Goal: Task Accomplishment & Management: Manage account settings

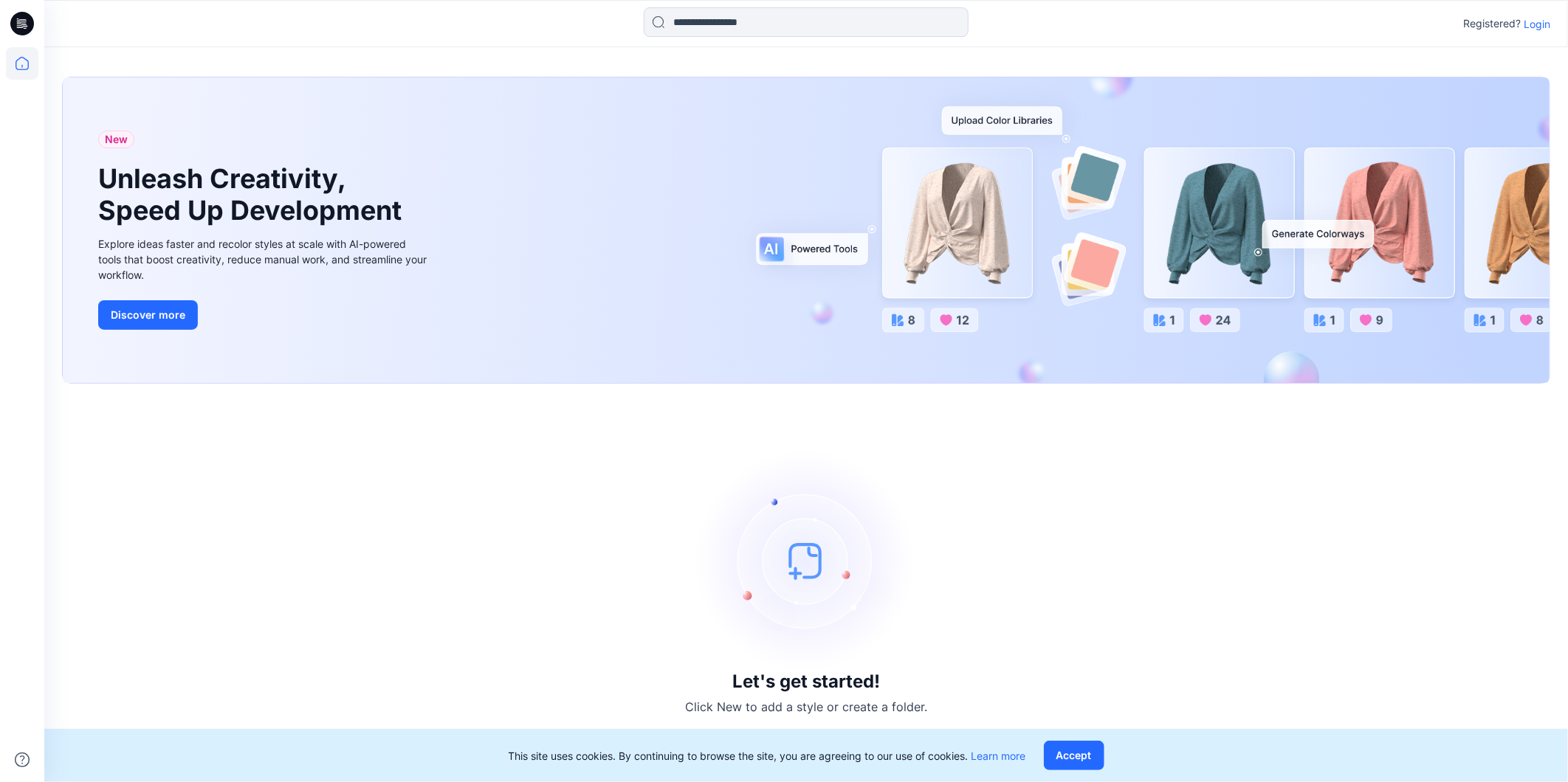
click at [1547, 21] on p "Login" at bounding box center [1537, 23] width 27 height 16
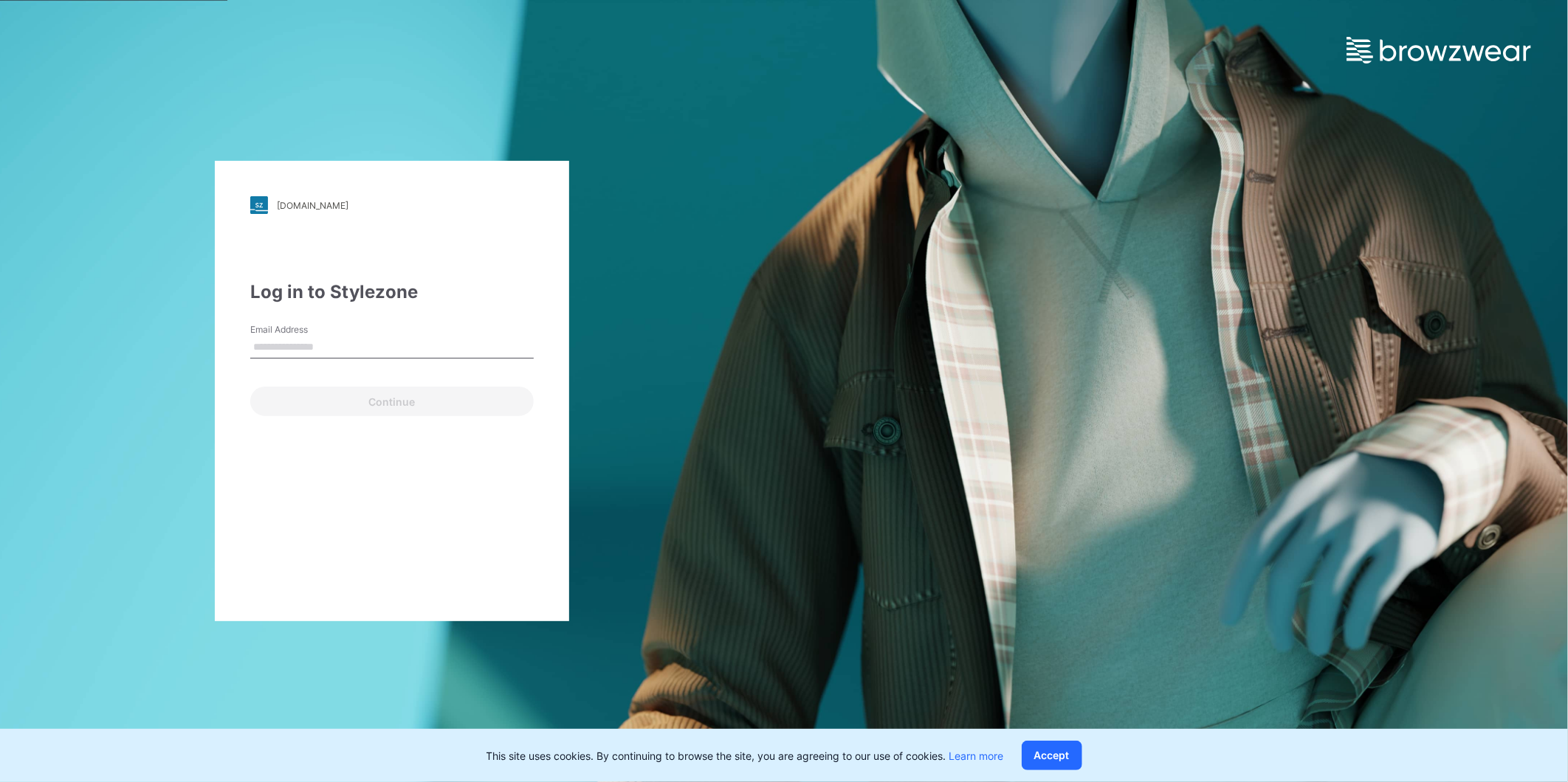
click at [350, 348] on input "Email Address" at bounding box center [391, 348] width 283 height 23
type input "**********"
click at [330, 397] on button "Continue" at bounding box center [391, 401] width 283 height 29
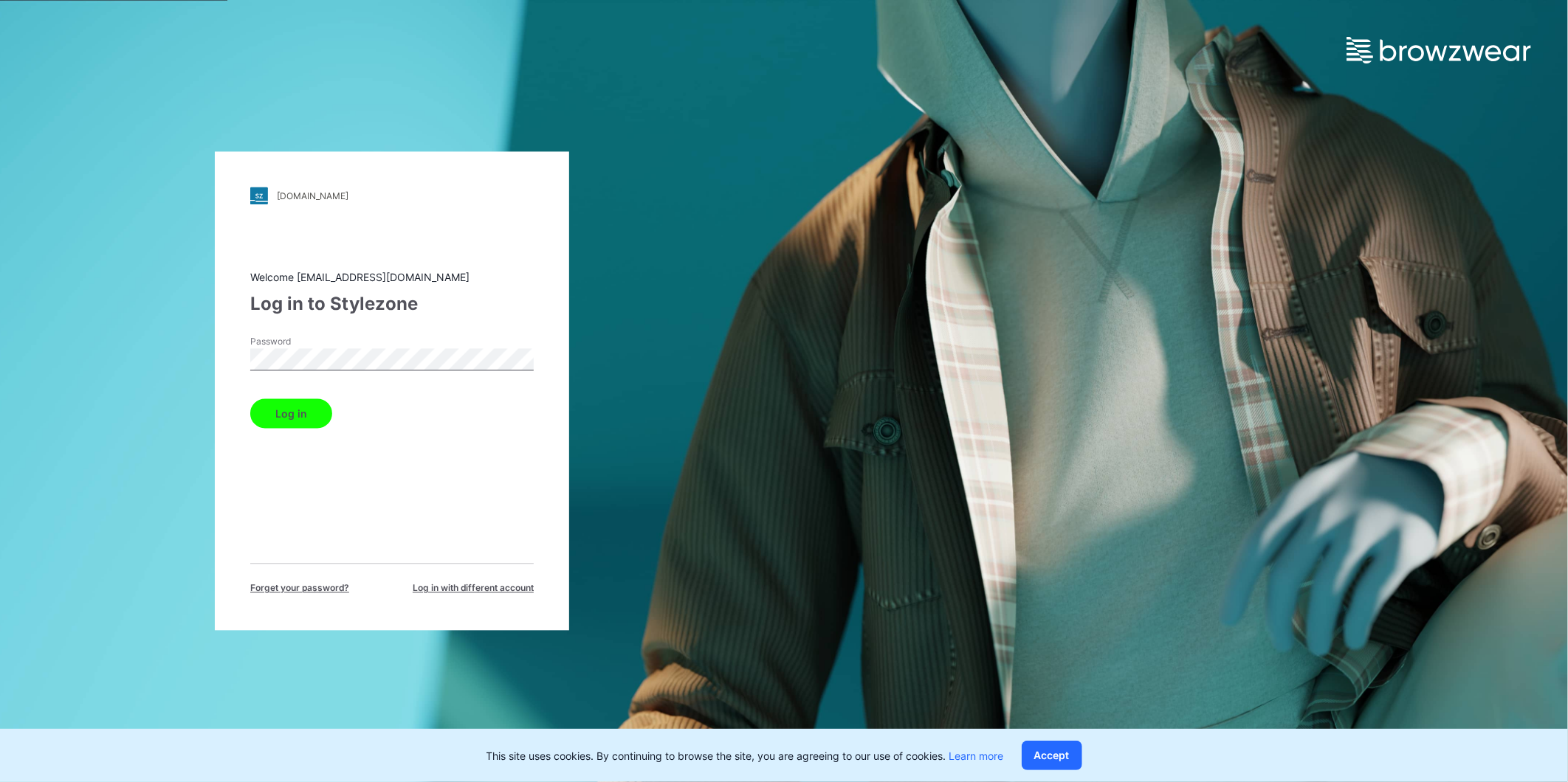
click at [250, 399] on button "Log in" at bounding box center [291, 414] width 82 height 29
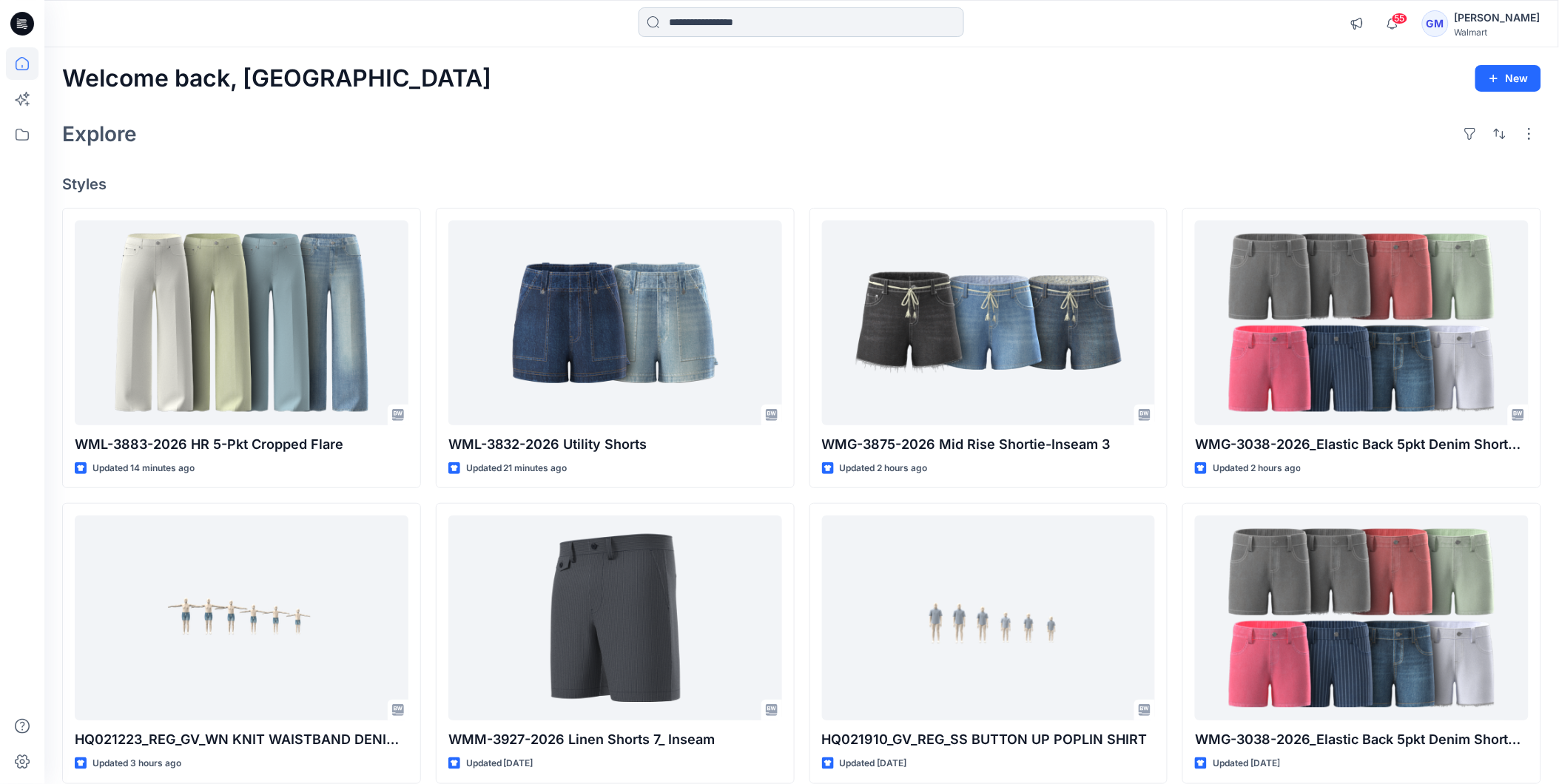
click at [795, 34] on input at bounding box center [801, 22] width 326 height 29
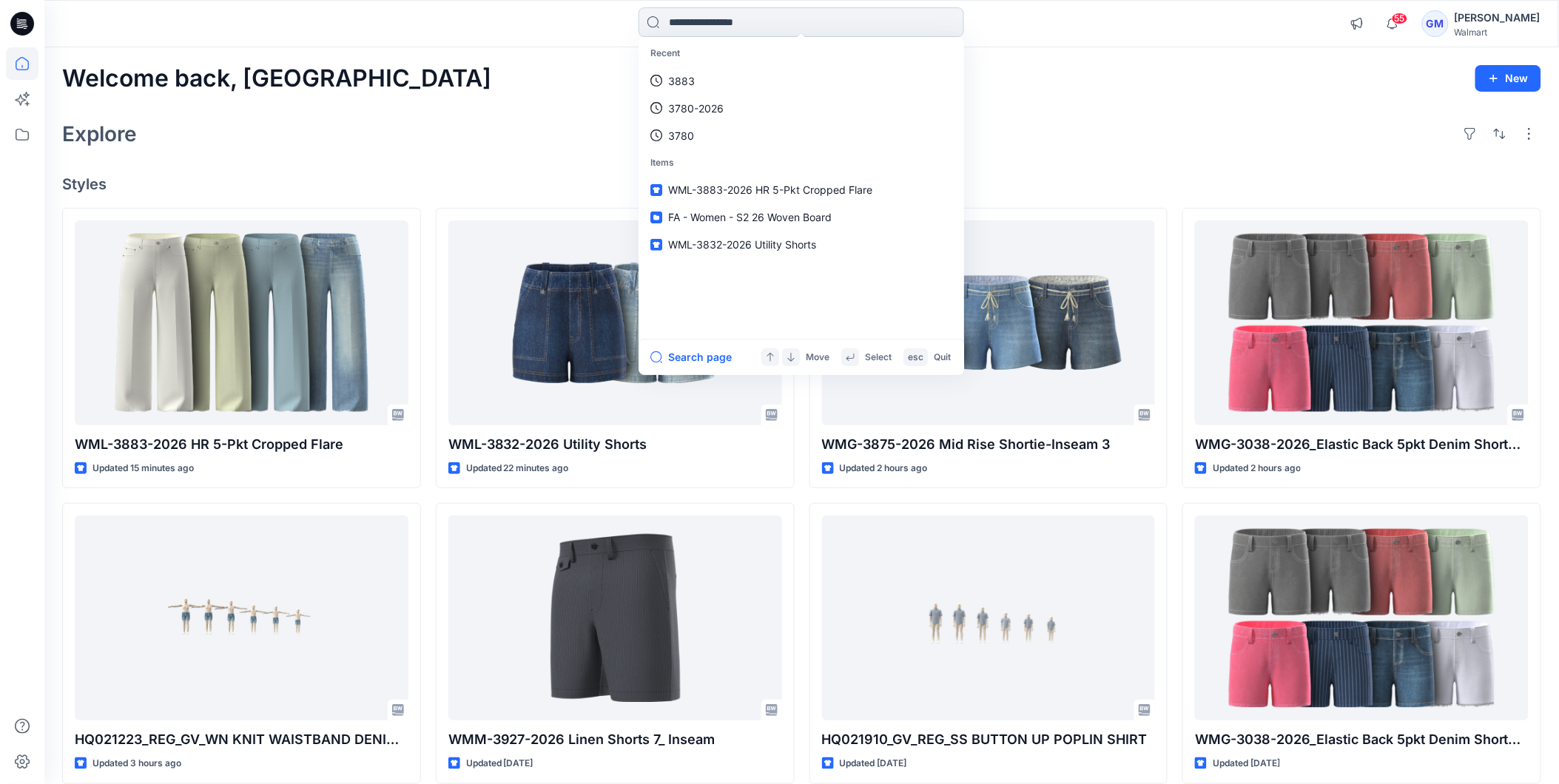
paste input "********"
type input "********"
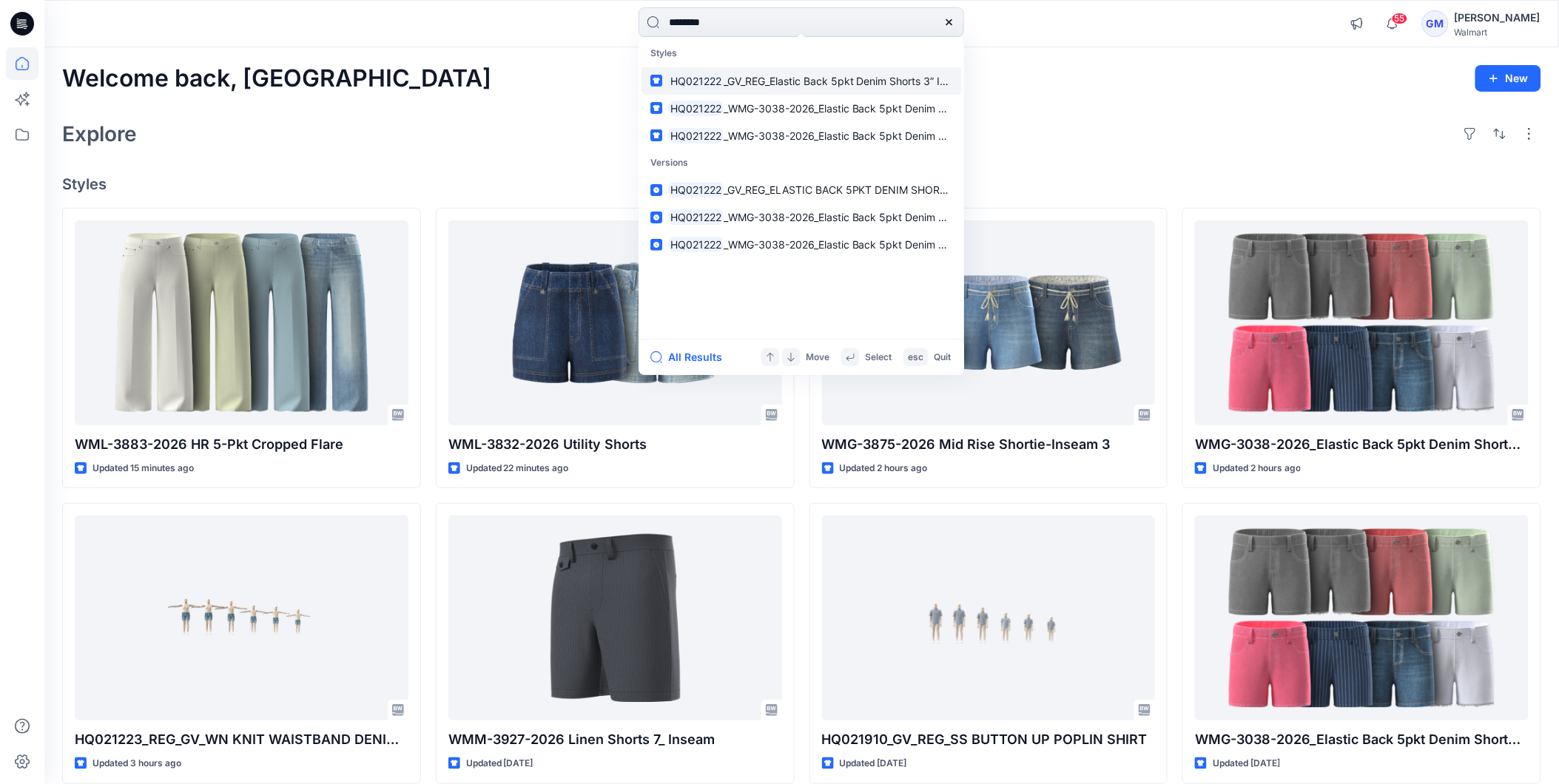
click at [779, 71] on link "HQ021222 _GV_REG_Elastic Back 5pkt Denim Shorts 3” Inseam" at bounding box center [802, 80] width 320 height 28
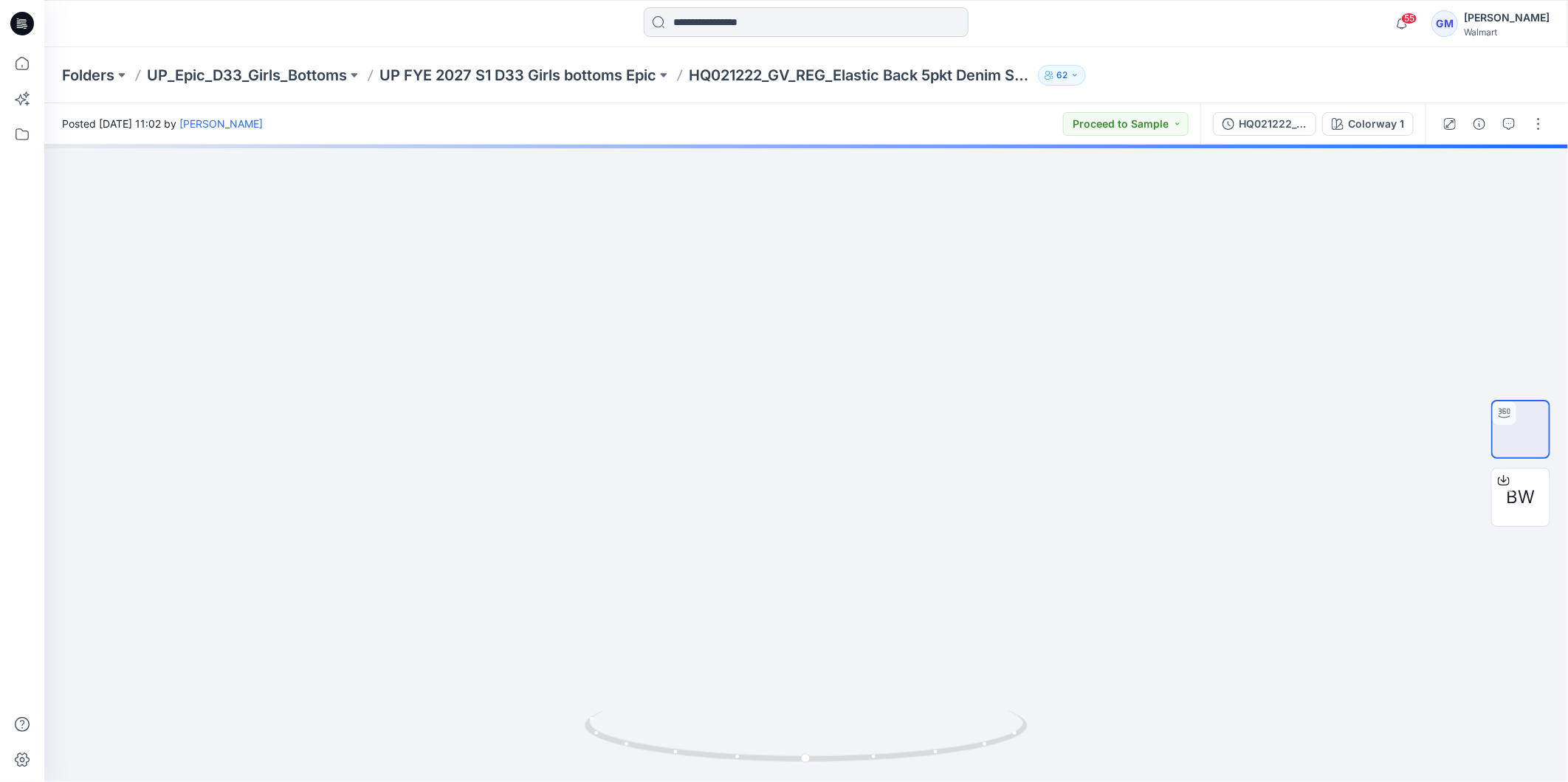
click at [787, 26] on input at bounding box center [806, 22] width 325 height 29
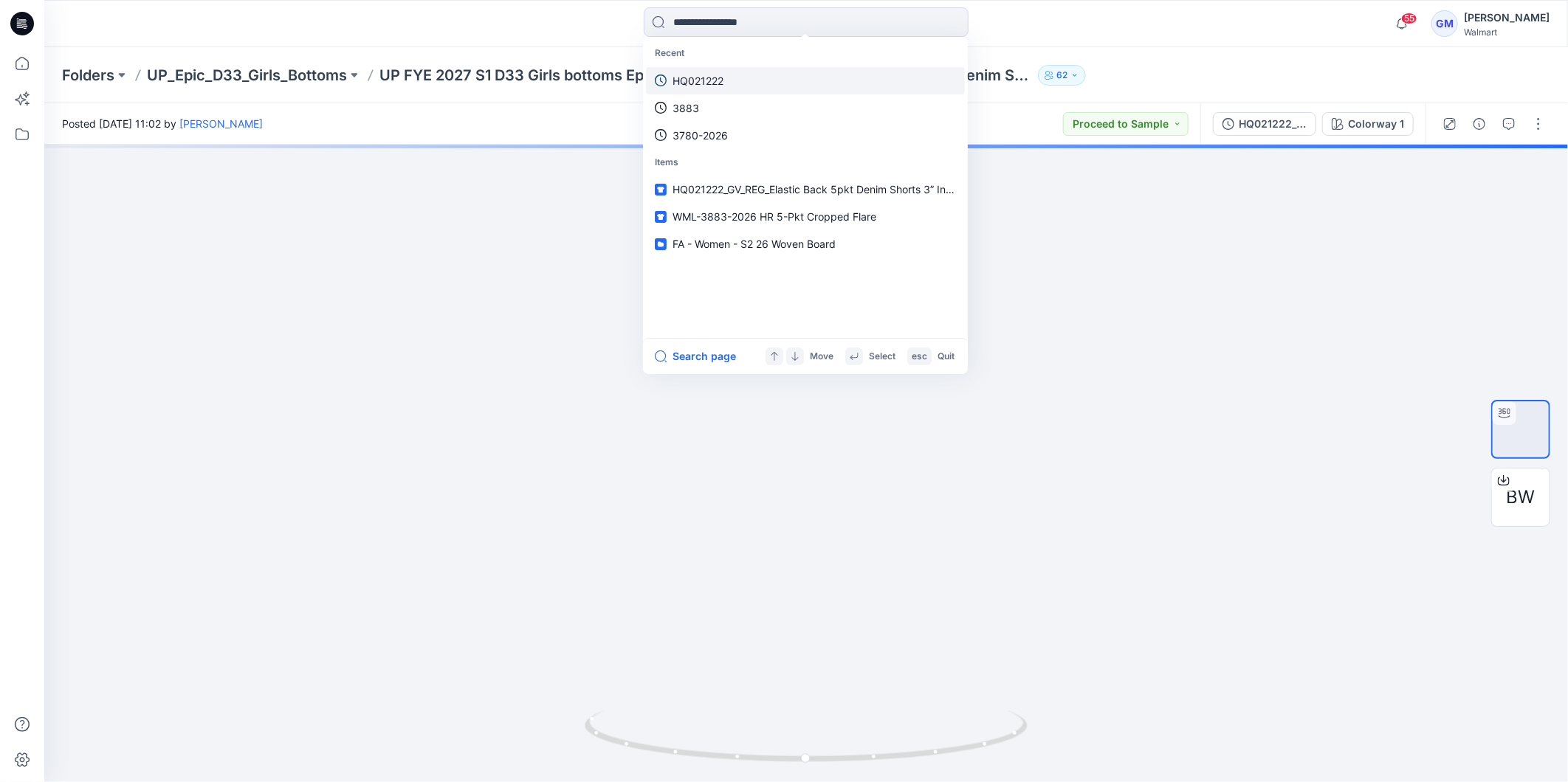
click at [724, 75] on p "HQ021222" at bounding box center [698, 80] width 51 height 16
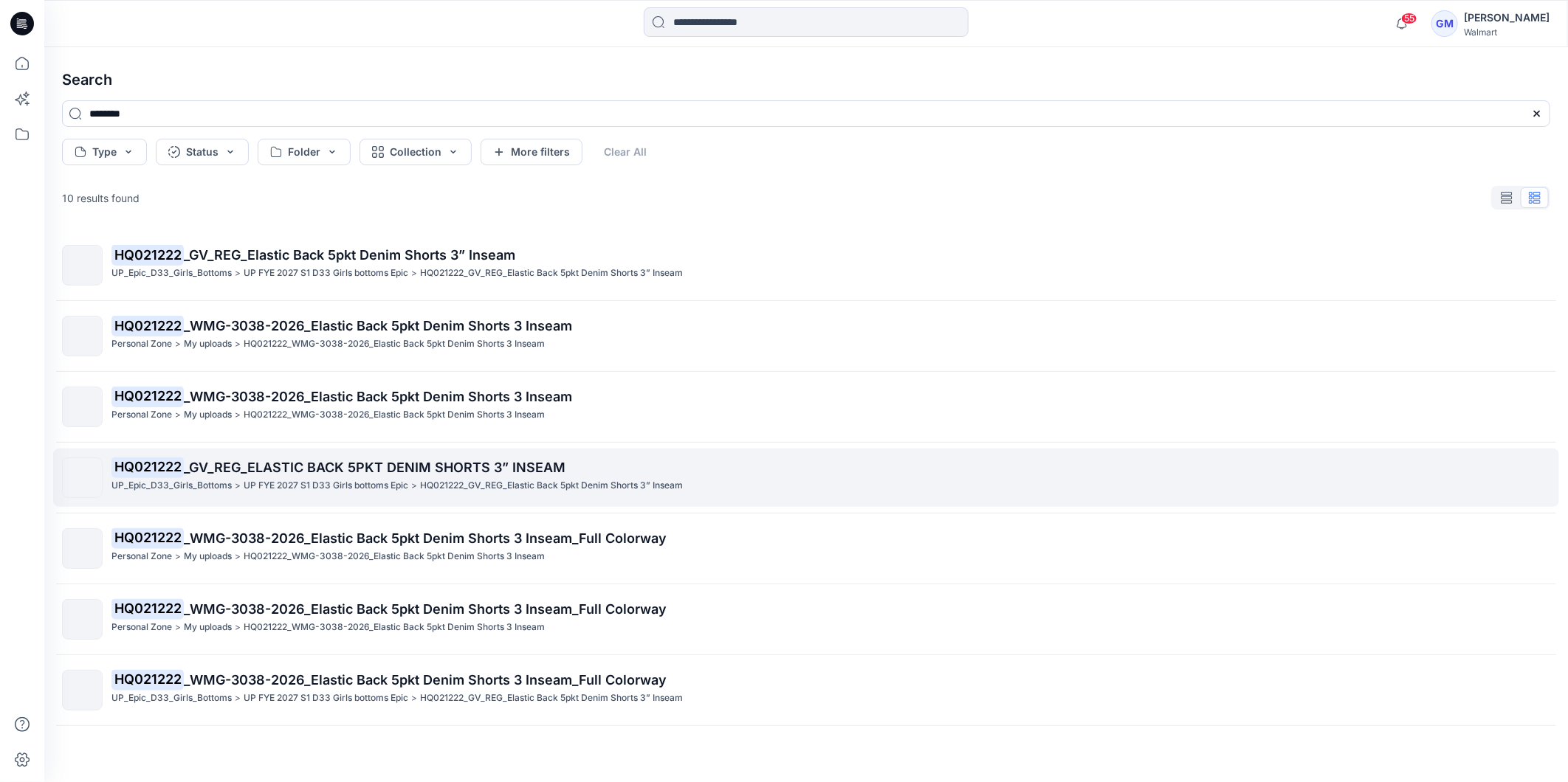
click at [286, 478] on p "UP FYE 2027 S1 D33 Girls bottoms Epic" at bounding box center [326, 485] width 165 height 16
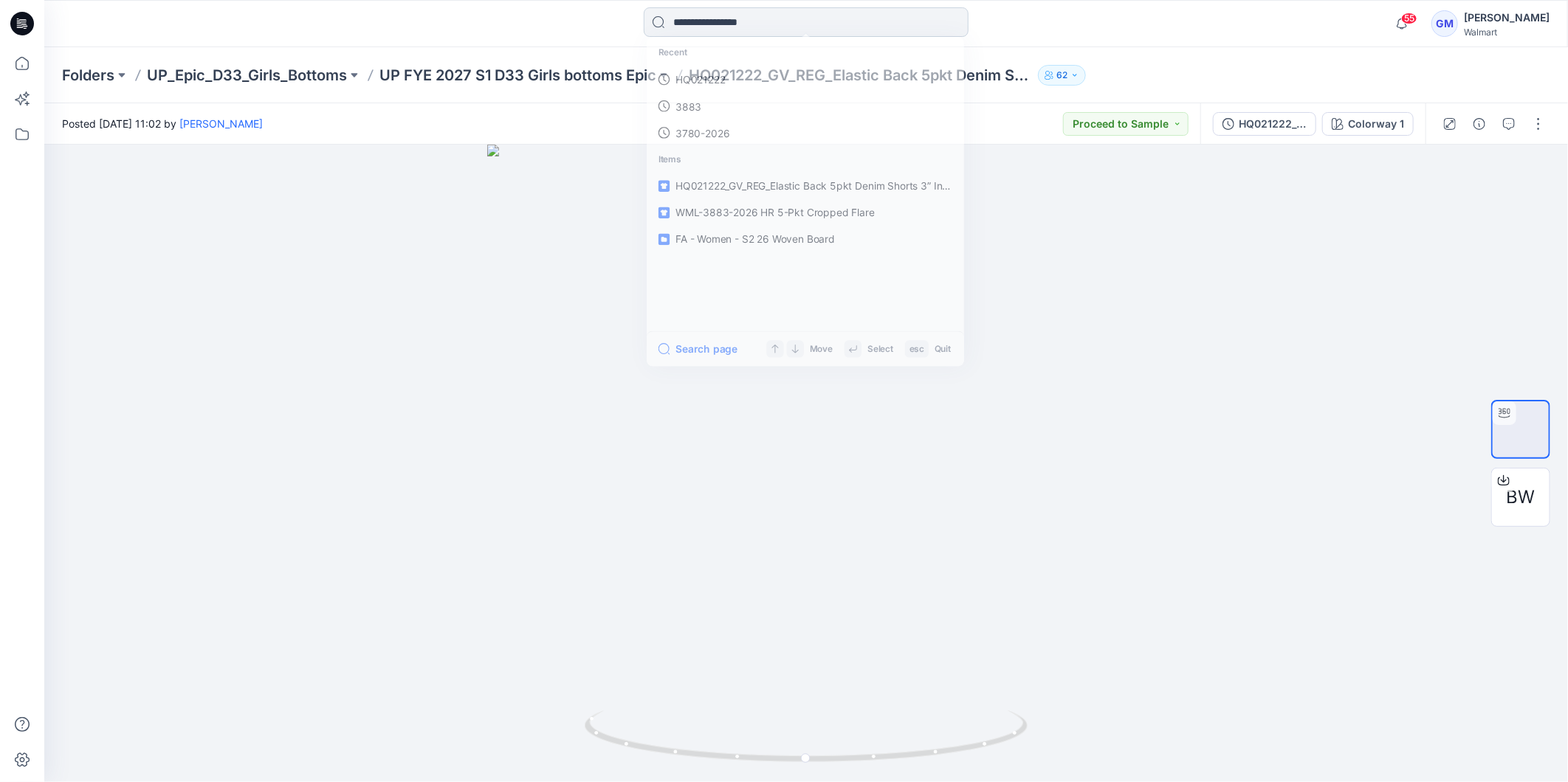
click at [771, 27] on input at bounding box center [806, 22] width 325 height 29
click at [711, 82] on p "HQ021222" at bounding box center [698, 80] width 51 height 16
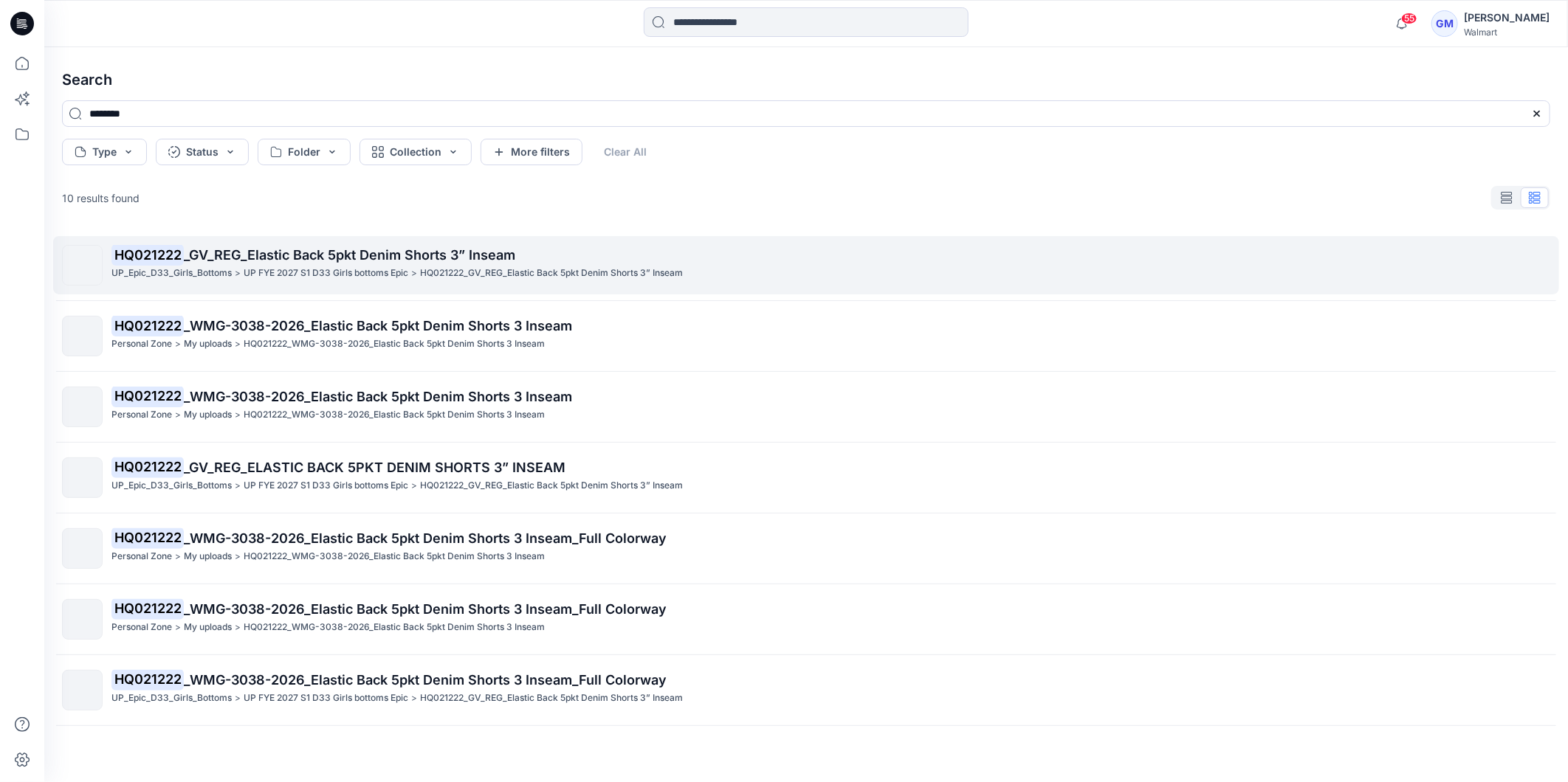
click at [249, 262] on p "HQ021222 _GV_REG_Elastic Back 5pkt Denim Shorts 3” Inseam" at bounding box center [830, 255] width 1438 height 21
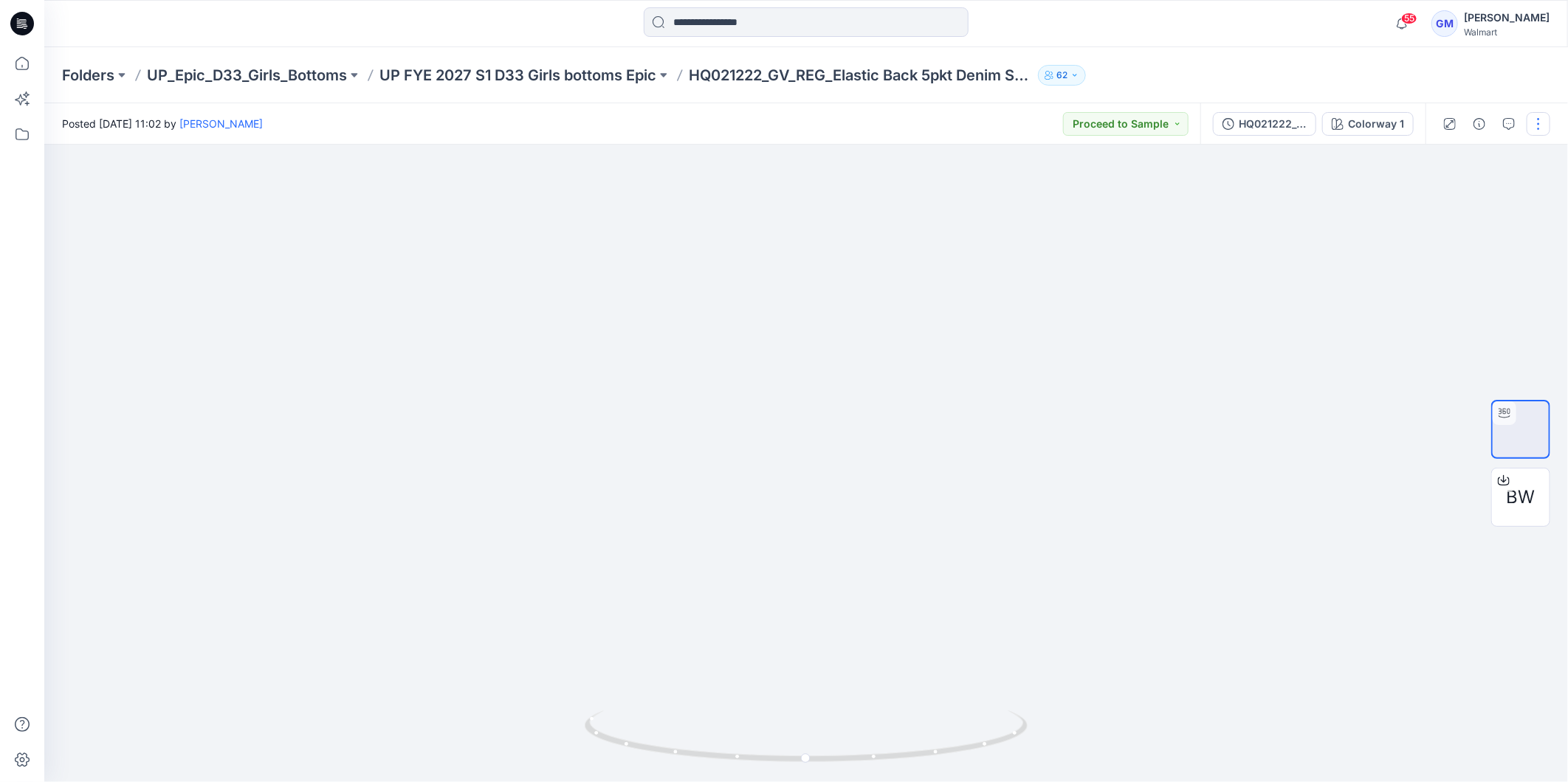
click at [1540, 129] on button "button" at bounding box center [1539, 124] width 23 height 23
click at [1431, 189] on button "Edit" at bounding box center [1476, 199] width 136 height 28
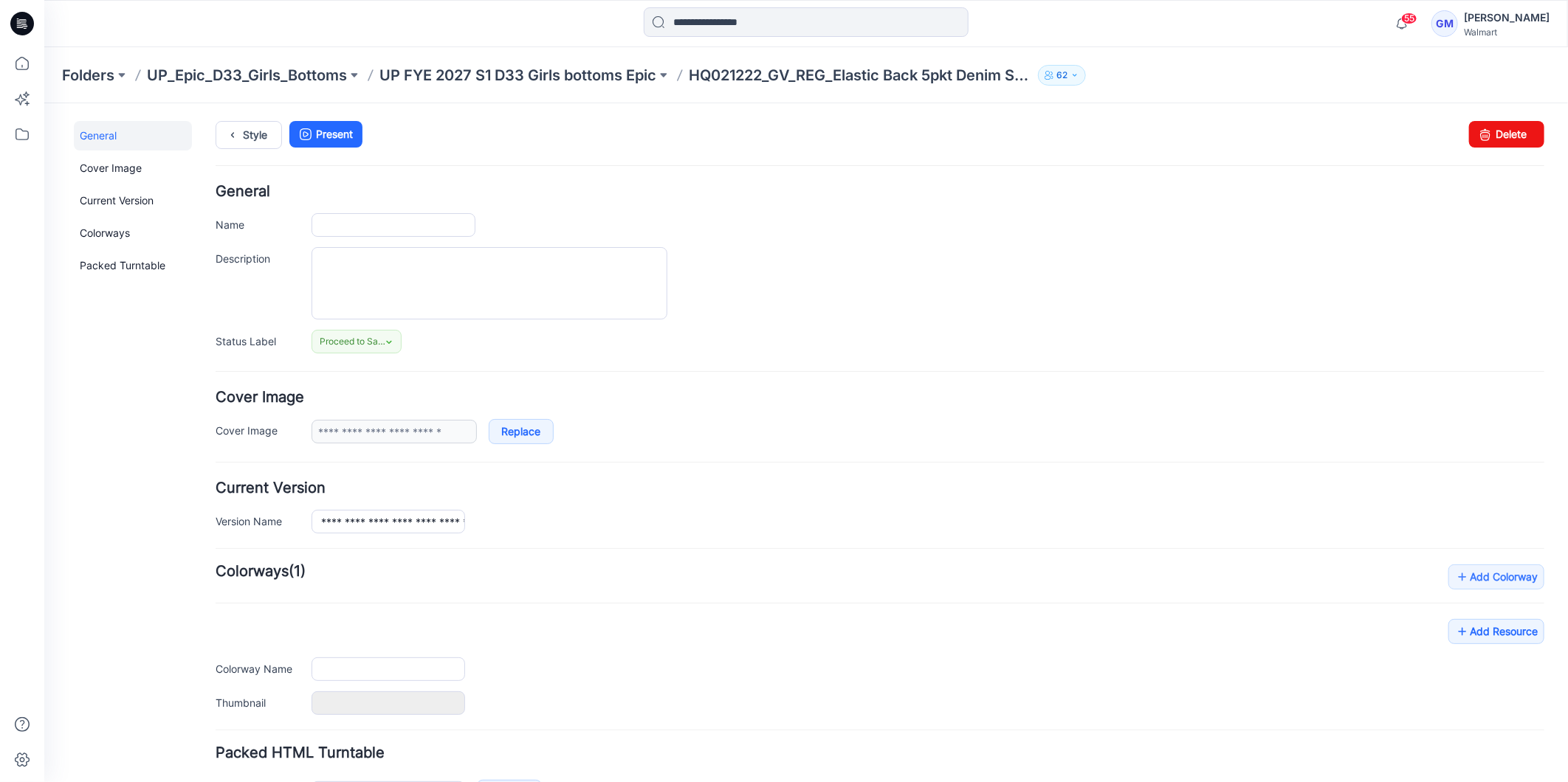
type input "**********"
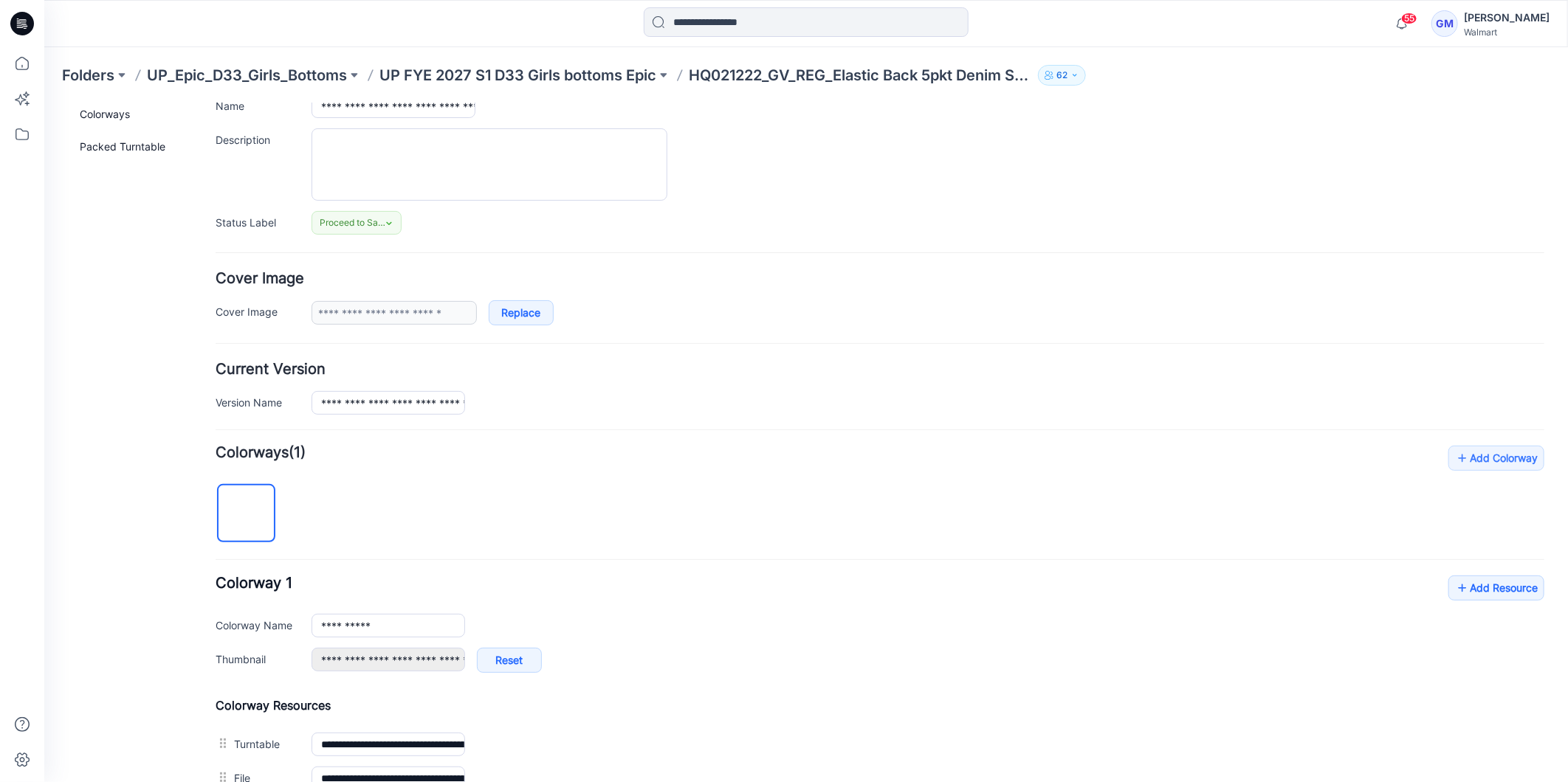
scroll to position [304, 0]
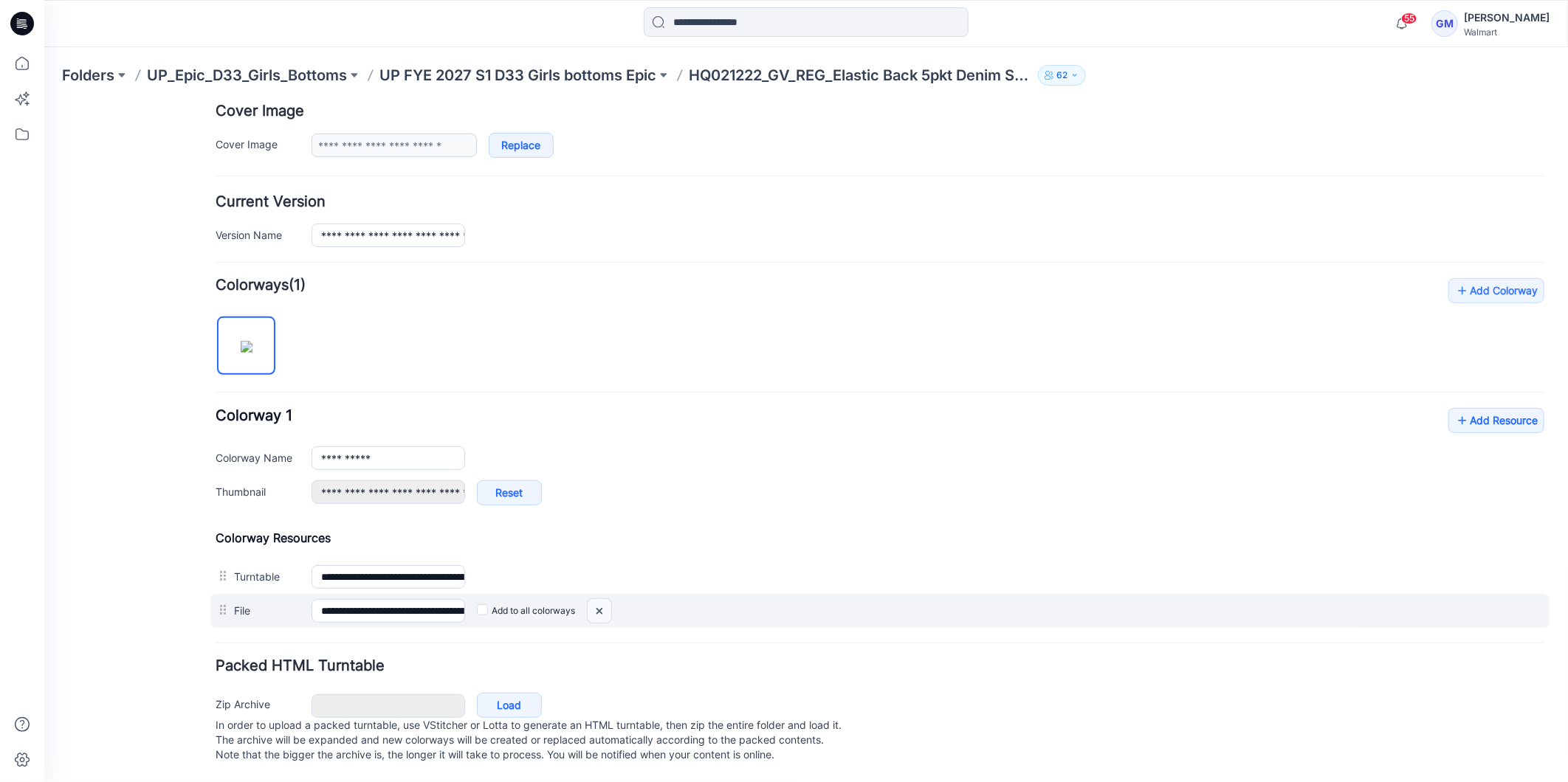
drag, startPoint x: 909, startPoint y: 193, endPoint x: 602, endPoint y: 598, distance: 508.2
click at [43, 103] on img at bounding box center [43, 103] width 0 height 0
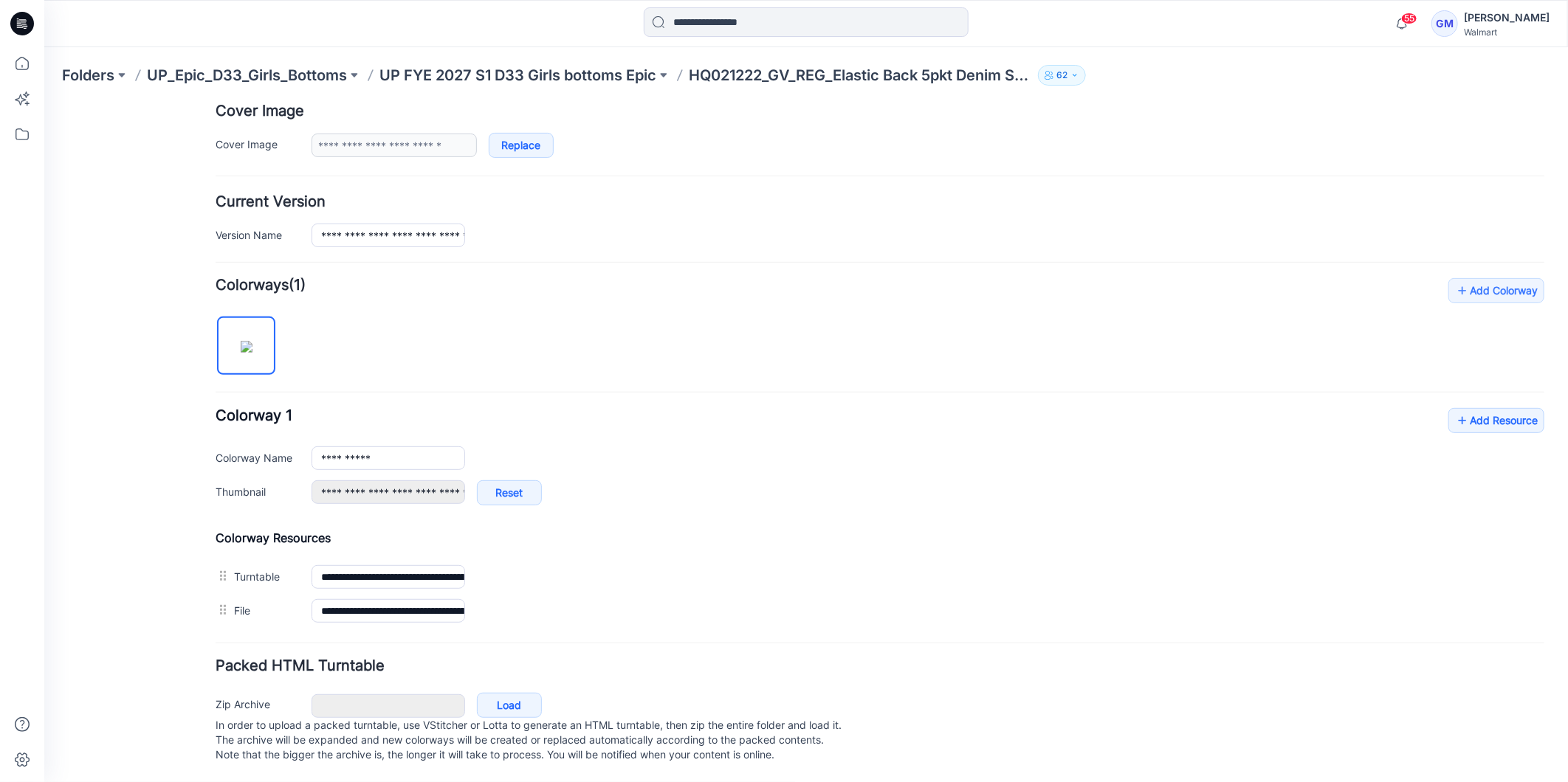
scroll to position [269, 0]
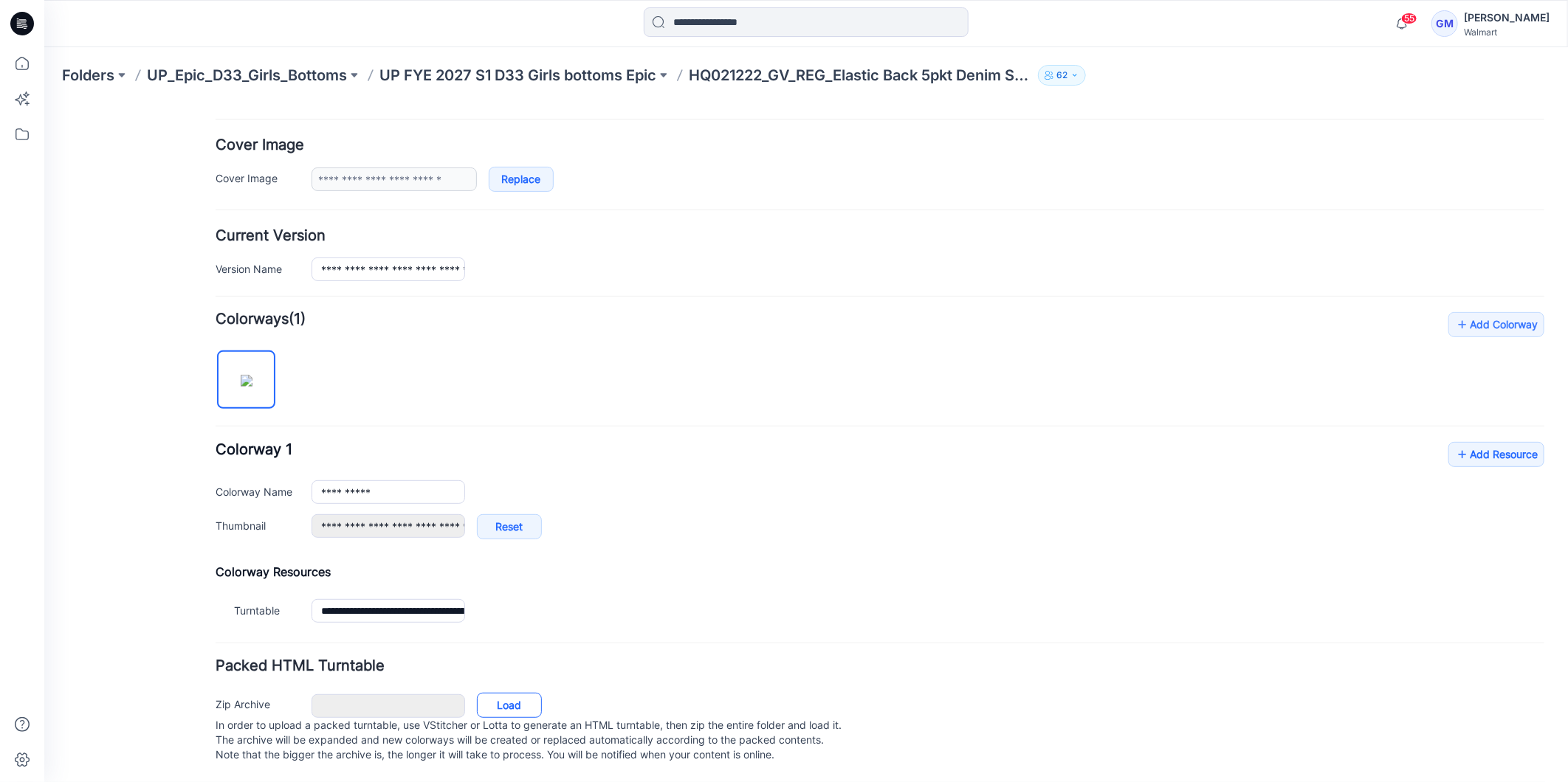
click at [513, 693] on link "Load" at bounding box center [509, 705] width 65 height 25
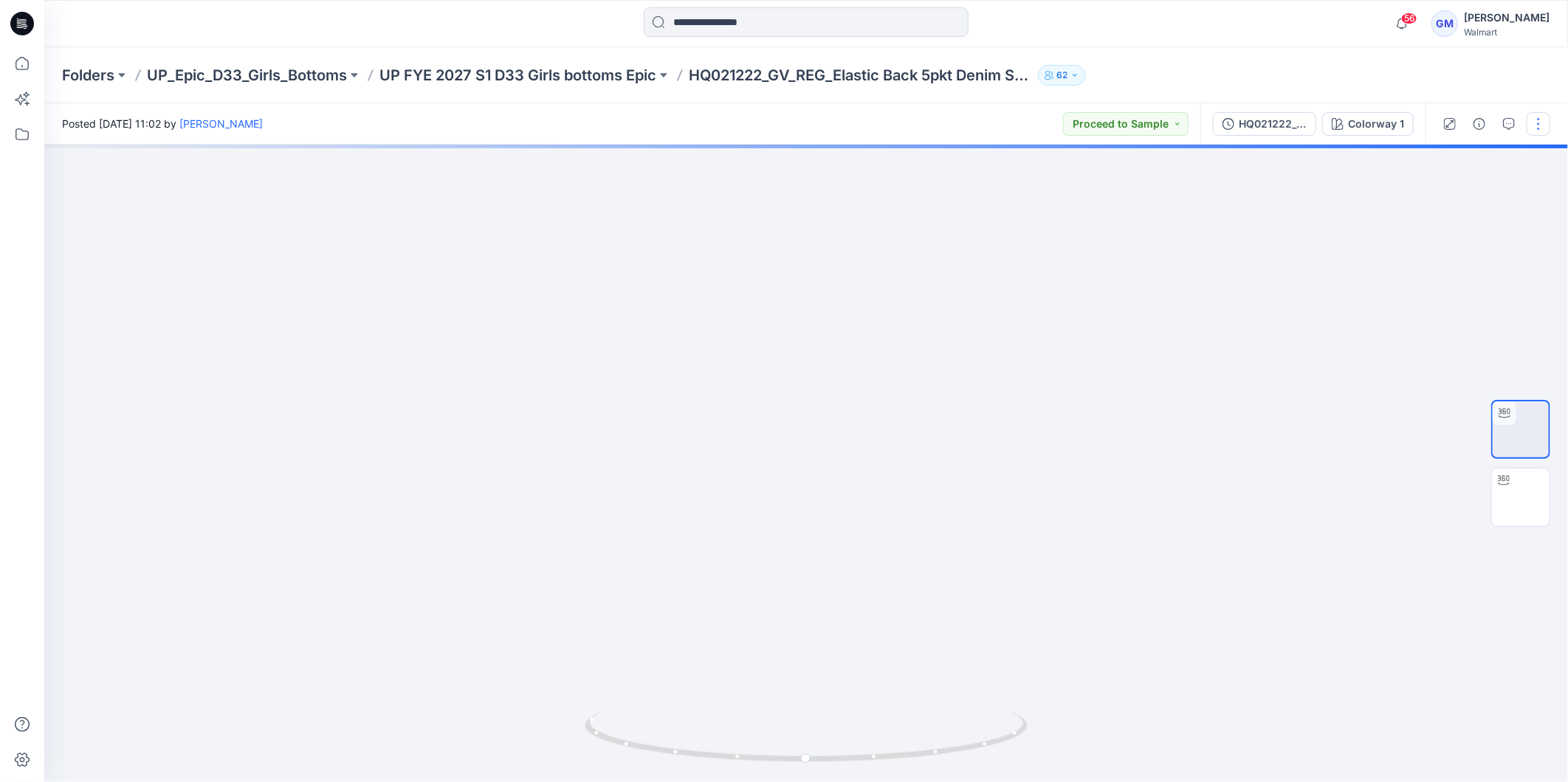
click at [1541, 130] on button "button" at bounding box center [1539, 124] width 23 height 23
click at [1486, 196] on button "Edit" at bounding box center [1476, 199] width 136 height 28
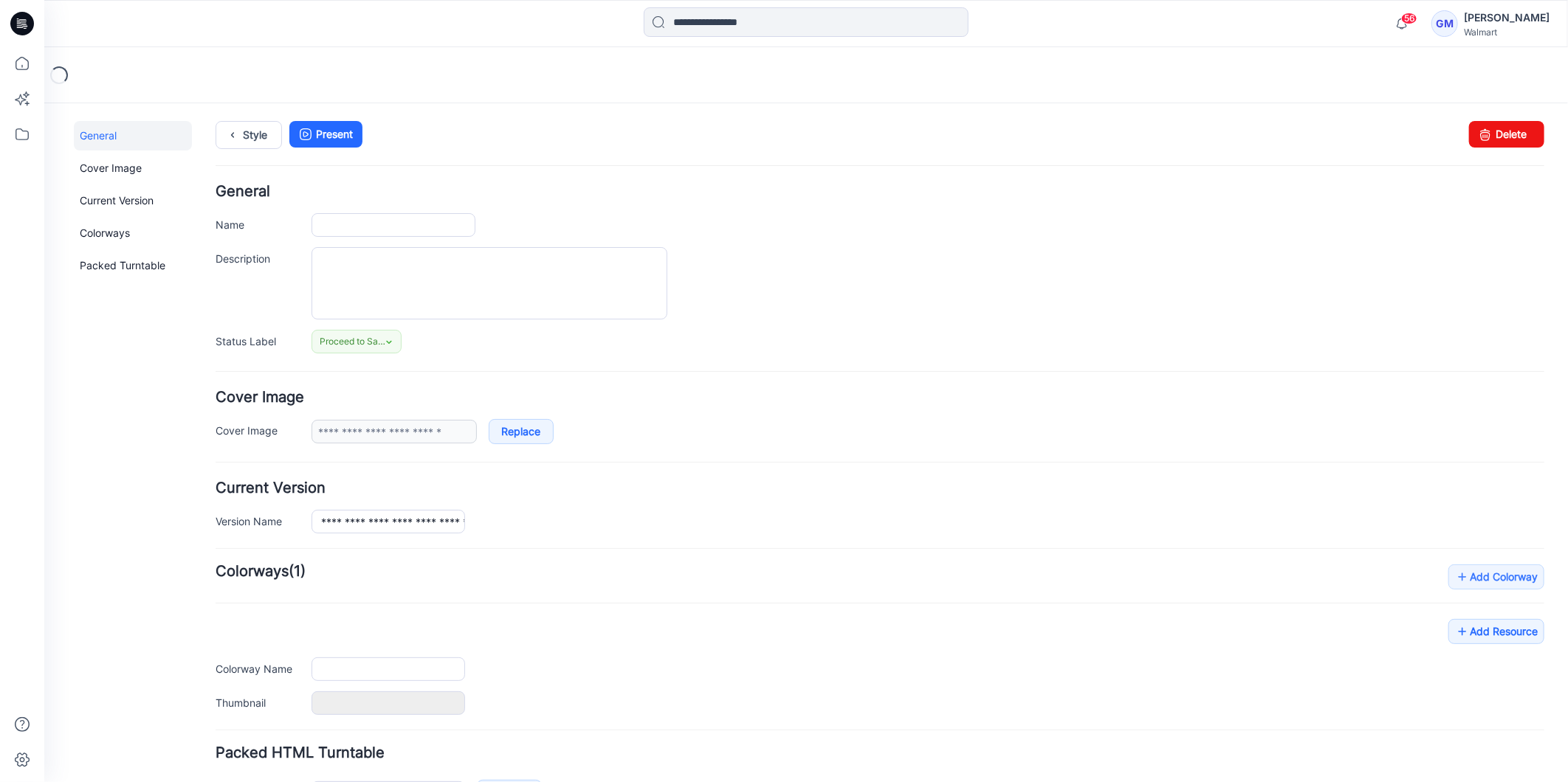
type input "**********"
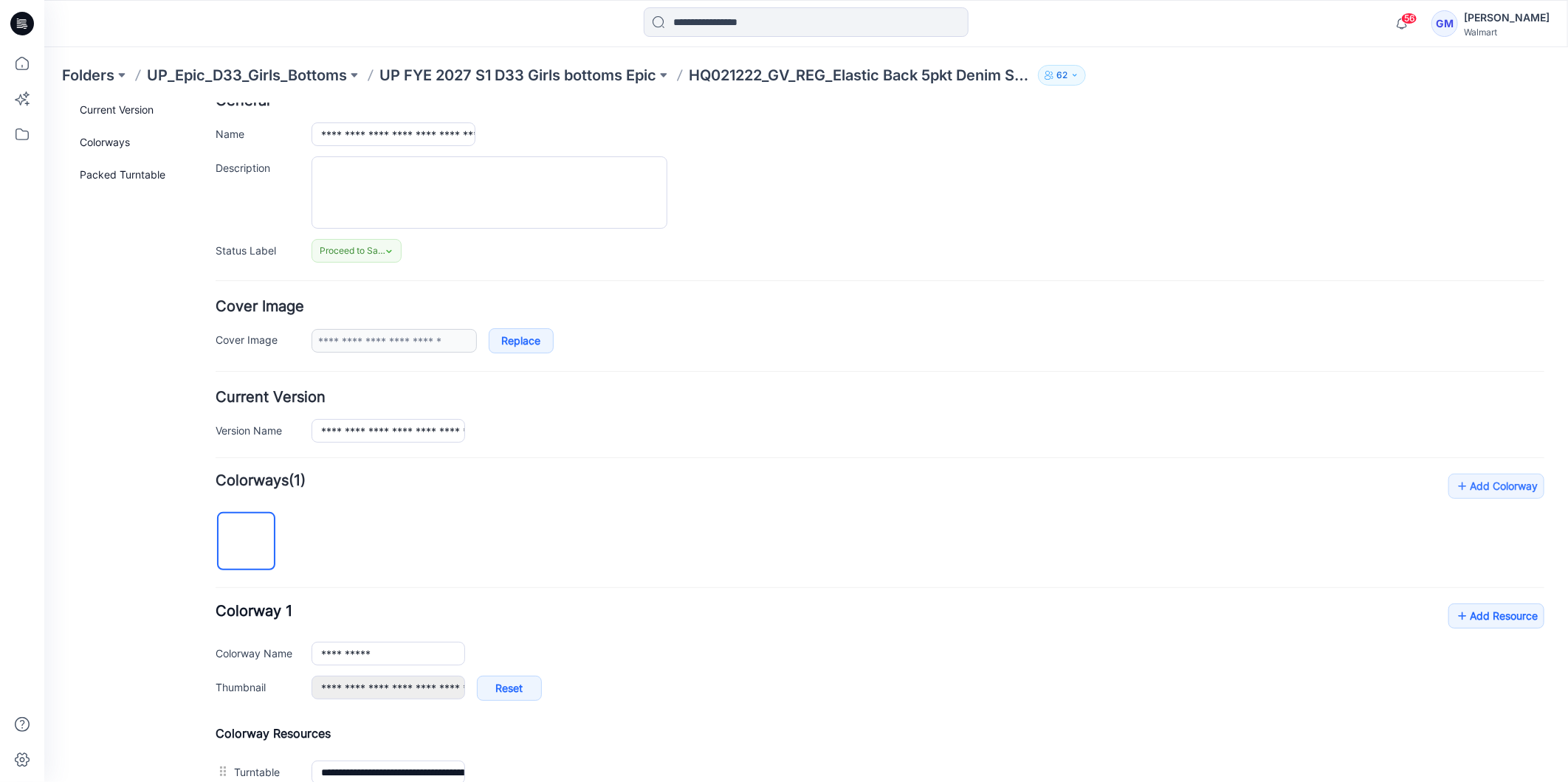
scroll to position [304, 0]
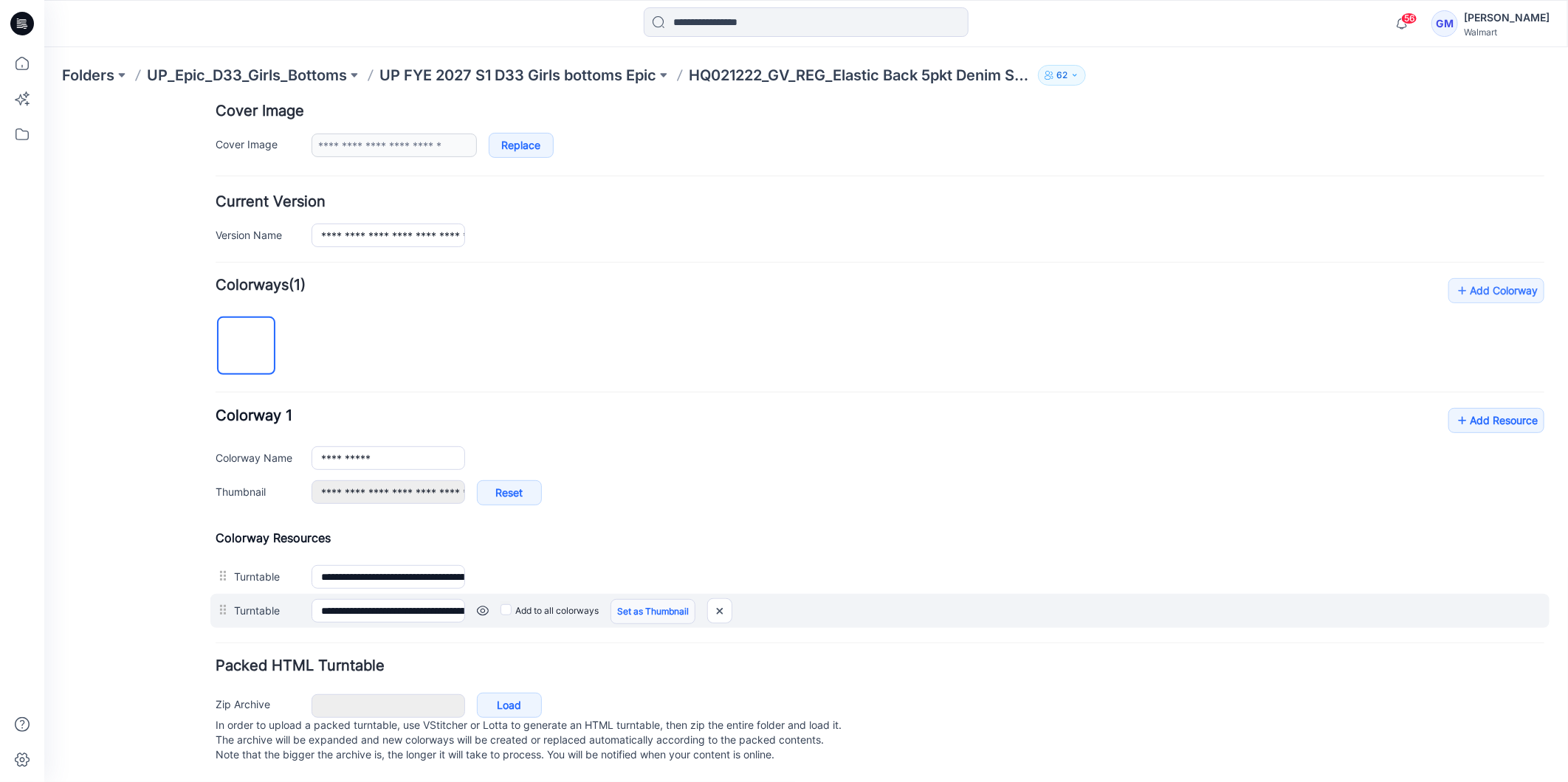
click at [43, 103] on link "Set as Thumbnail" at bounding box center [43, 103] width 0 height 0
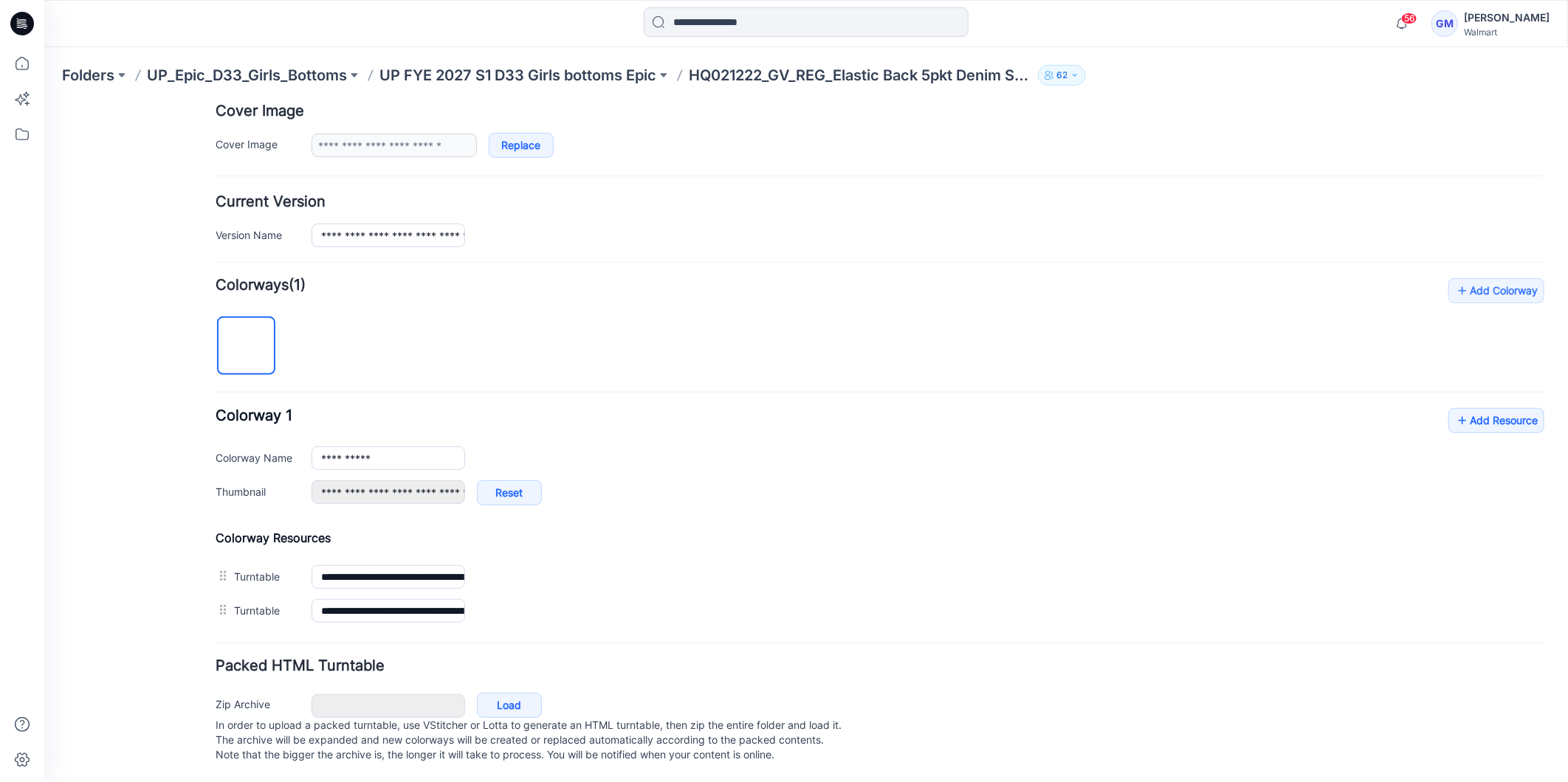
type input "**********"
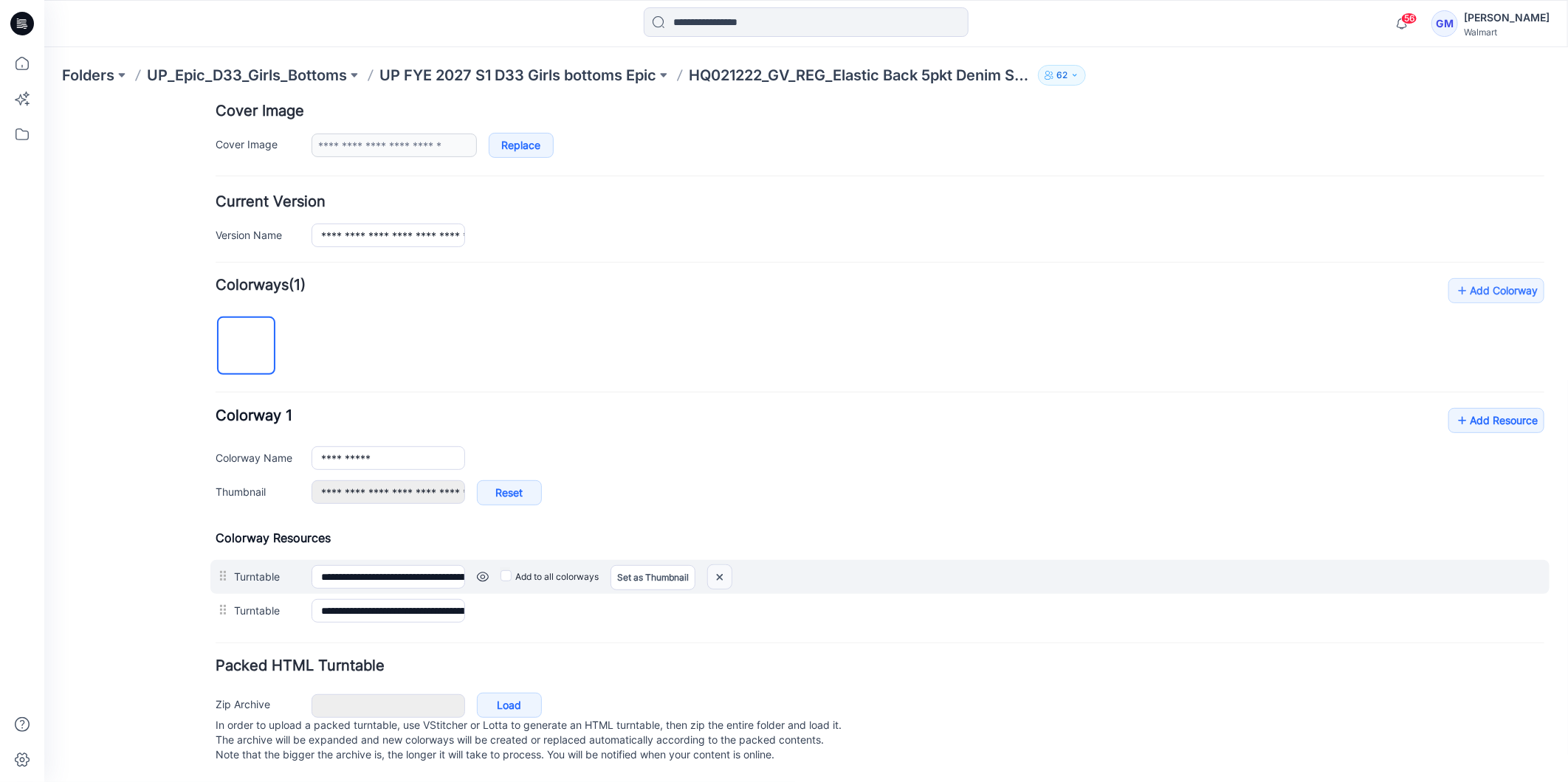
drag, startPoint x: 721, startPoint y: 561, endPoint x: 915, endPoint y: 196, distance: 413.4
click at [721, 565] on img at bounding box center [719, 576] width 23 height 24
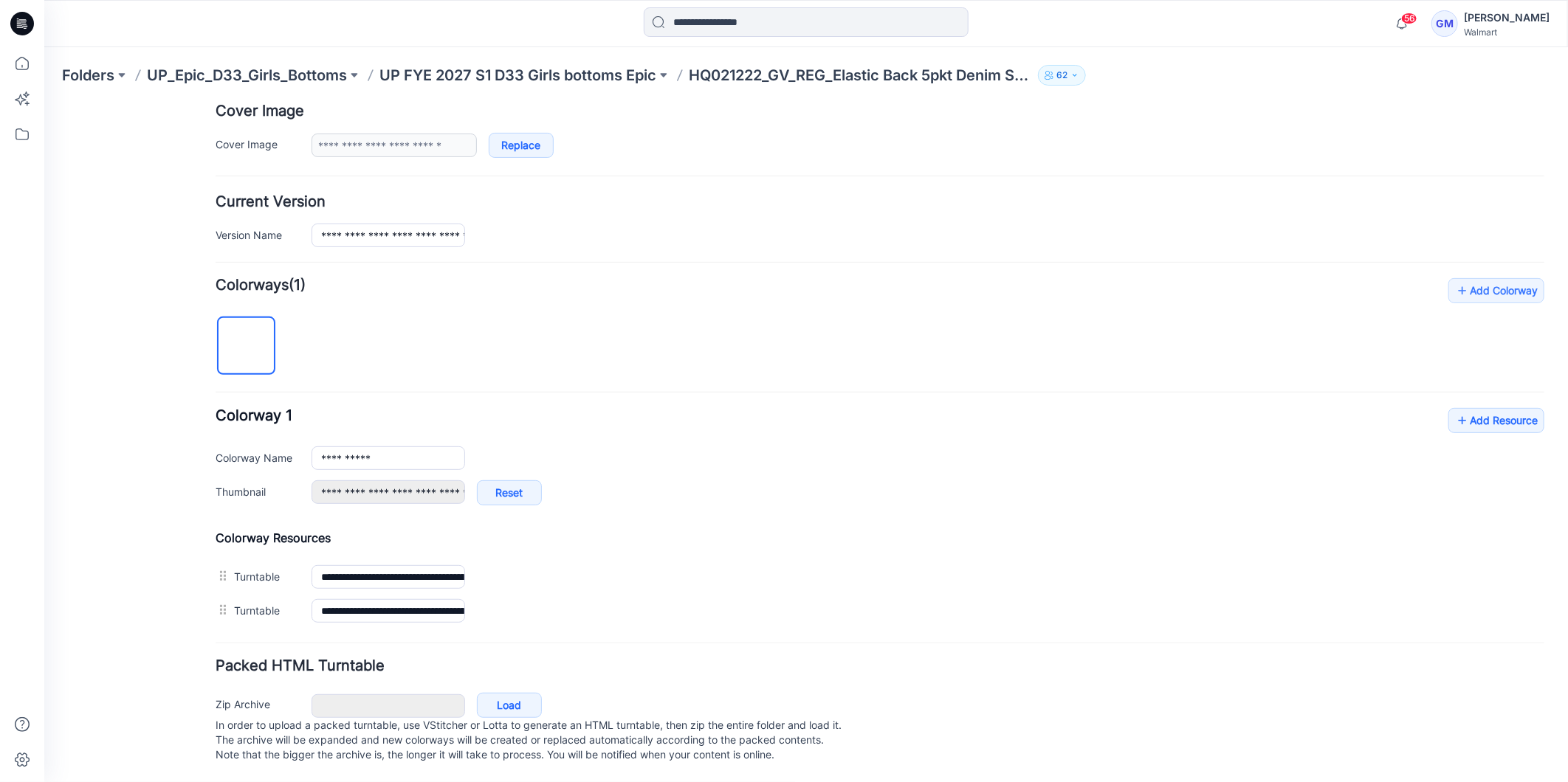
scroll to position [269, 0]
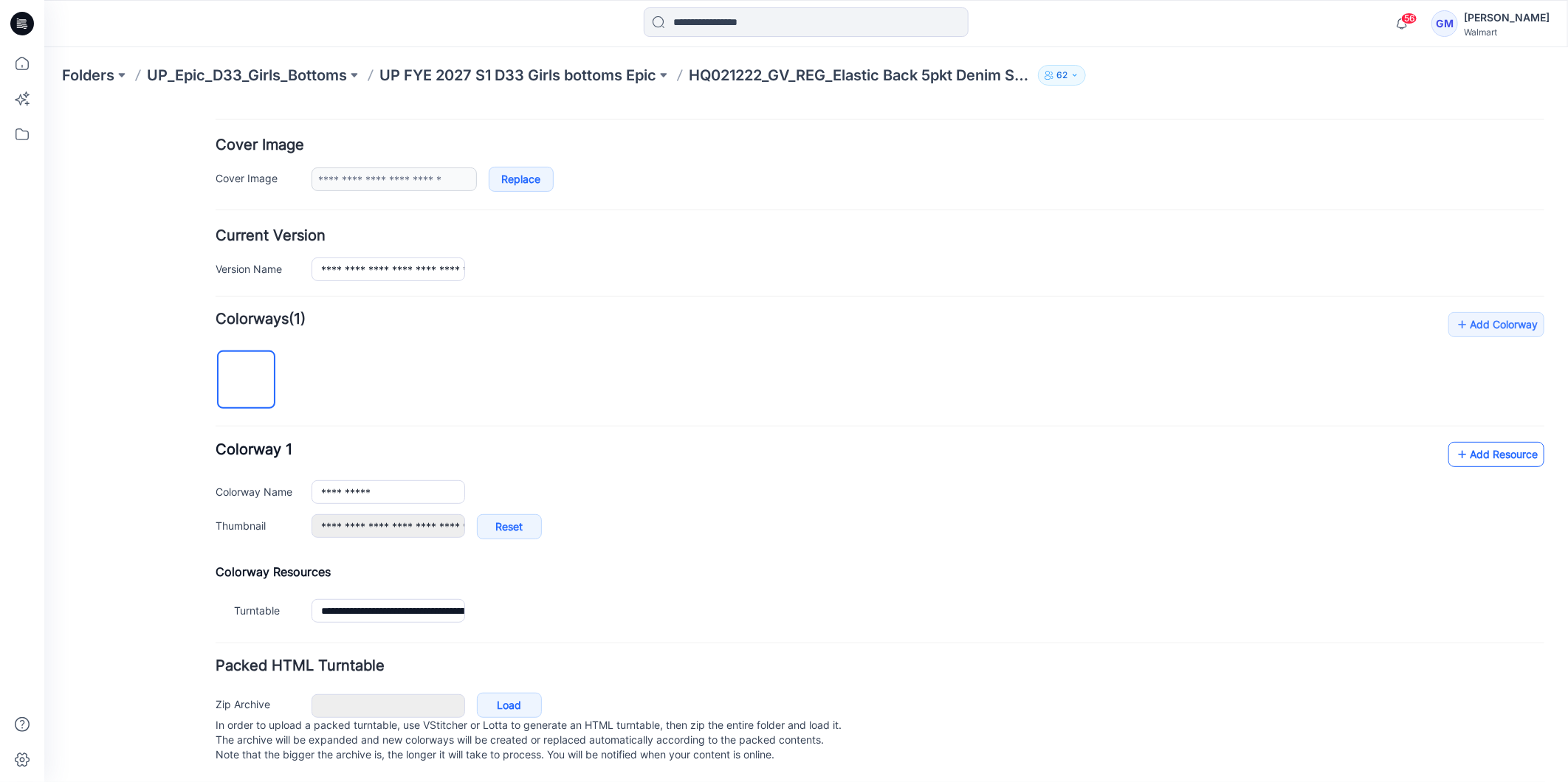
click at [1448, 441] on link "Add Resource" at bounding box center [1495, 454] width 96 height 25
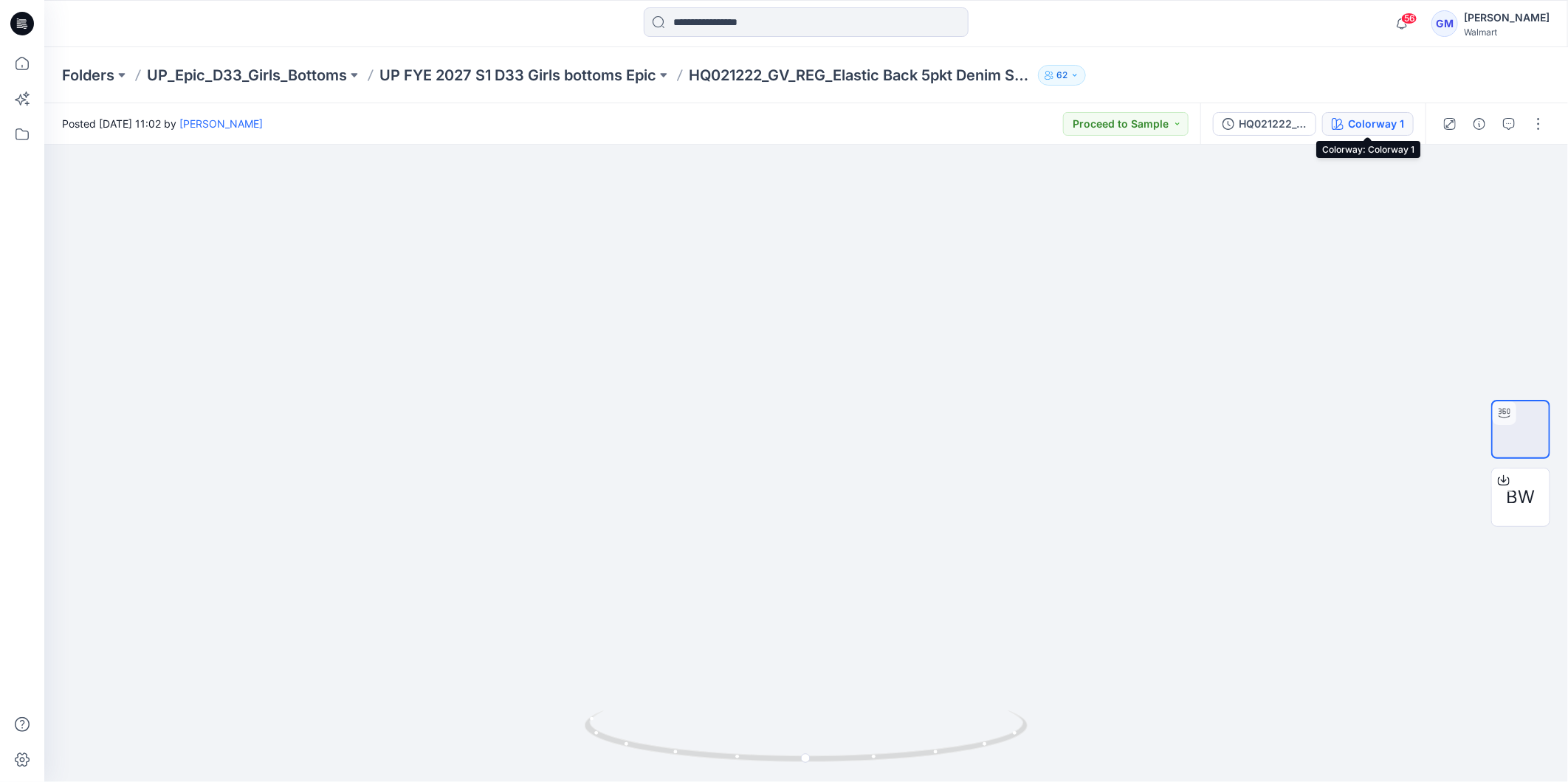
click at [1371, 128] on div "Colorway 1" at bounding box center [1376, 124] width 56 height 16
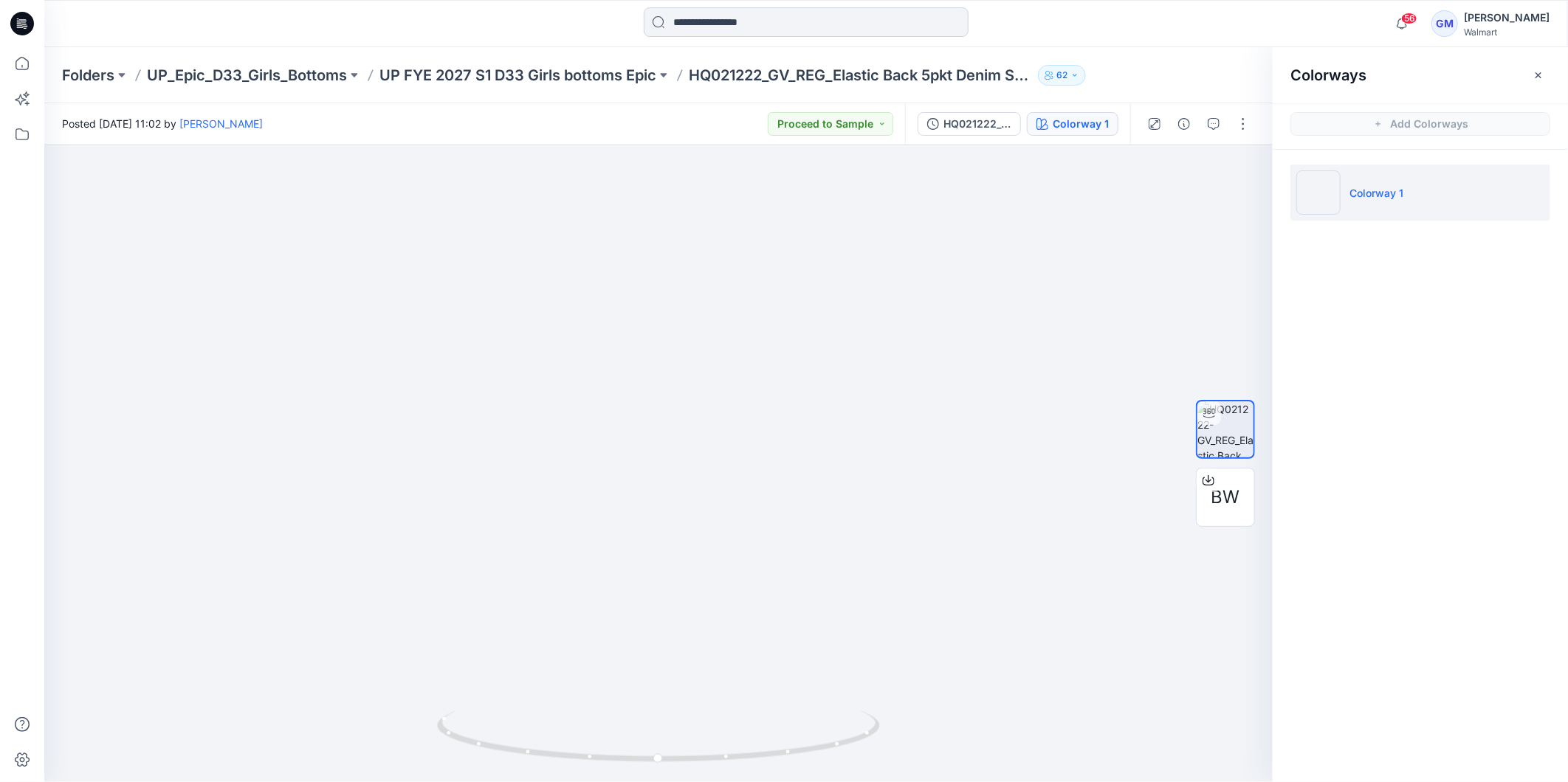
click at [793, 28] on input at bounding box center [806, 22] width 325 height 29
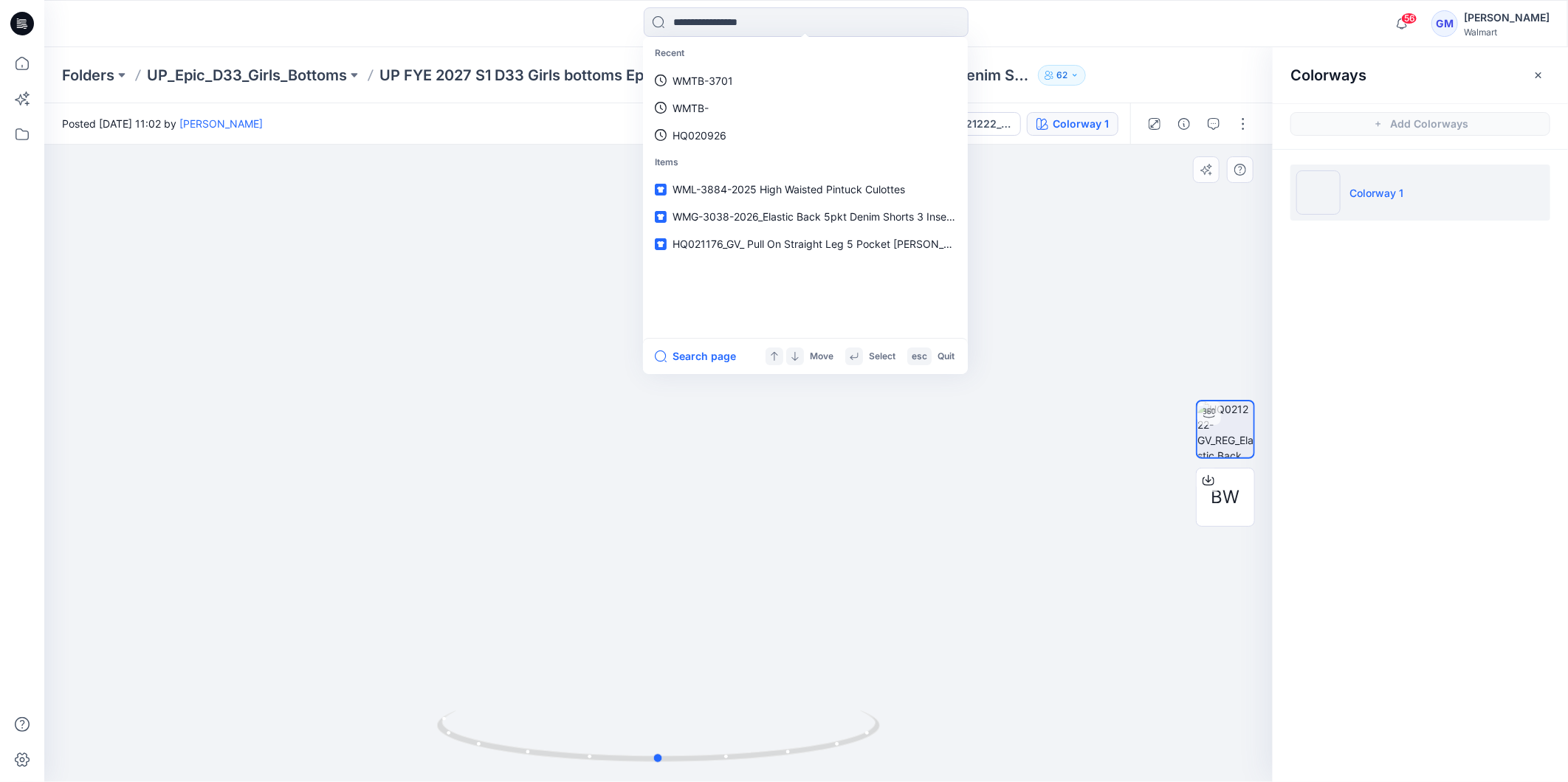
click at [517, 291] on div at bounding box center [659, 463] width 1229 height 637
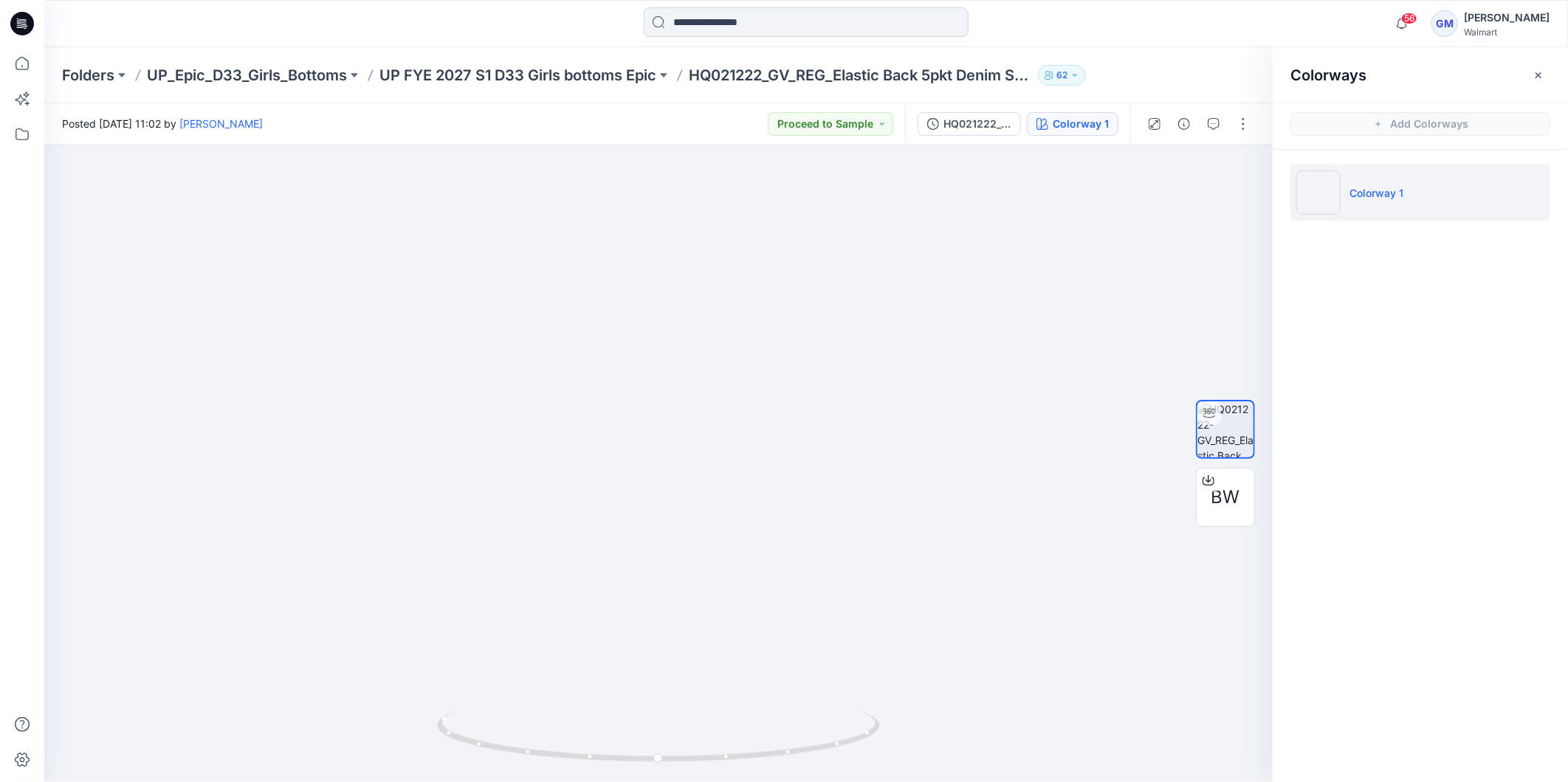
click at [751, 21] on input at bounding box center [806, 22] width 325 height 29
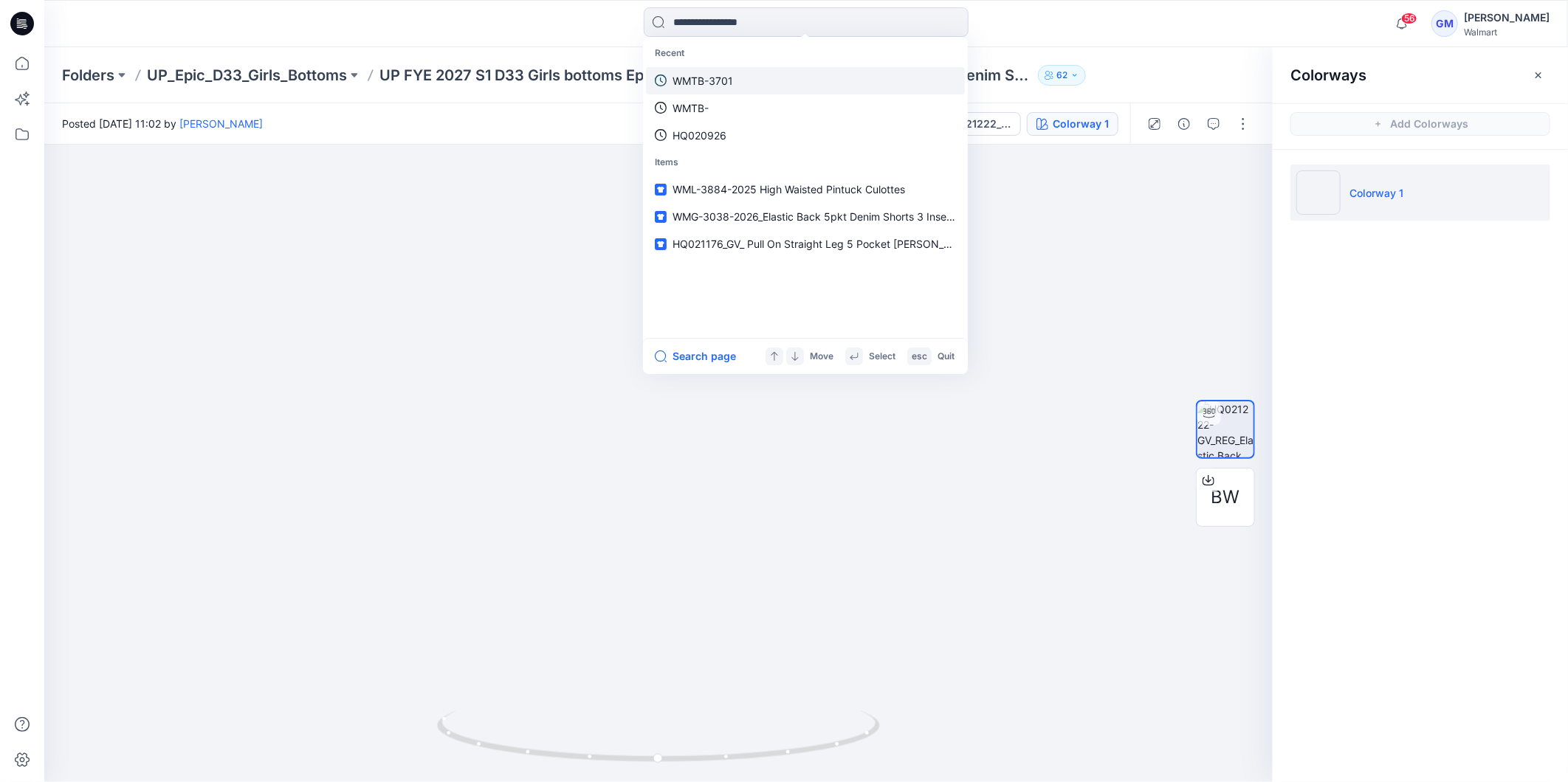
paste input "********"
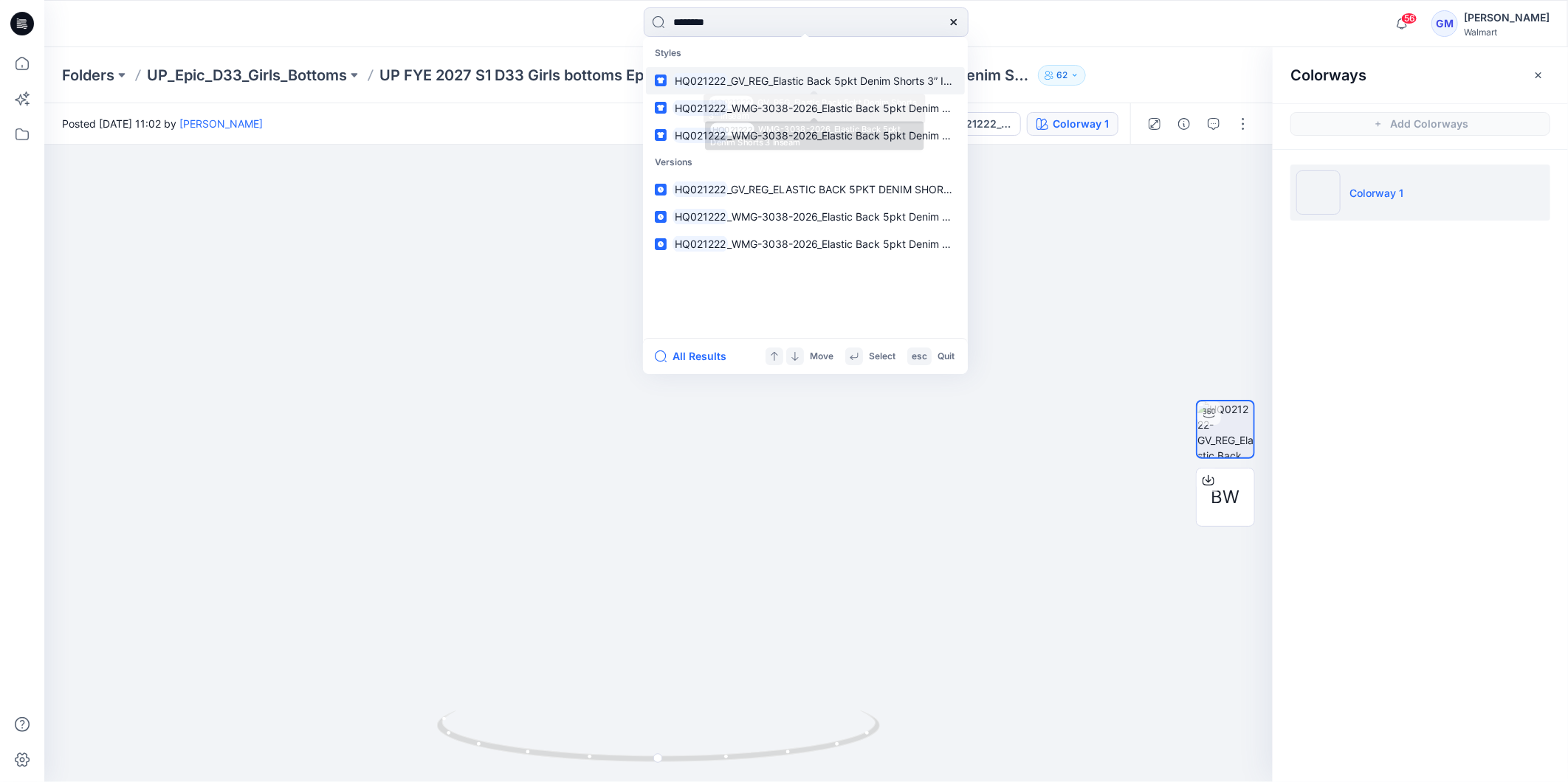
type input "********"
click at [787, 79] on span "_GV_REG_Elastic Back 5pkt Denim Shorts 3” Inseam" at bounding box center [852, 80] width 248 height 13
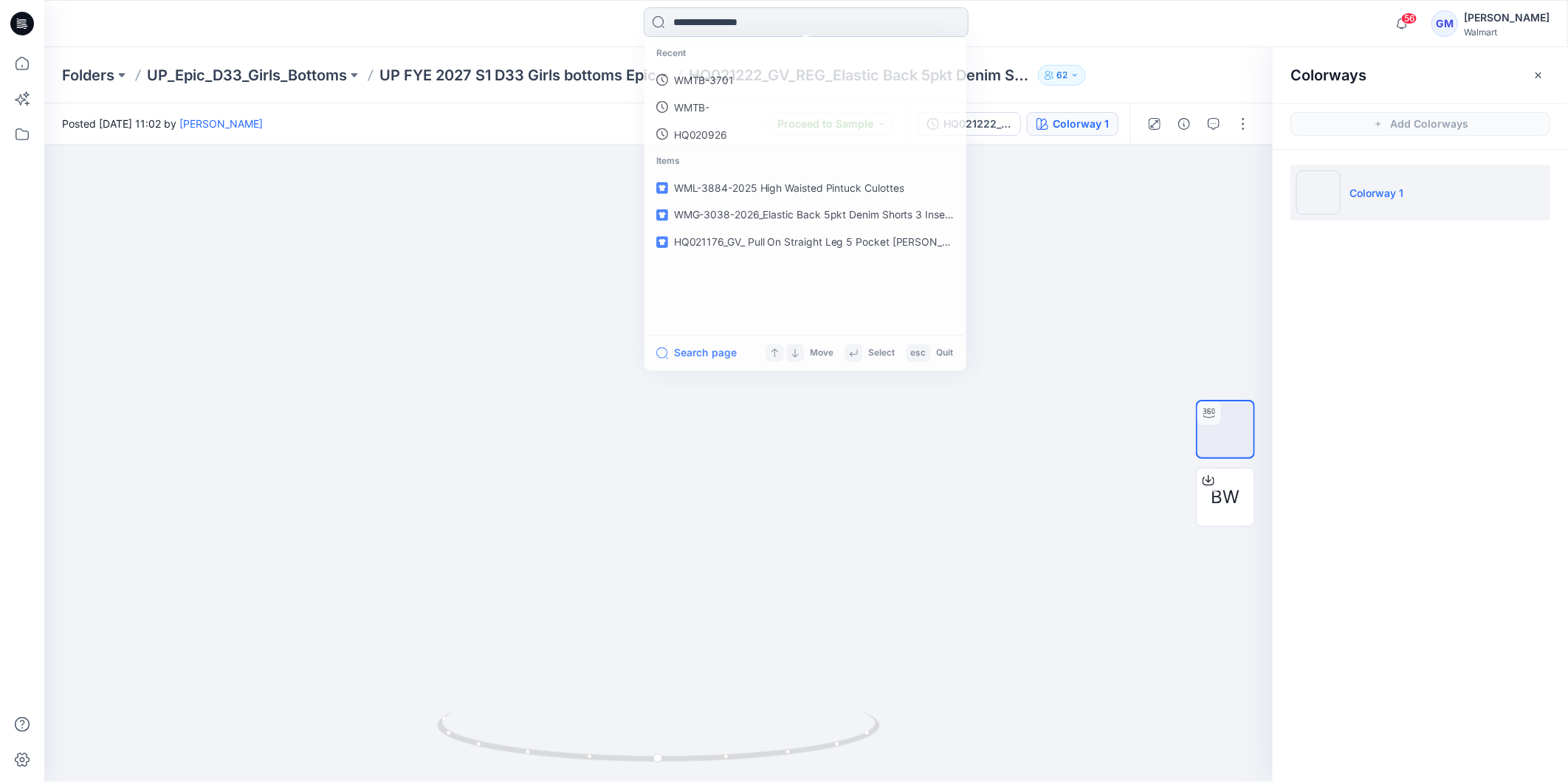
click at [756, 16] on input at bounding box center [806, 22] width 325 height 29
click at [724, 74] on p "HQ021222" at bounding box center [698, 80] width 51 height 16
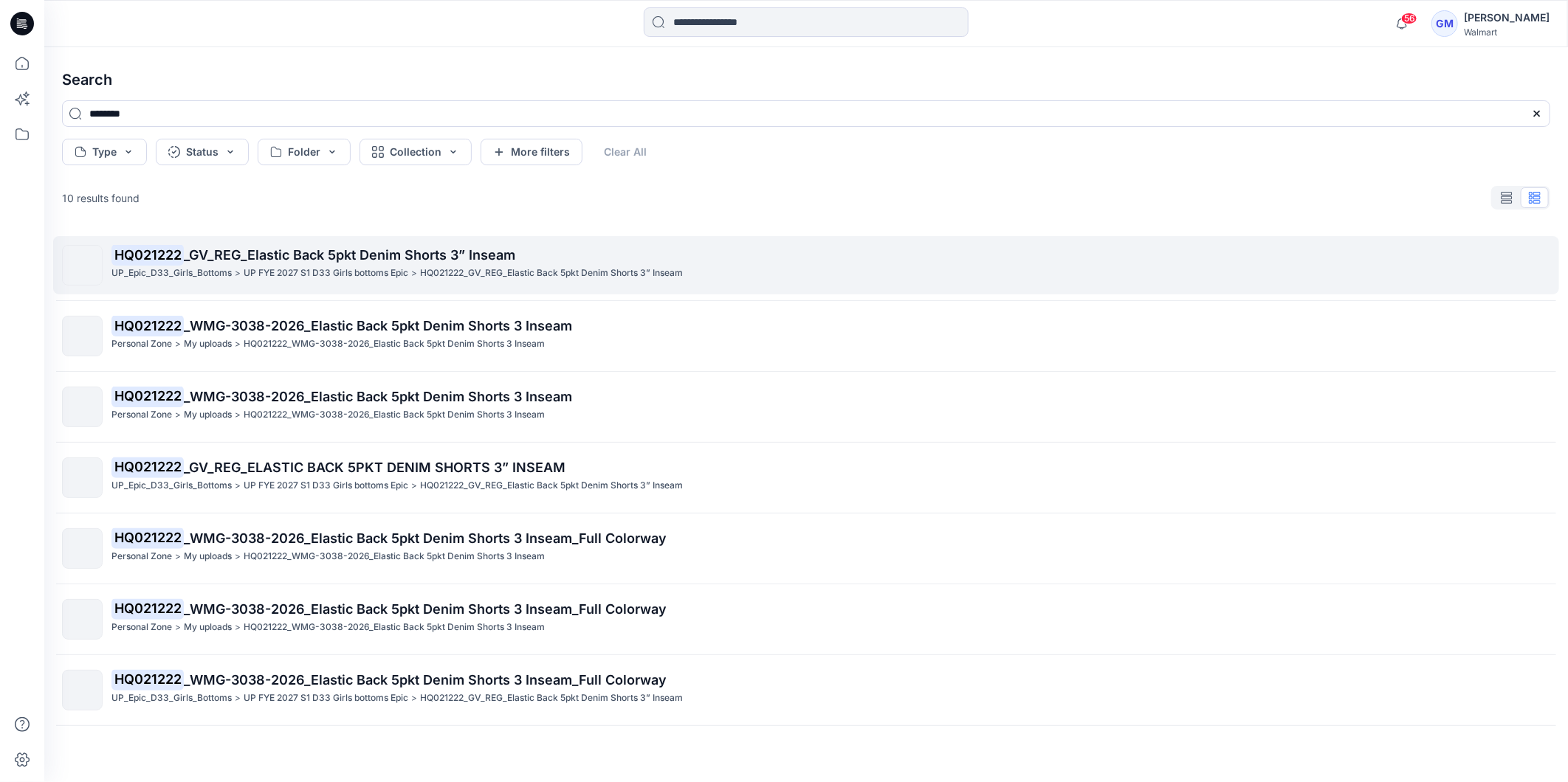
click at [458, 266] on p "HQ021222 _GV_REG_Elastic Back 5pkt Denim Shorts 3” Inseam" at bounding box center [830, 255] width 1438 height 21
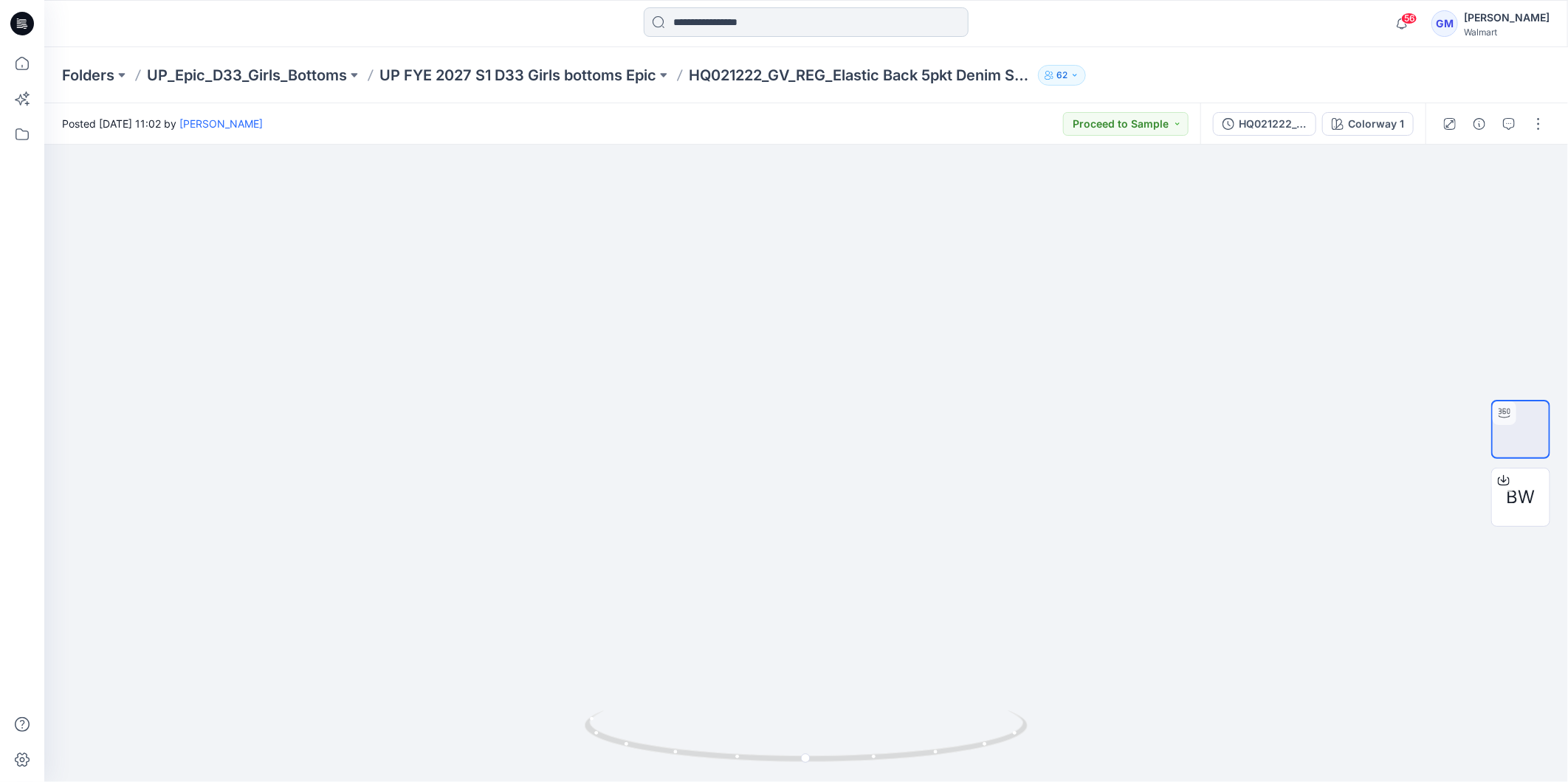
click at [766, 26] on input at bounding box center [806, 22] width 325 height 29
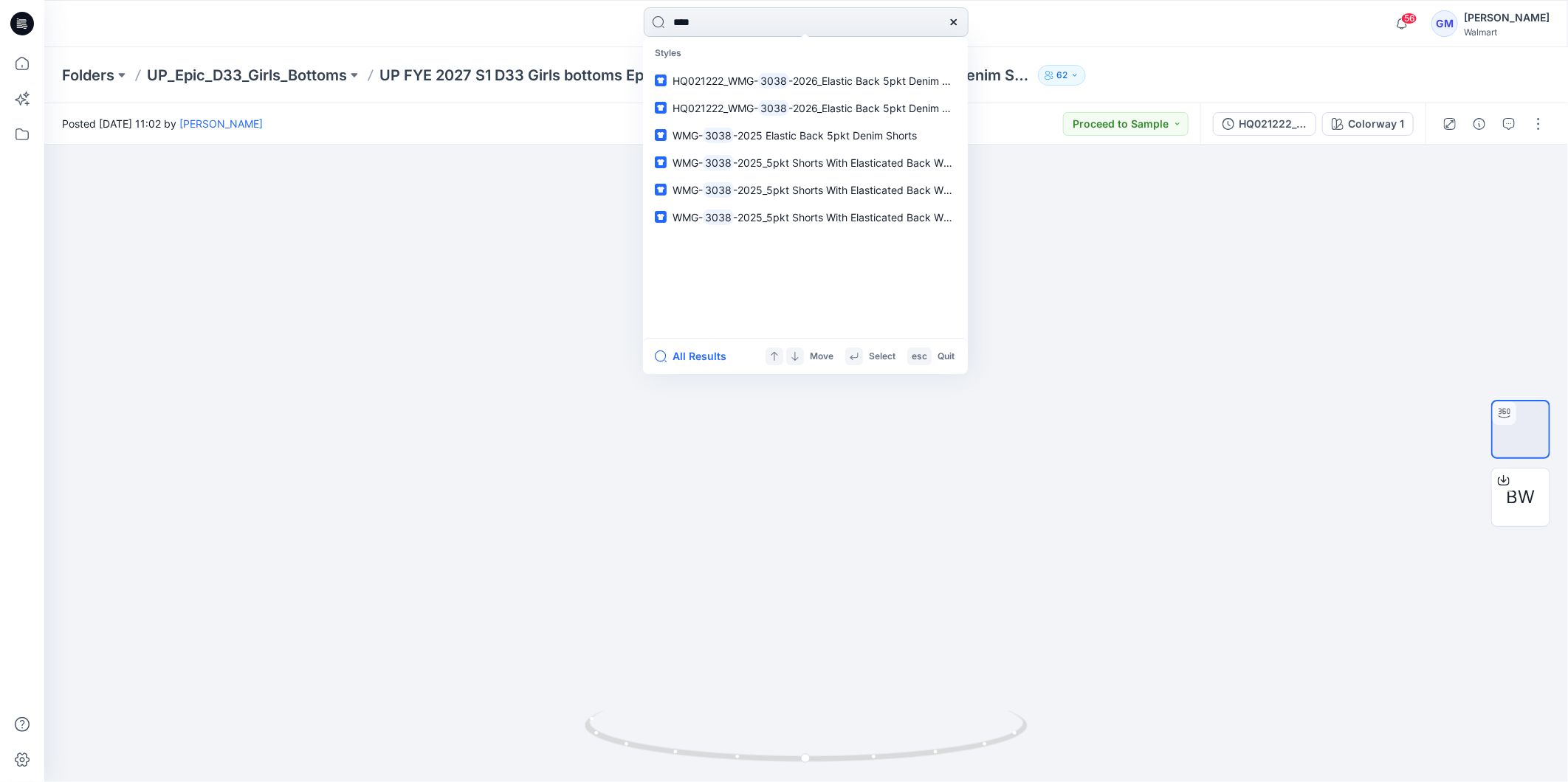
type input "****"
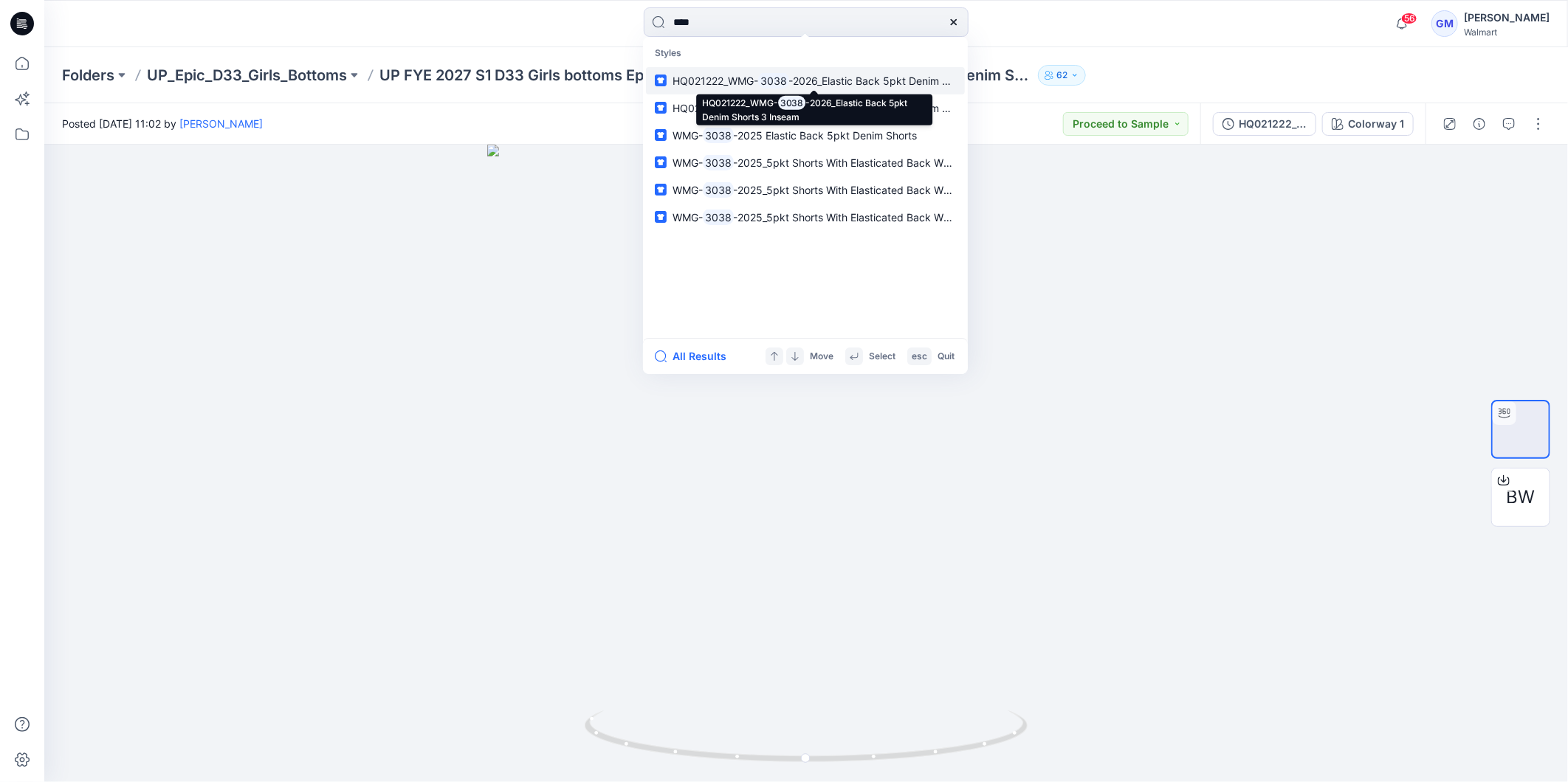
click at [802, 74] on span "-2026_Elastic Back 5pkt Denim Shorts 3 Inseam" at bounding box center [904, 80] width 232 height 13
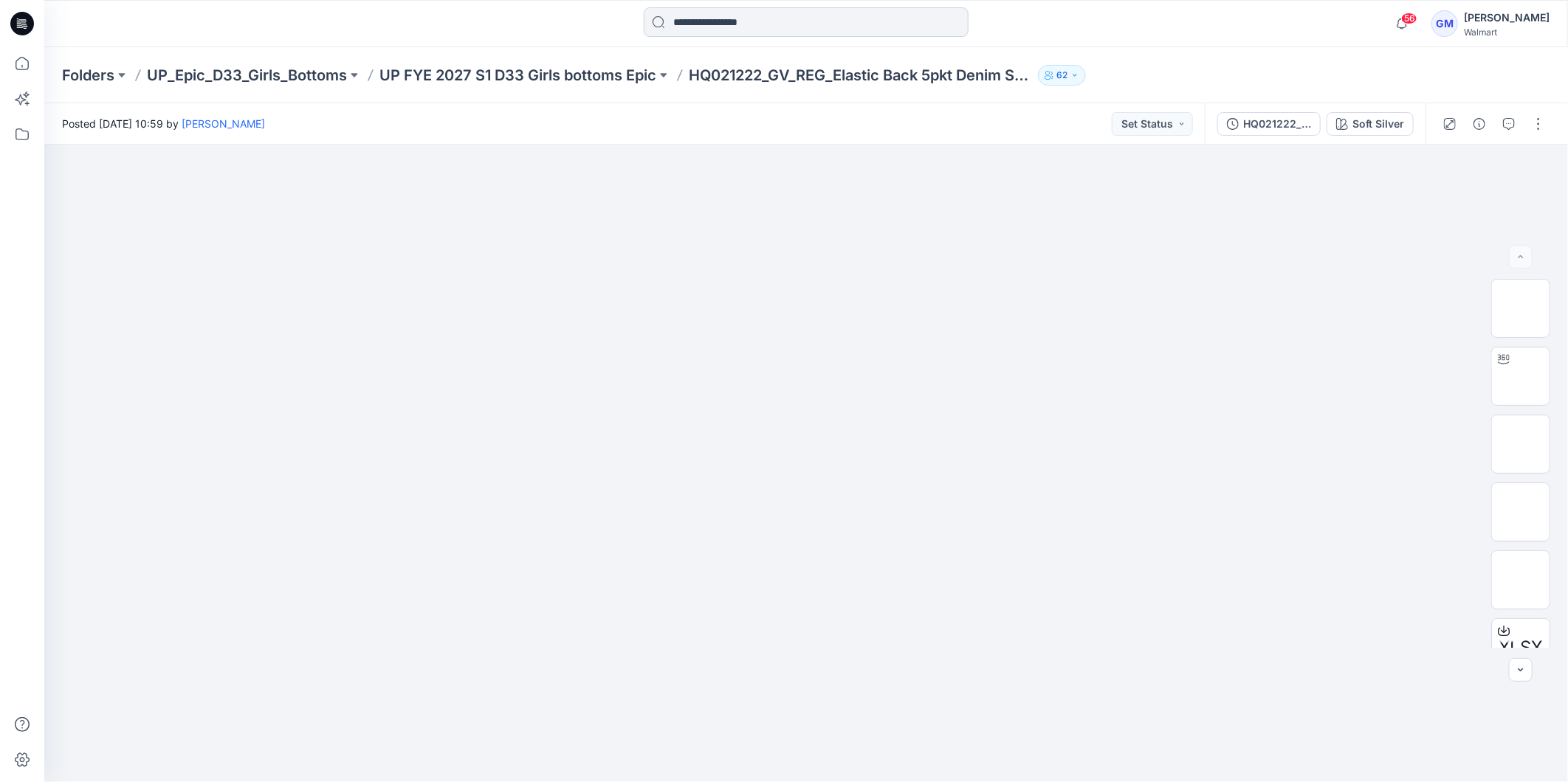
click at [769, 19] on input at bounding box center [806, 22] width 325 height 29
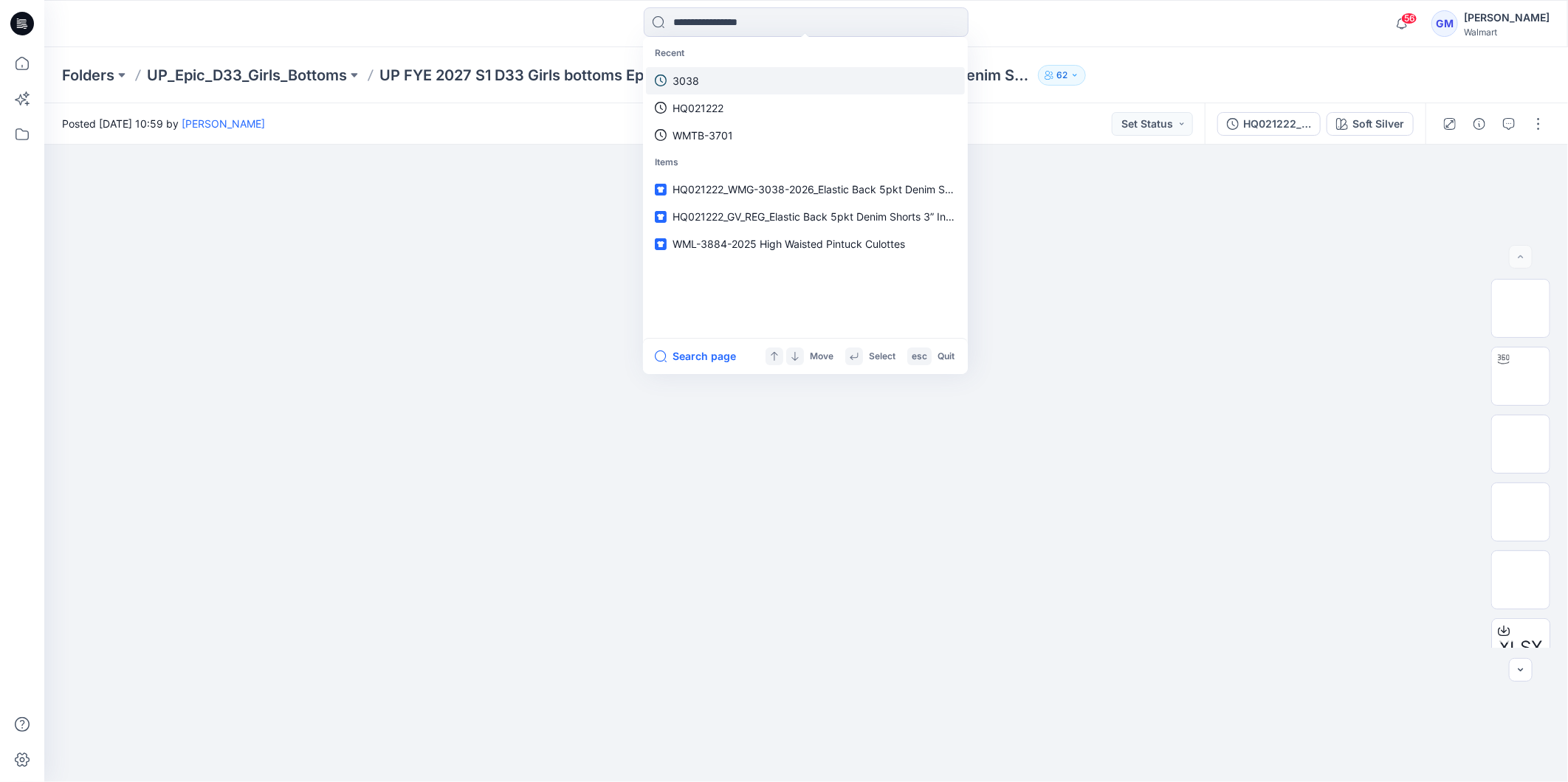
click at [724, 74] on link "3038" at bounding box center [806, 80] width 319 height 28
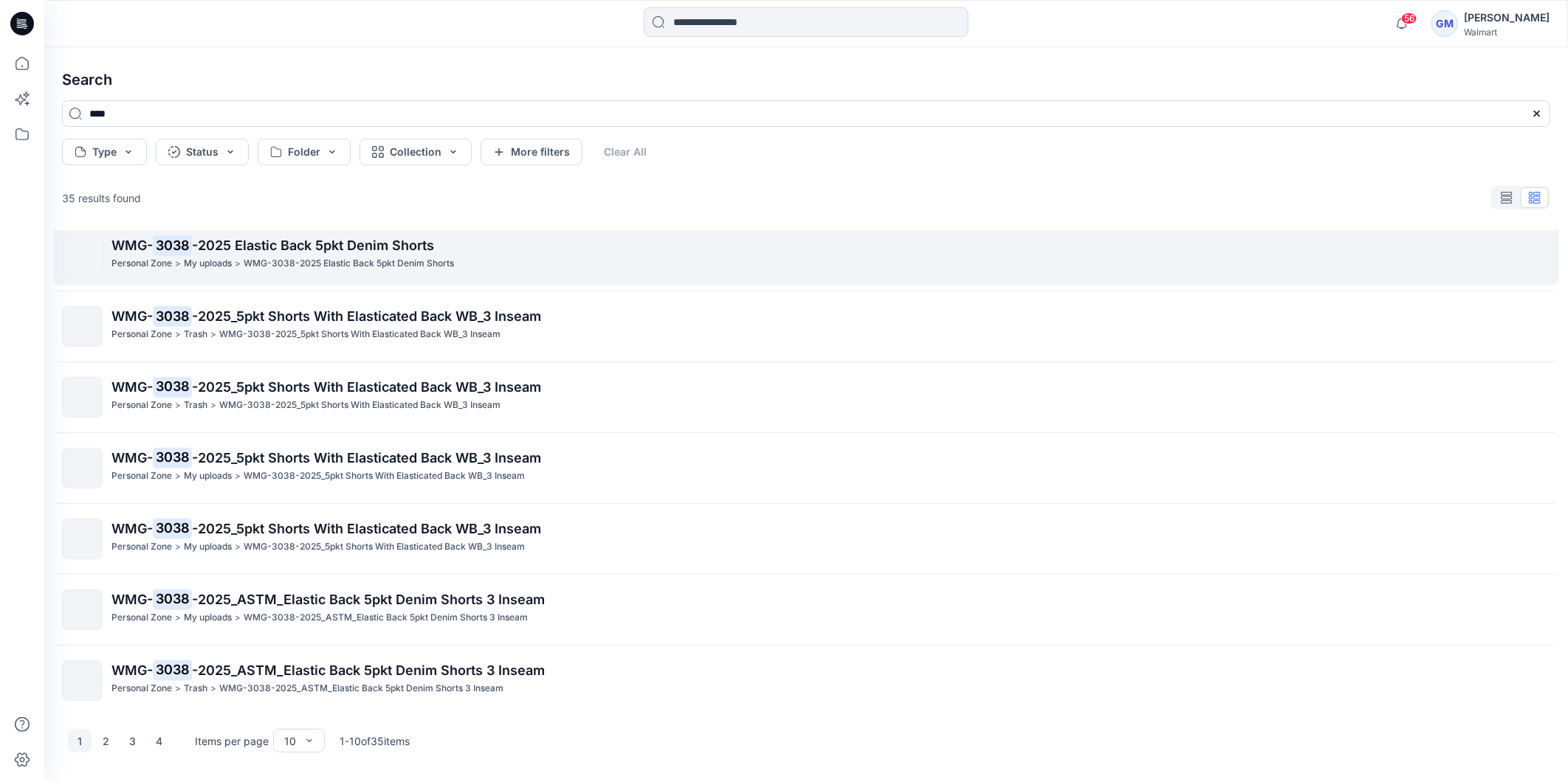
scroll to position [227, 0]
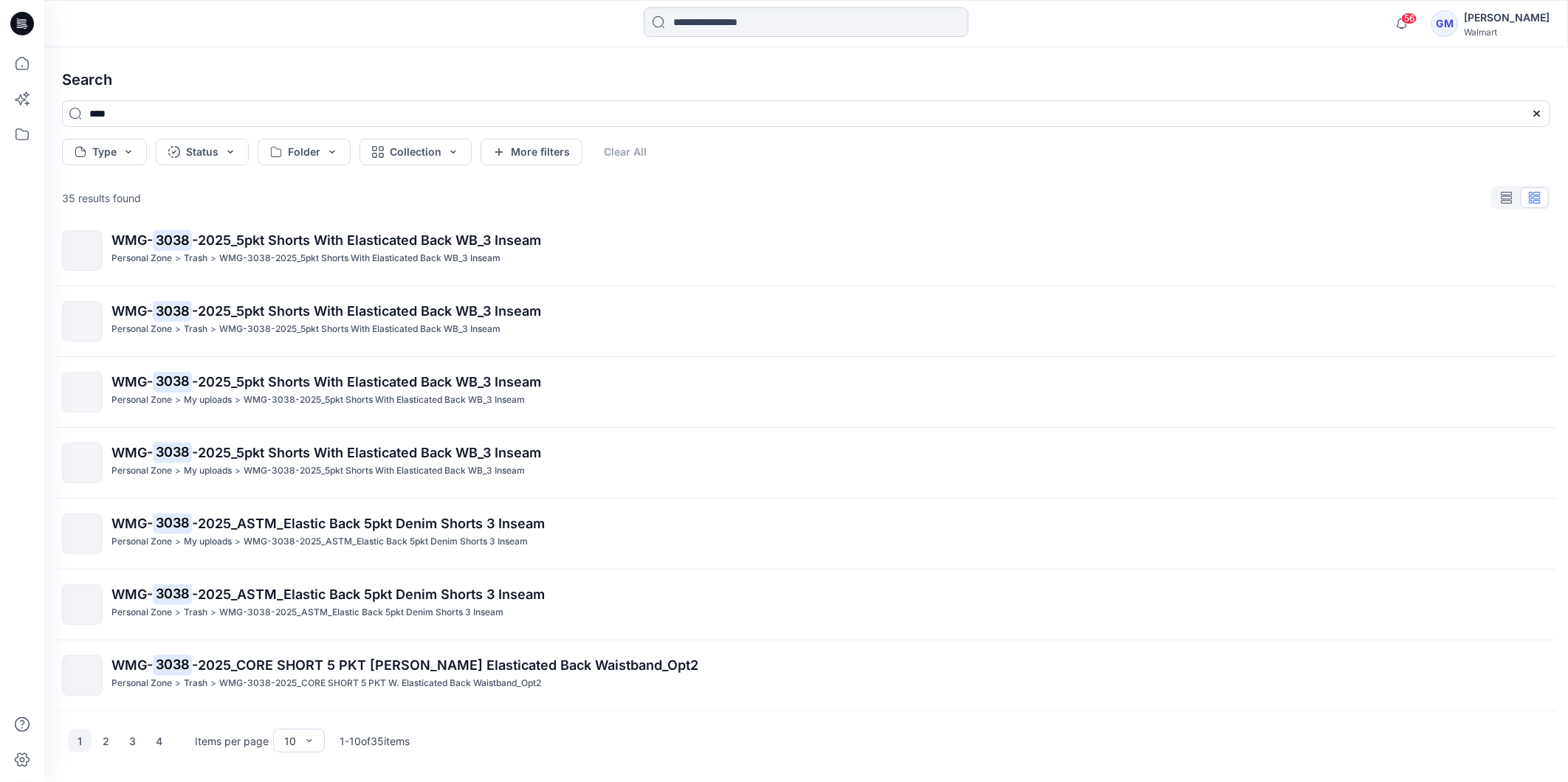
drag, startPoint x: 728, startPoint y: 25, endPoint x: 741, endPoint y: 23, distance: 13.2
click at [730, 25] on input at bounding box center [806, 22] width 325 height 29
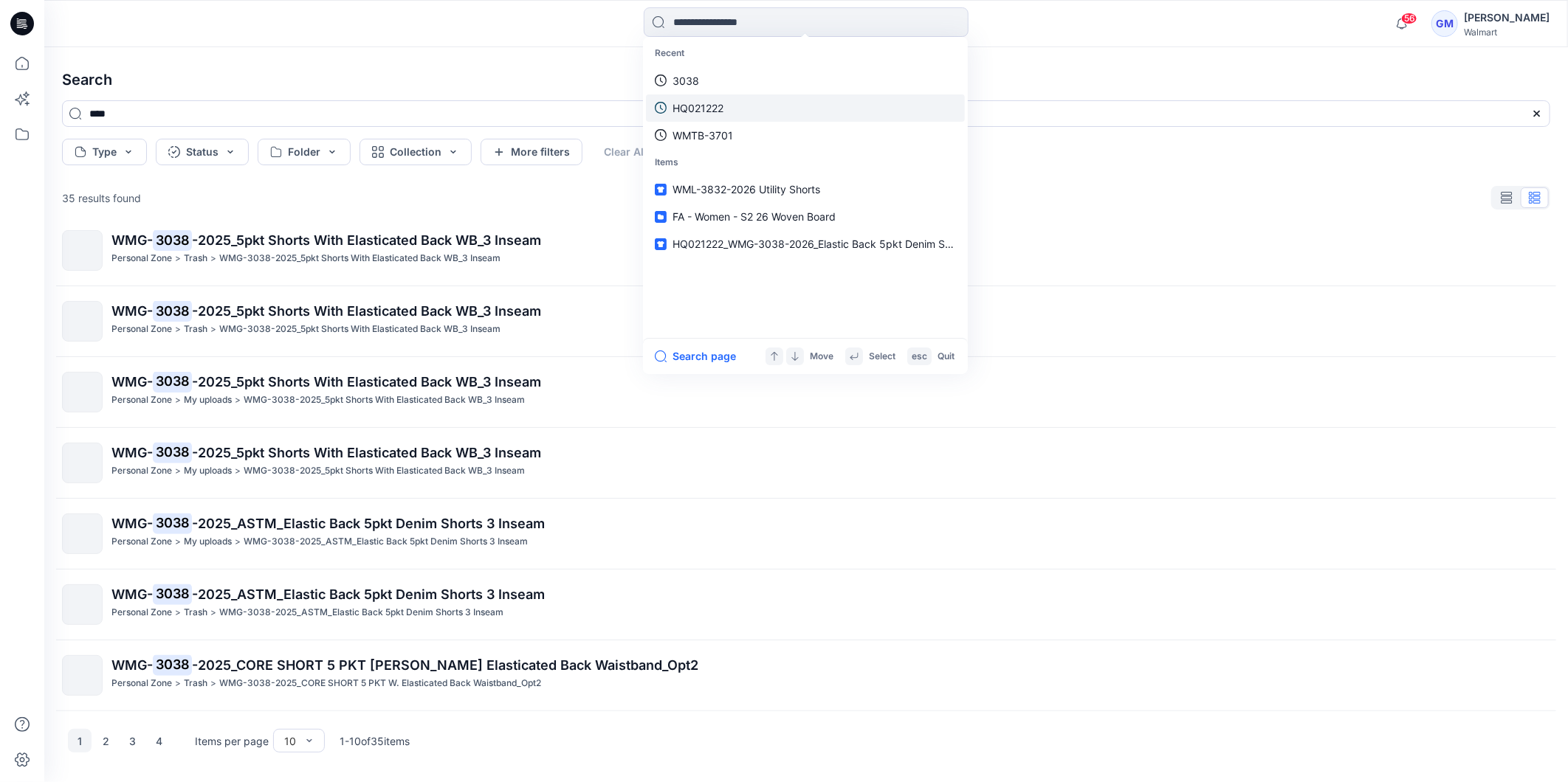
click at [746, 107] on link "HQ021222" at bounding box center [806, 108] width 319 height 28
type input "********"
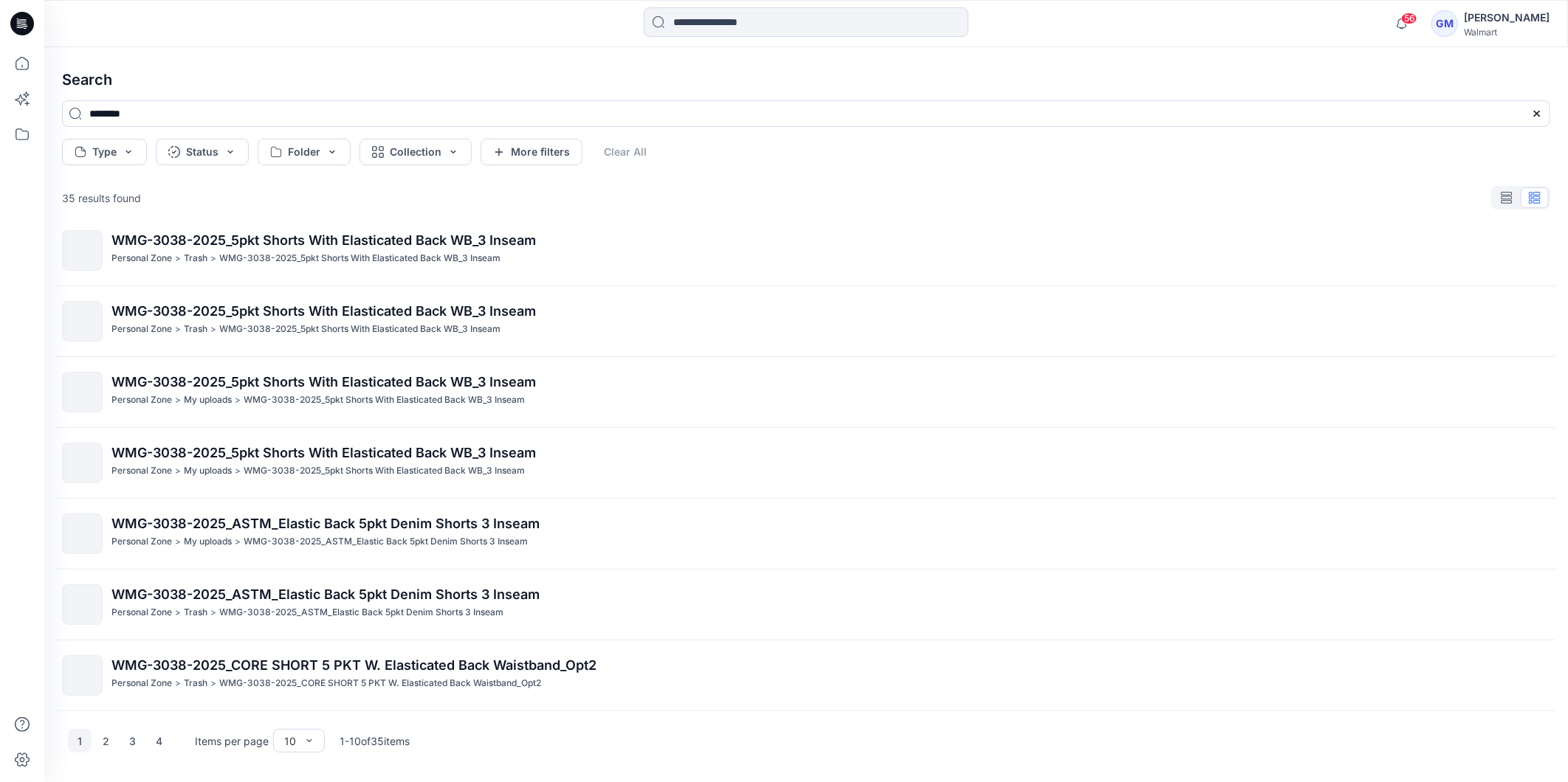
scroll to position [204, 0]
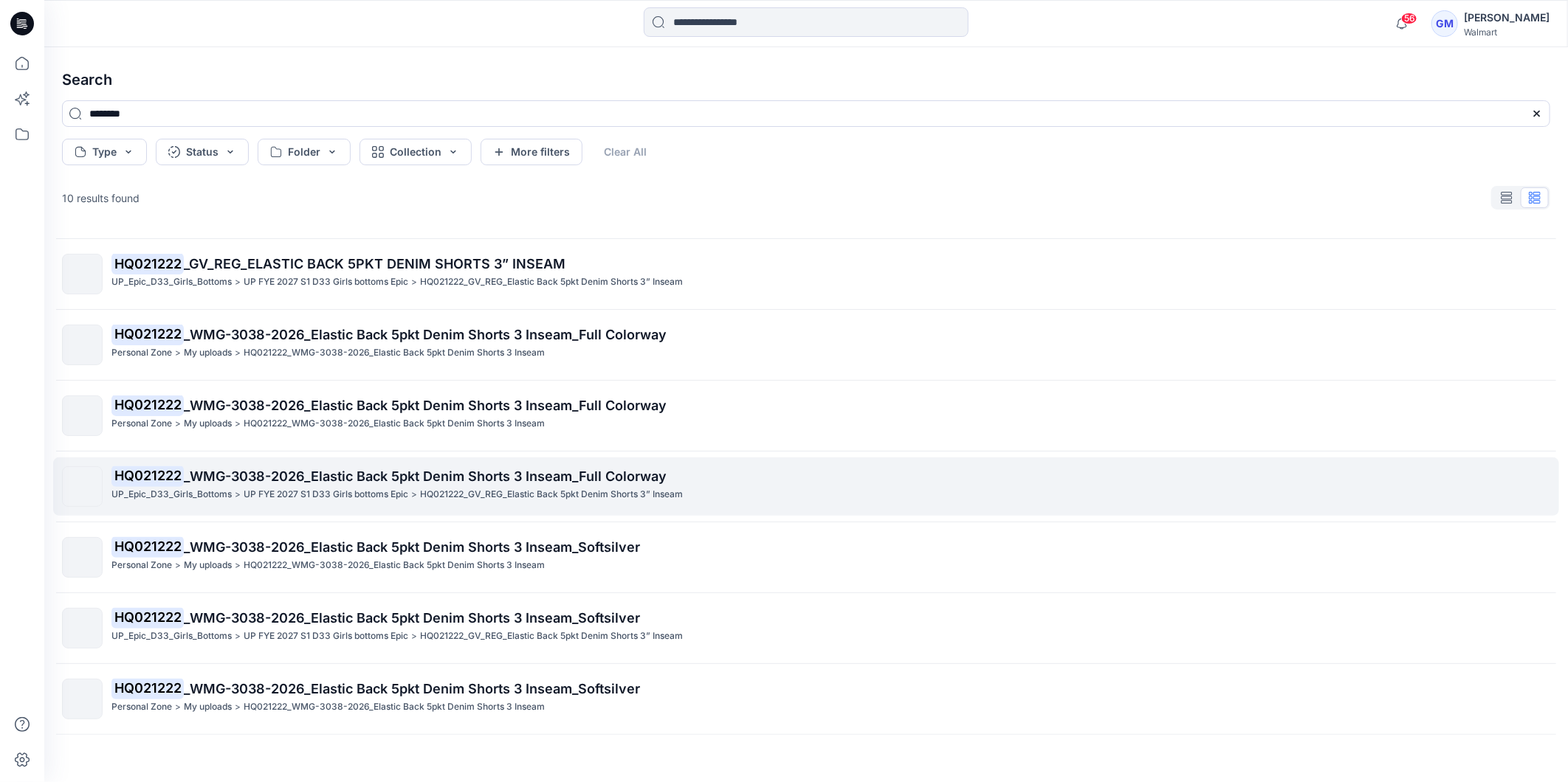
click at [313, 472] on span "_WMG-3038-2026_Elastic Back 5pkt Denim Shorts 3 Inseam_Full Colorway" at bounding box center [425, 476] width 483 height 16
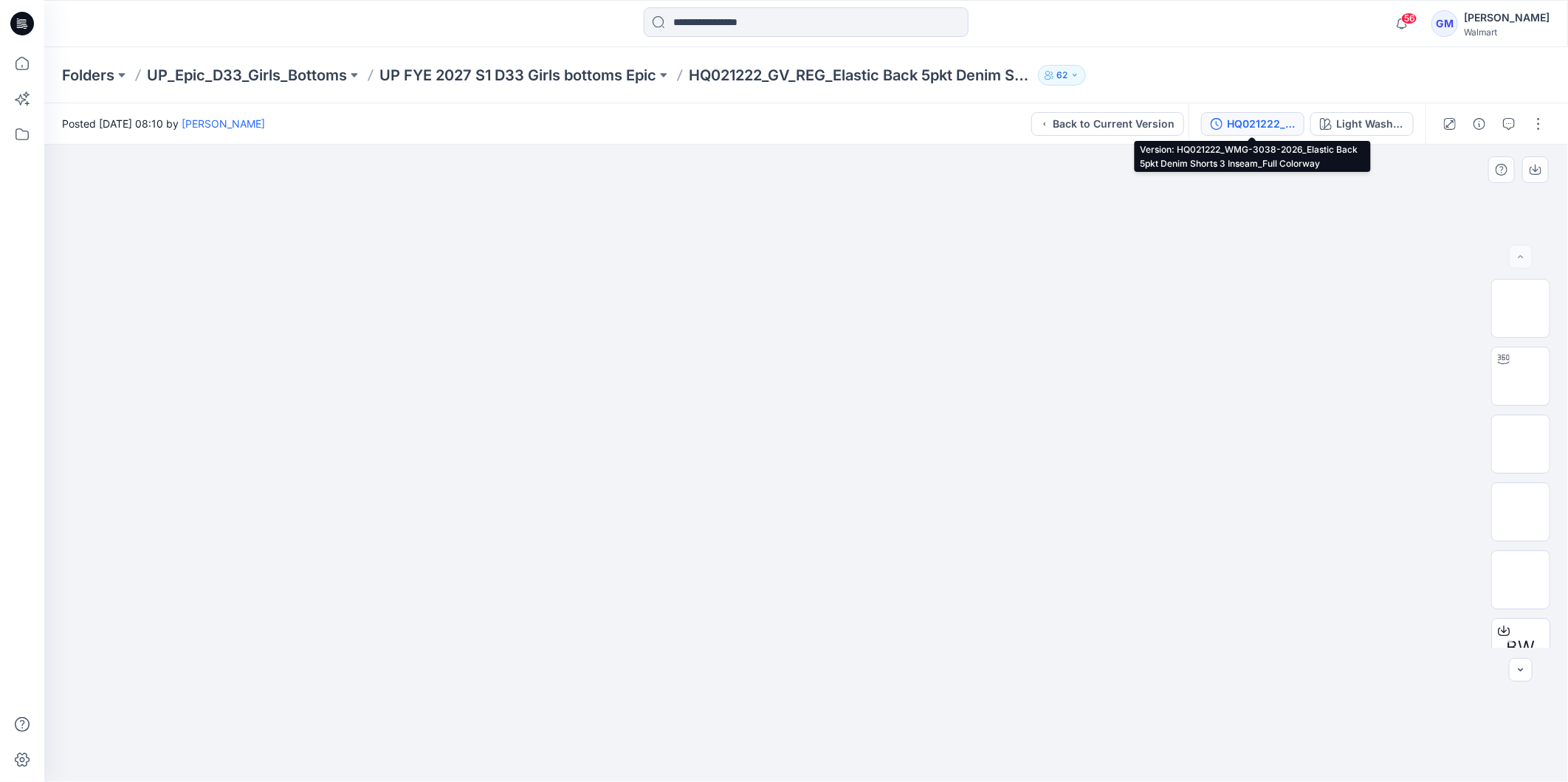
click at [1250, 129] on div "HQ021222_WMG-3038-2026_Elastic Back 5pkt Denim Shorts 3 Inseam_Full Colorway" at bounding box center [1260, 124] width 68 height 16
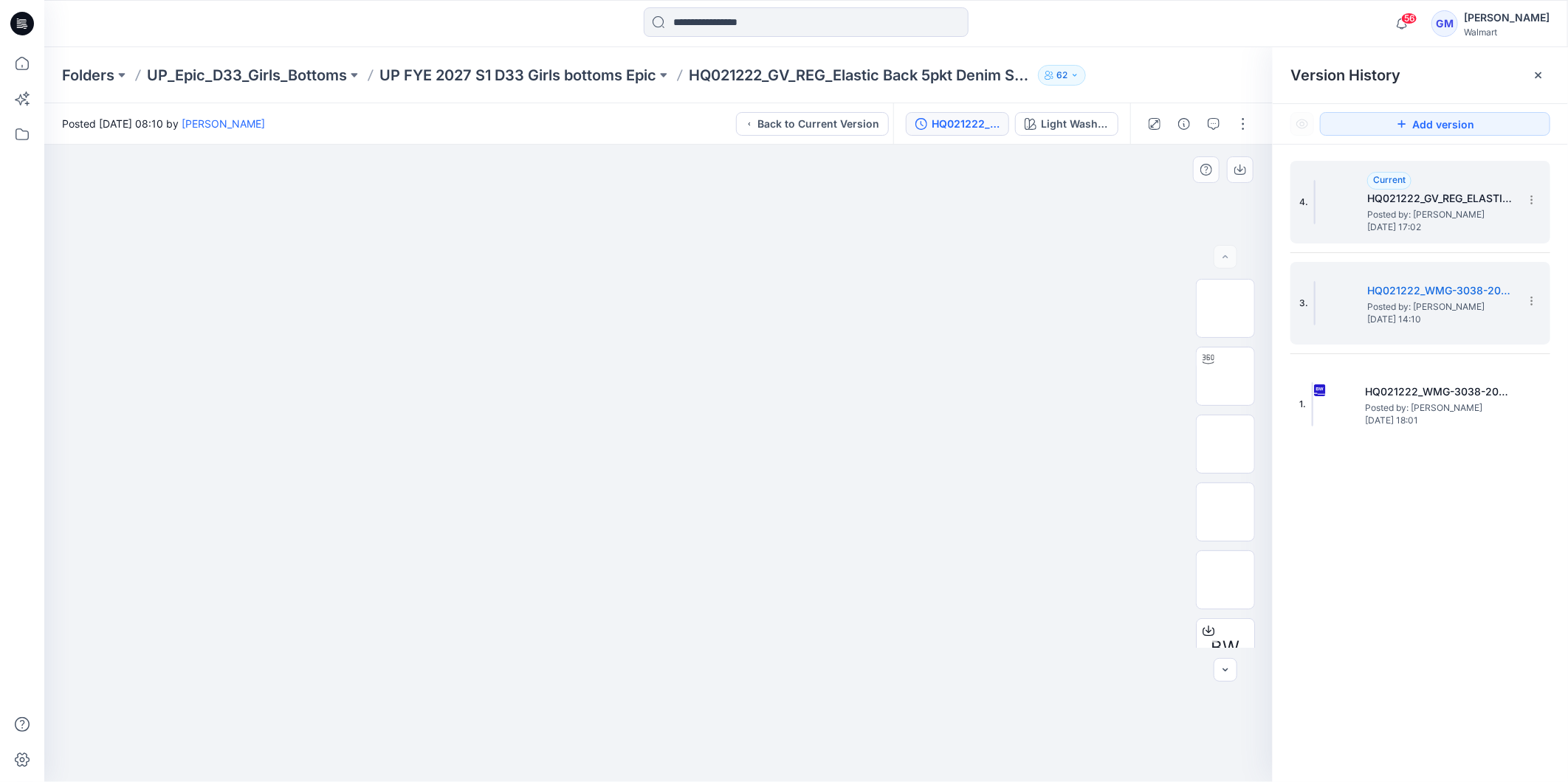
click at [1422, 207] on span "Posted by: [PERSON_NAME]" at bounding box center [1441, 215] width 148 height 15
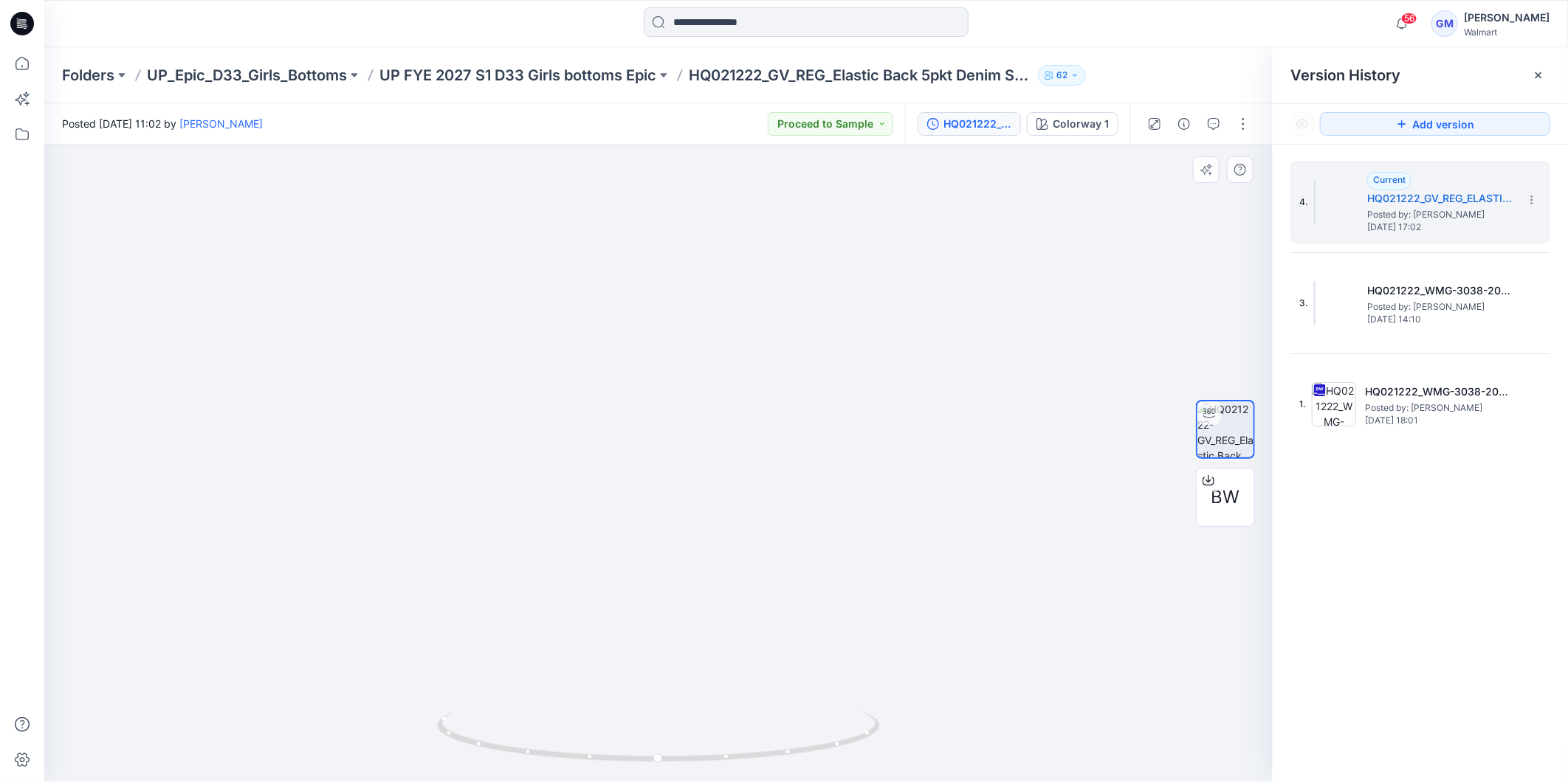
click at [29, 23] on icon at bounding box center [22, 23] width 23 height 23
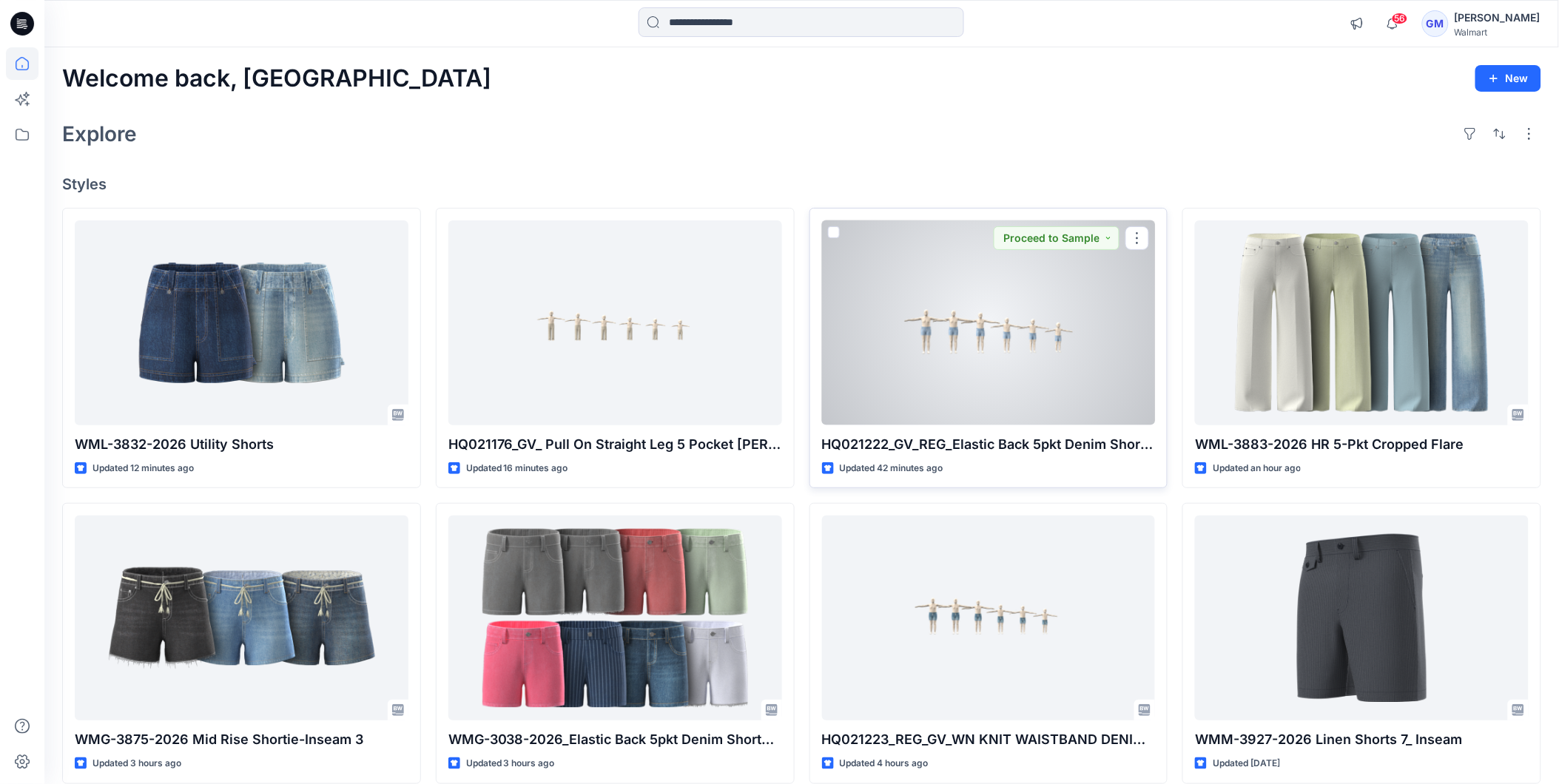
click at [1007, 353] on div at bounding box center [989, 322] width 333 height 205
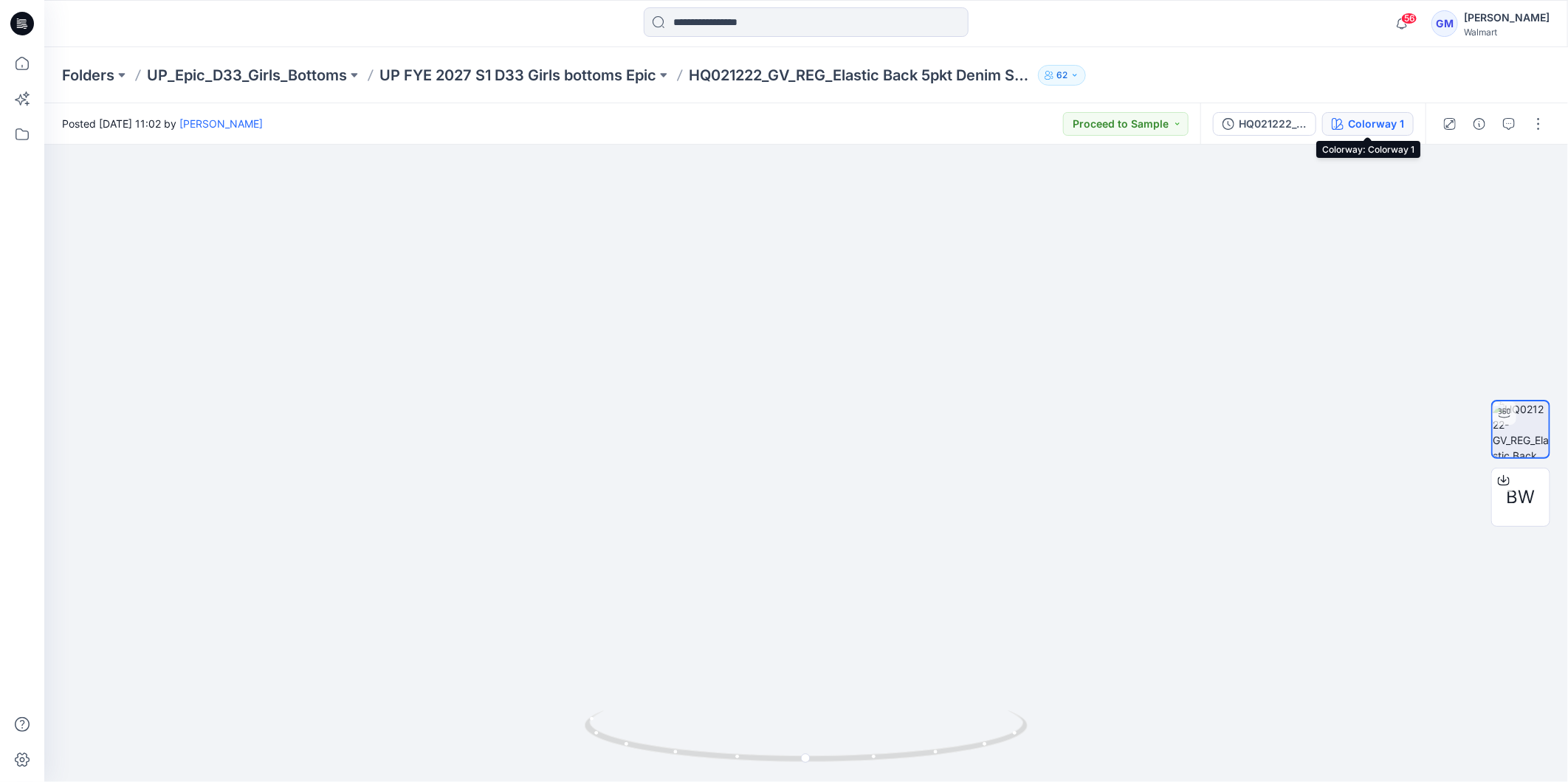
click at [1353, 120] on div "Colorway 1" at bounding box center [1376, 124] width 56 height 16
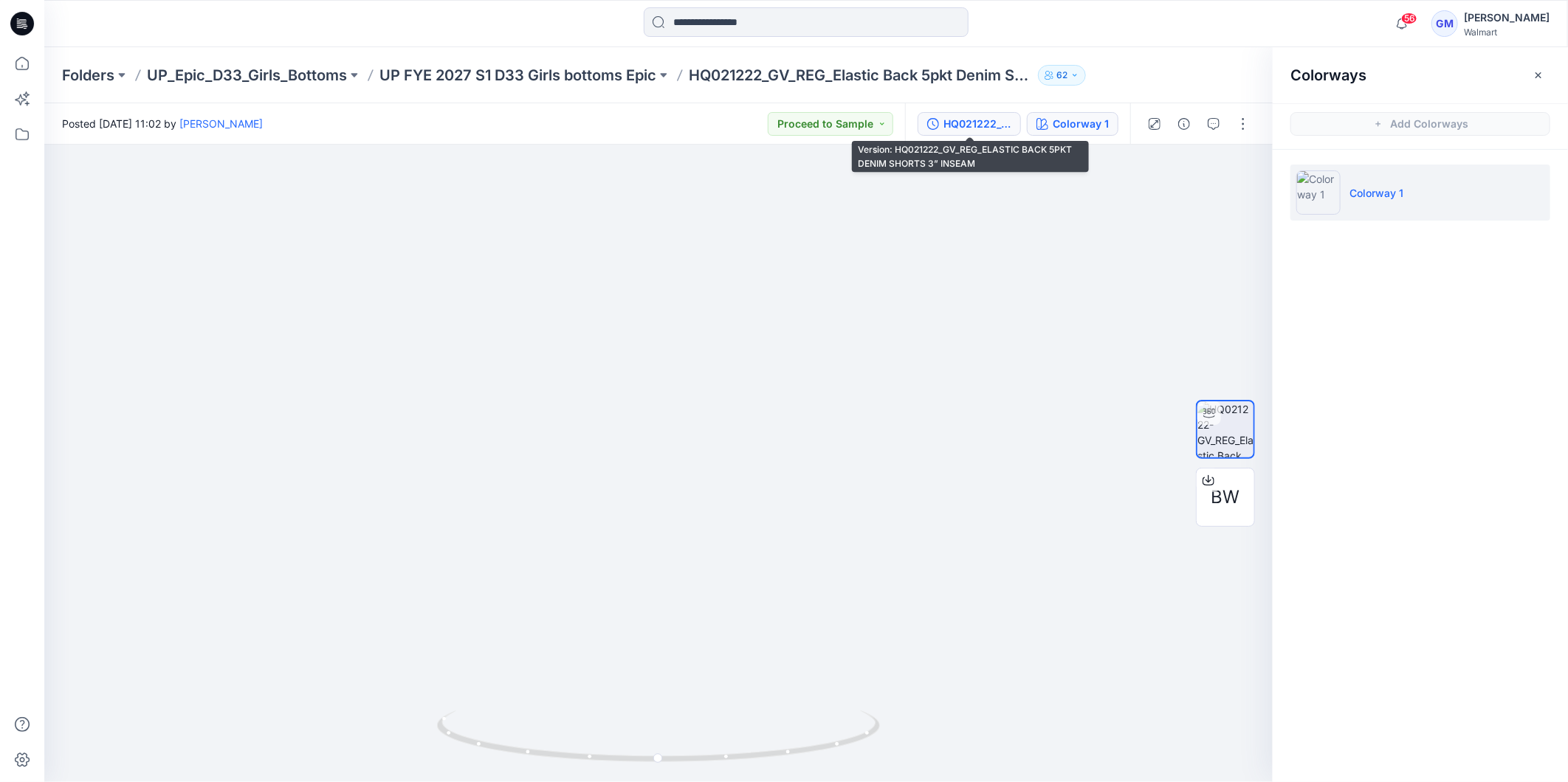
click at [980, 127] on div "HQ021222_GV_REG_ELASTIC BACK 5PKT DENIM SHORTS 3” INSEAM" at bounding box center [977, 124] width 68 height 16
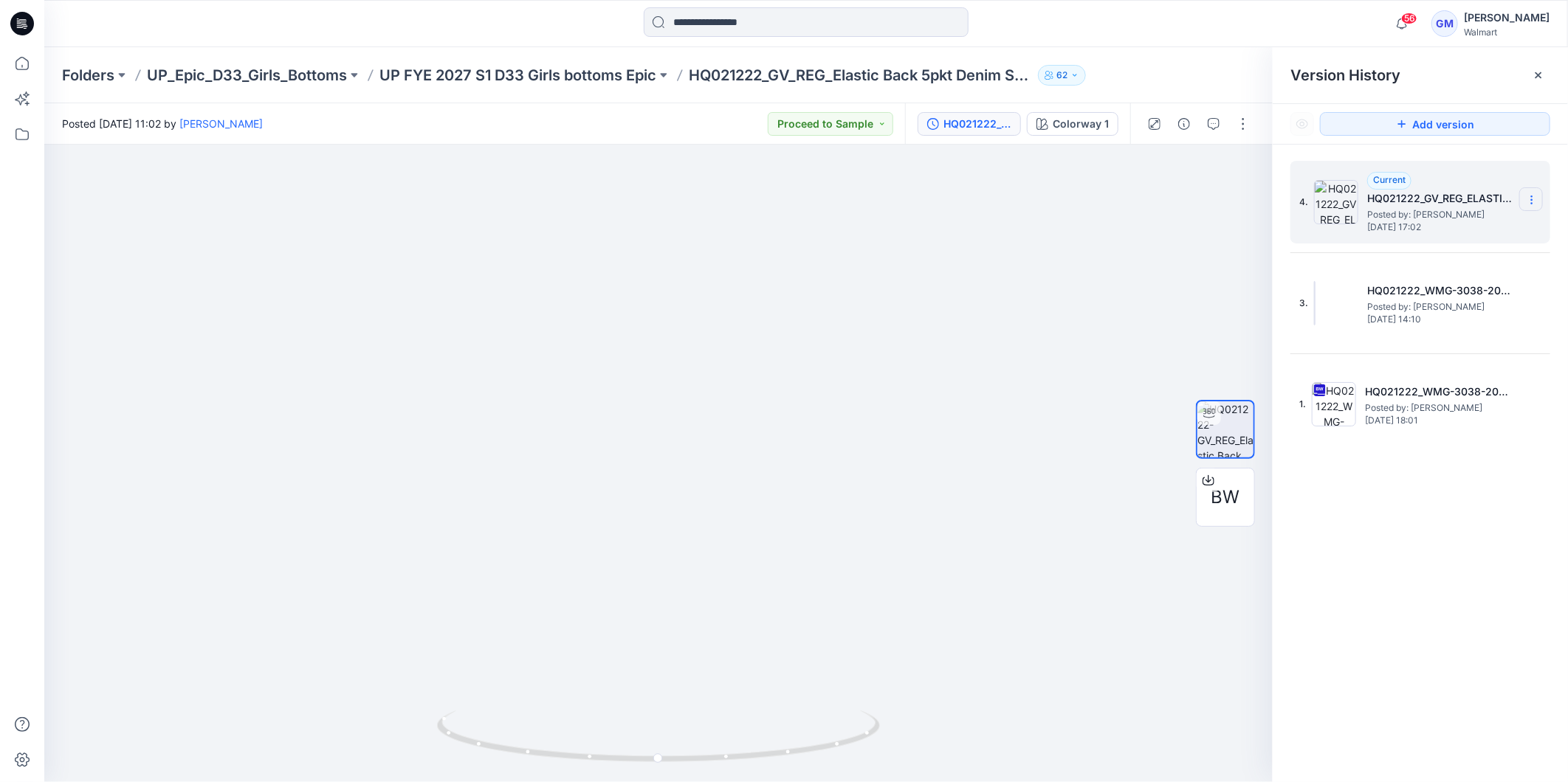
click at [1529, 204] on icon at bounding box center [1532, 200] width 12 height 12
click at [1419, 229] on span "Duplicate Version" at bounding box center [1438, 229] width 84 height 18
click at [1540, 76] on icon at bounding box center [1538, 75] width 6 height 6
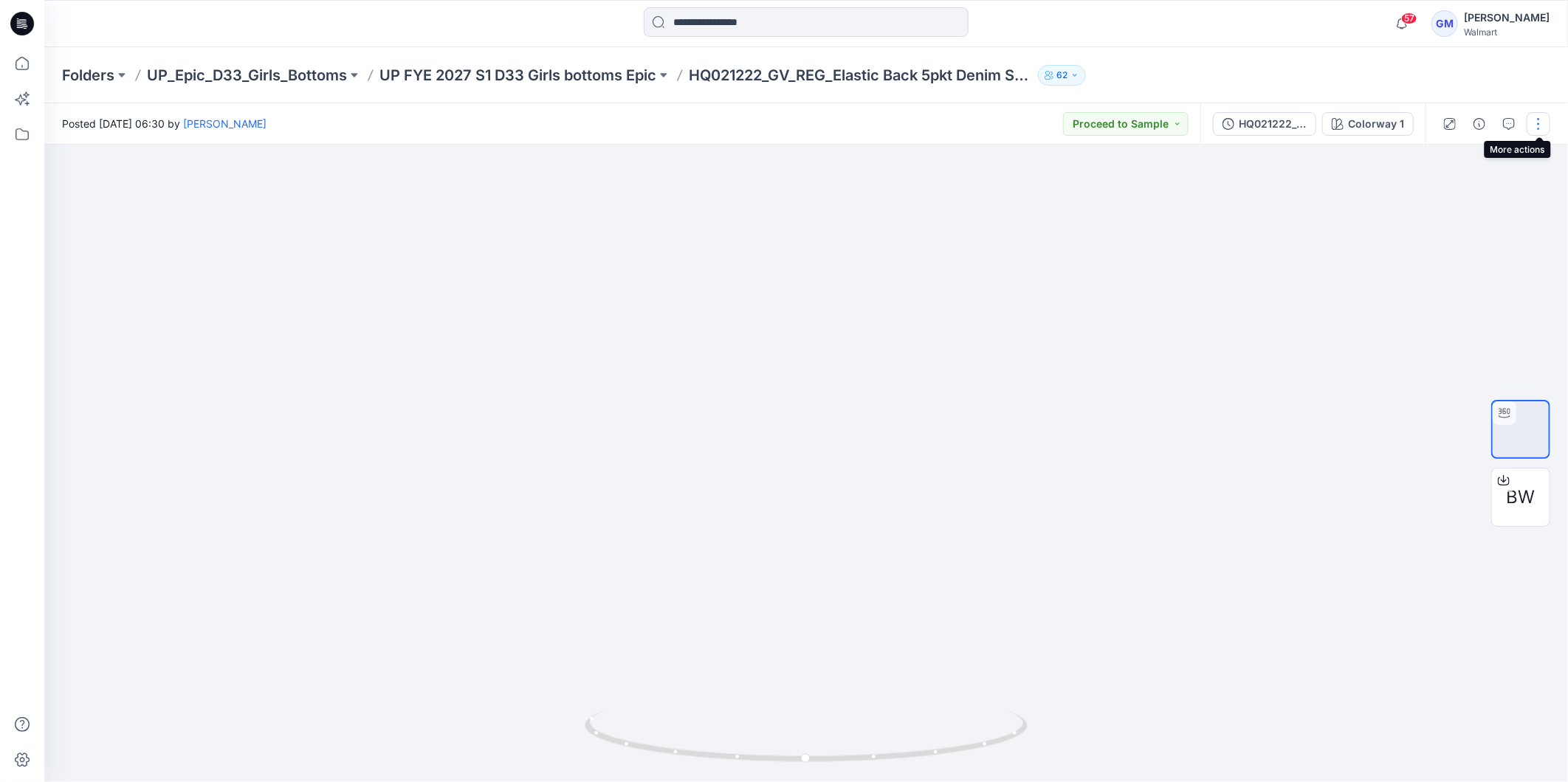
click at [1545, 124] on button "button" at bounding box center [1539, 124] width 23 height 23
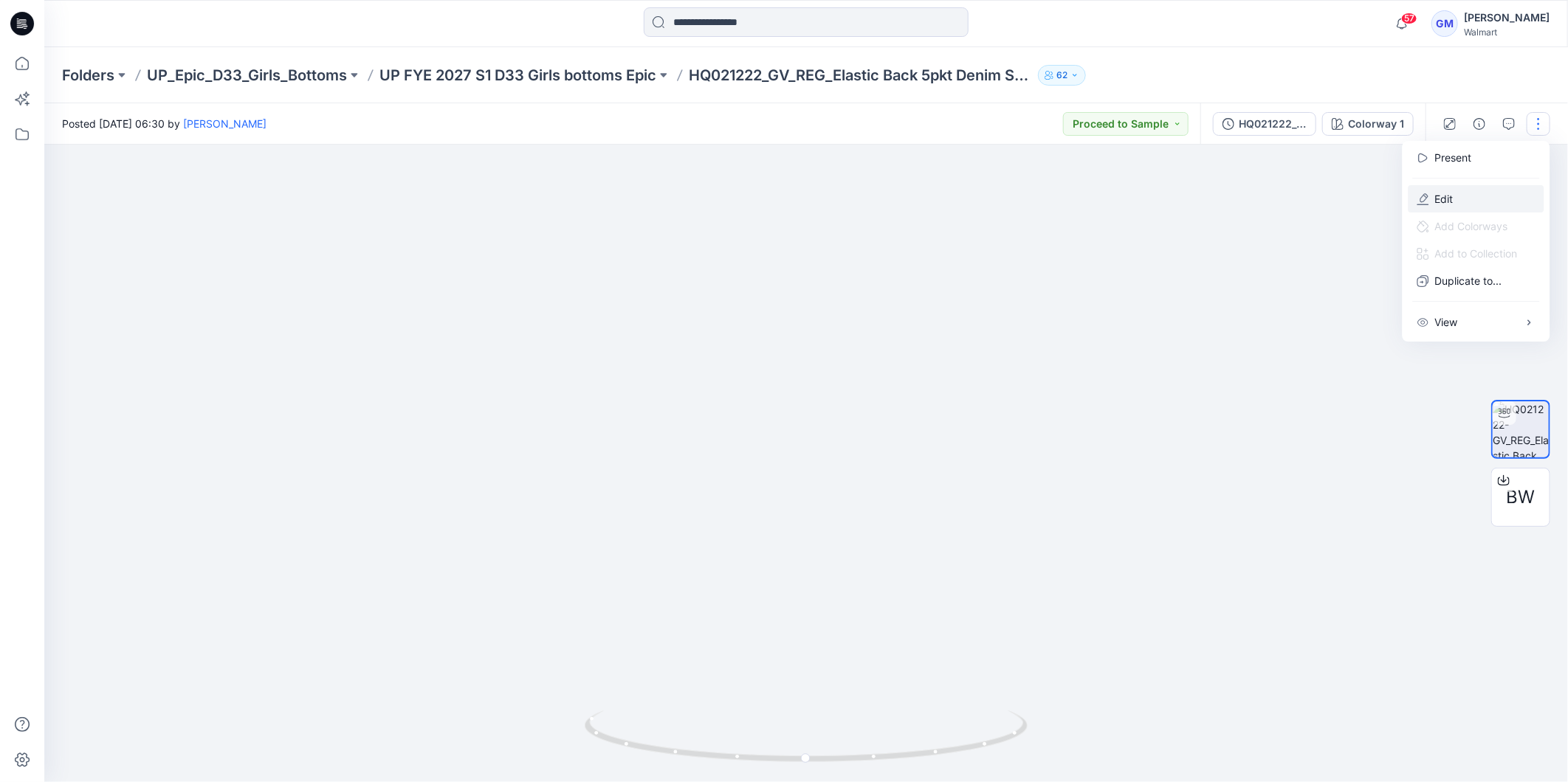
click at [1473, 200] on button "Edit" at bounding box center [1476, 199] width 136 height 28
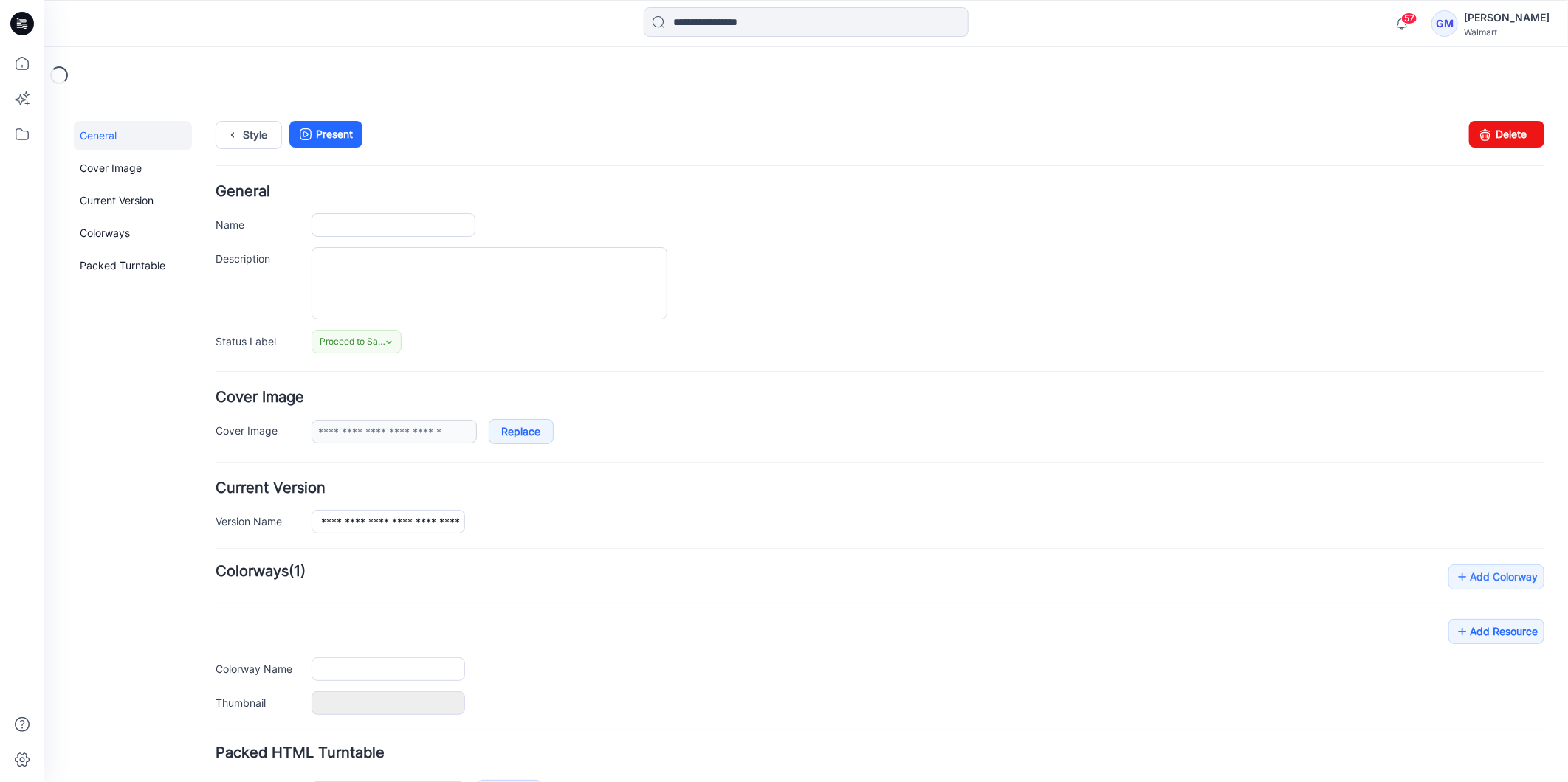
type input "**********"
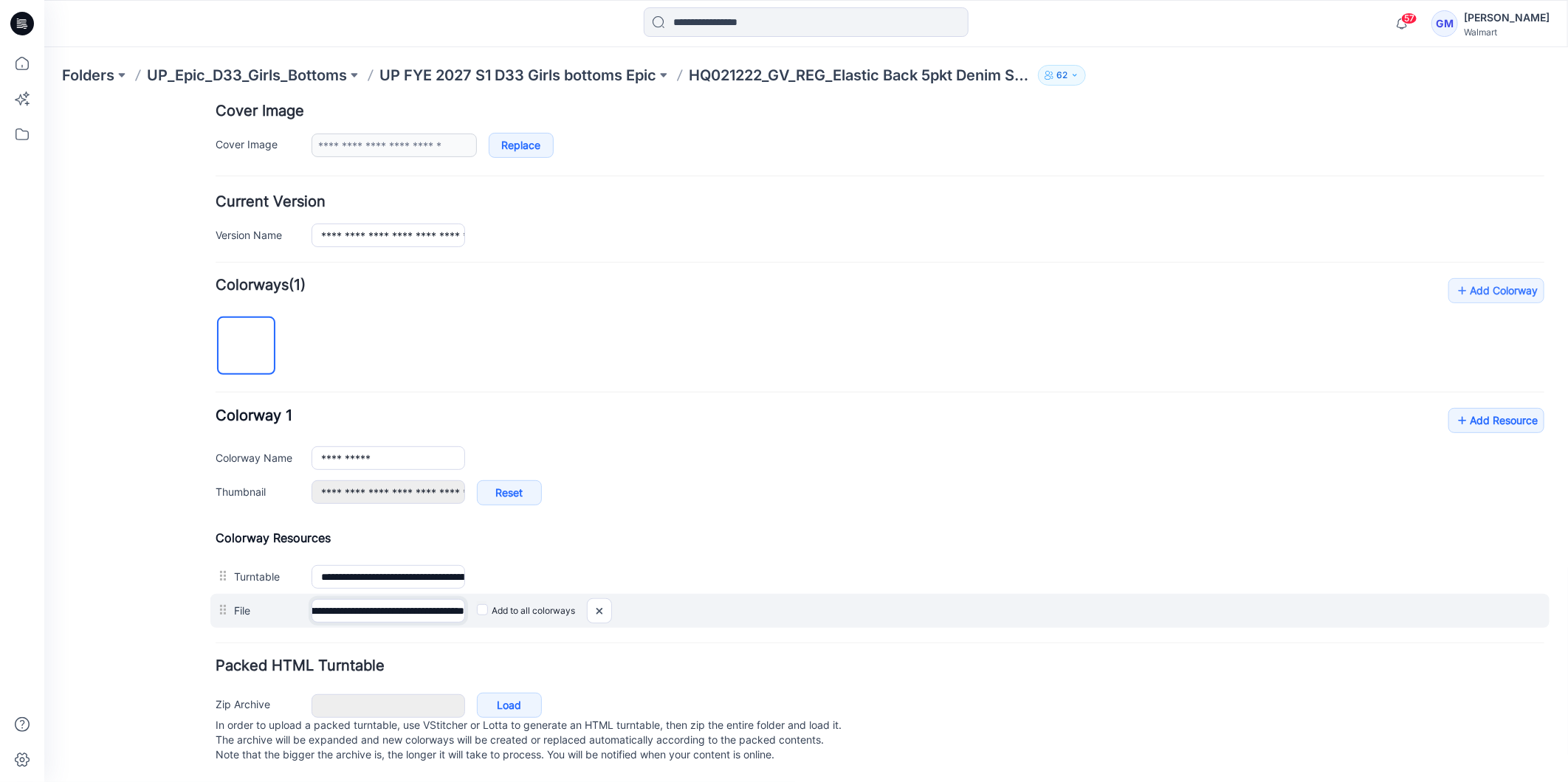
scroll to position [0, 225]
drag, startPoint x: 399, startPoint y: 591, endPoint x: 496, endPoint y: 600, distance: 97.4
click at [496, 600] on div "**********" at bounding box center [879, 610] width 1339 height 34
drag, startPoint x: 599, startPoint y: 598, endPoint x: 915, endPoint y: 192, distance: 514.5
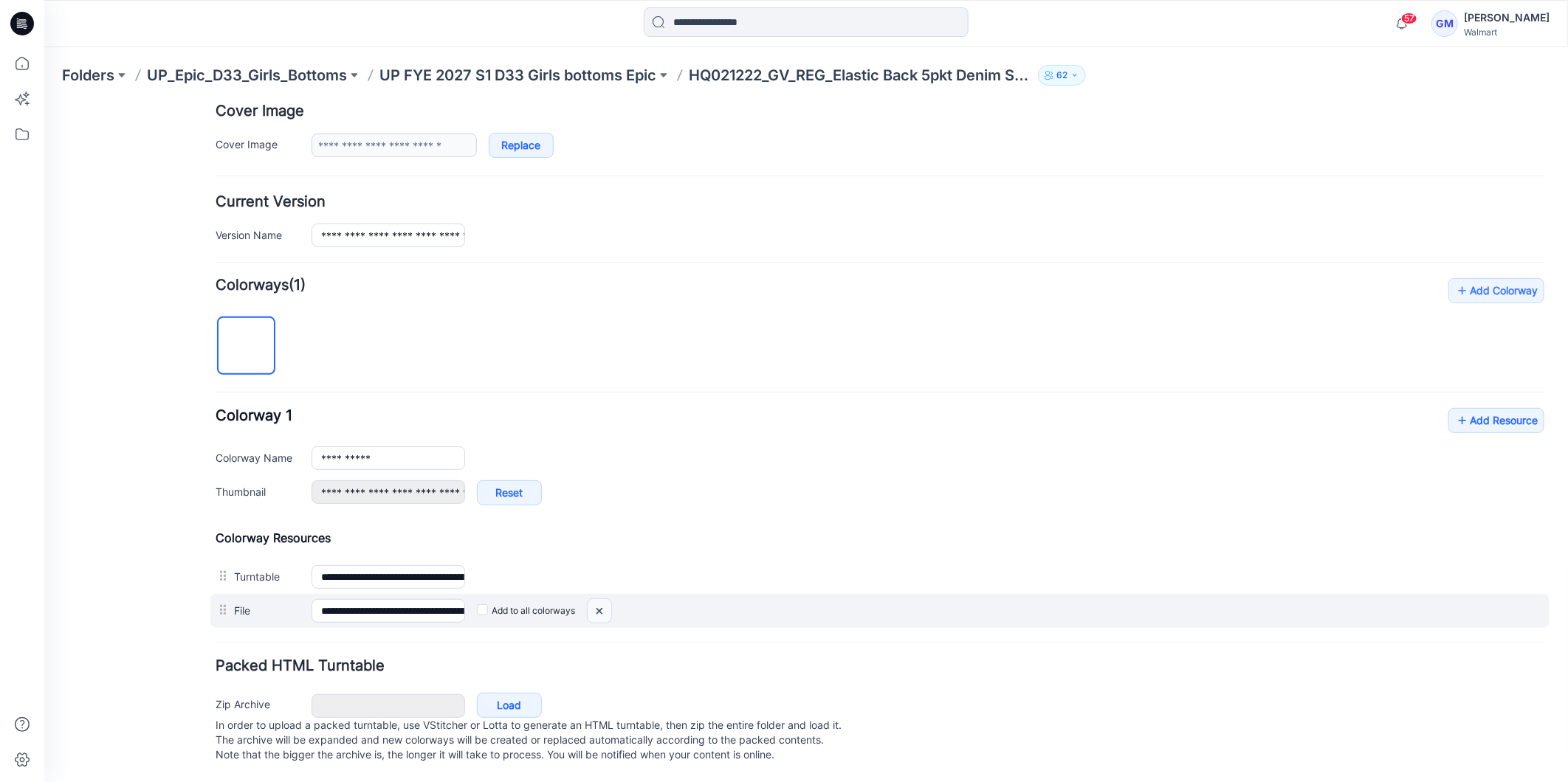
click at [43, 103] on img at bounding box center [43, 103] width 0 height 0
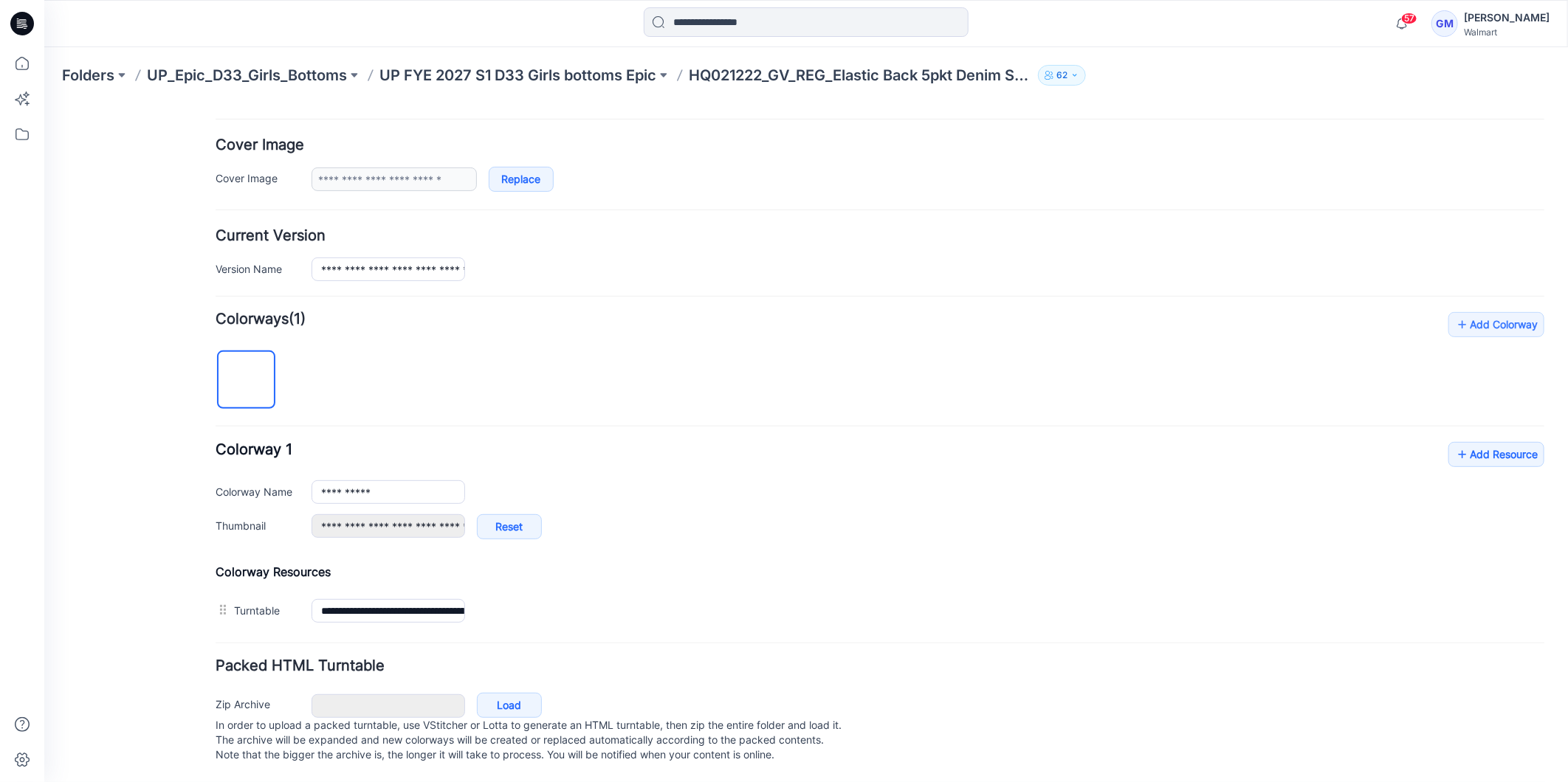
scroll to position [269, 0]
click at [522, 693] on link "Load" at bounding box center [509, 705] width 65 height 25
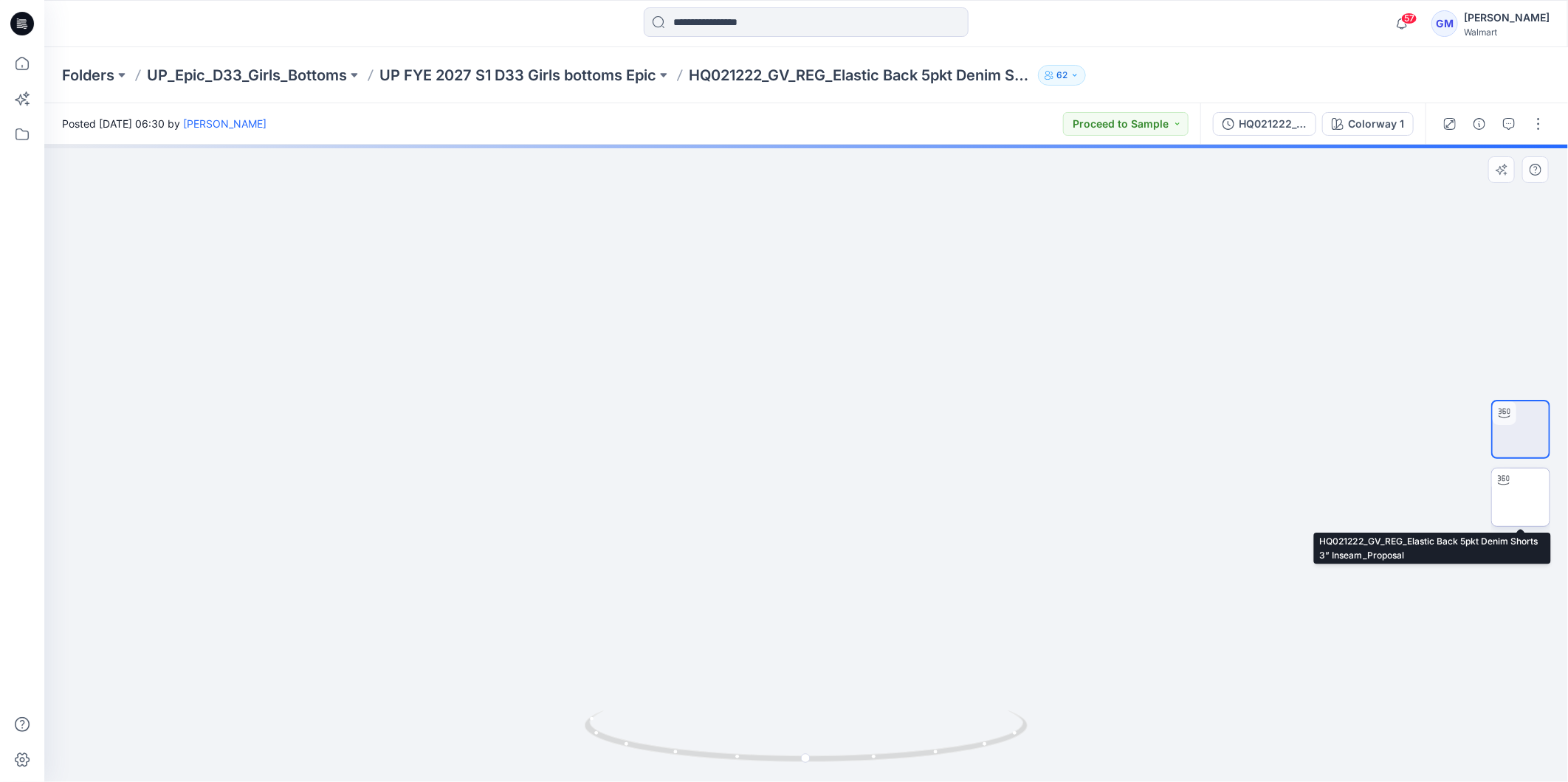
click at [1521, 497] on img at bounding box center [1521, 497] width 0 height 0
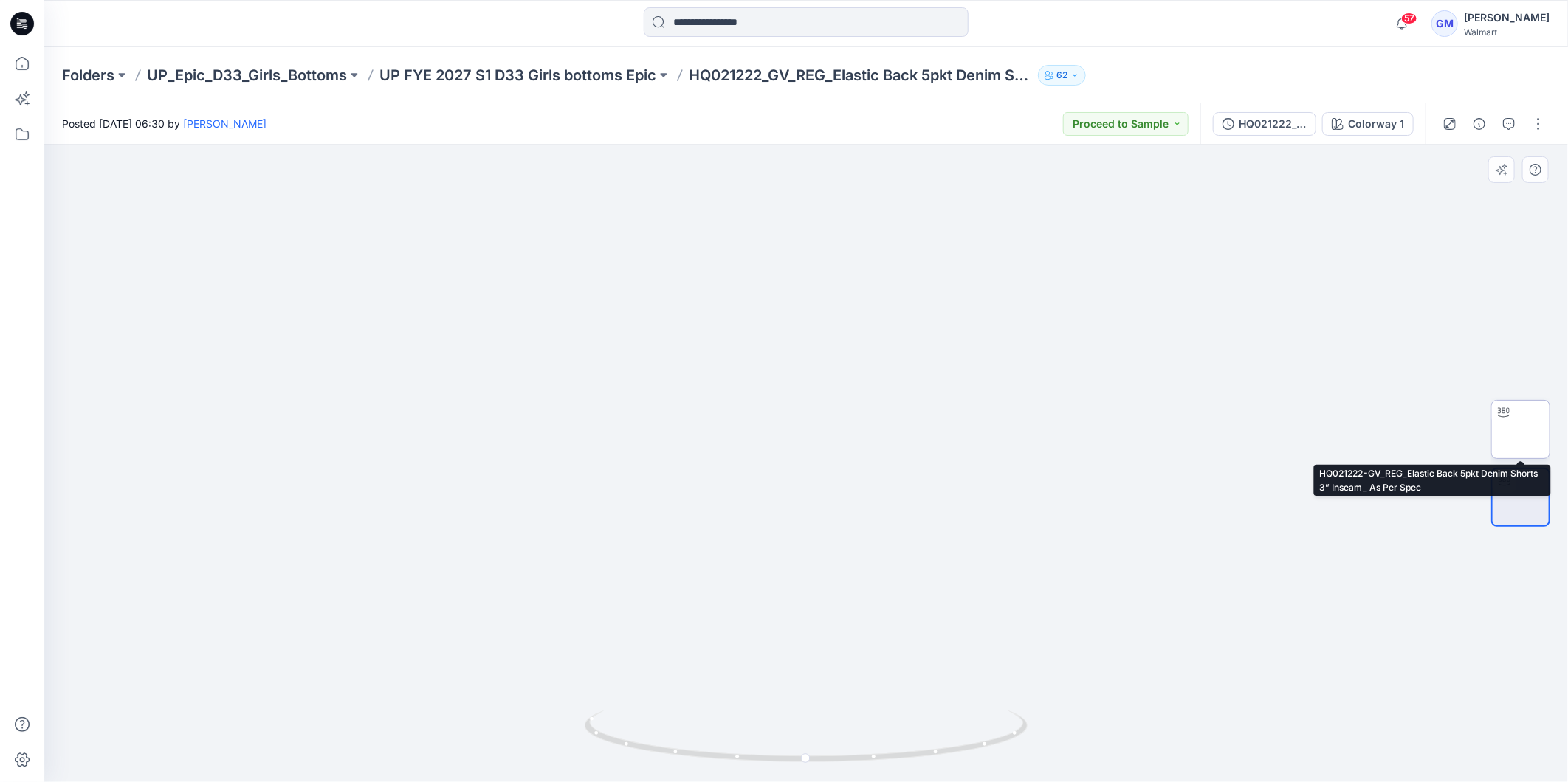
click at [1521, 429] on img at bounding box center [1521, 429] width 0 height 0
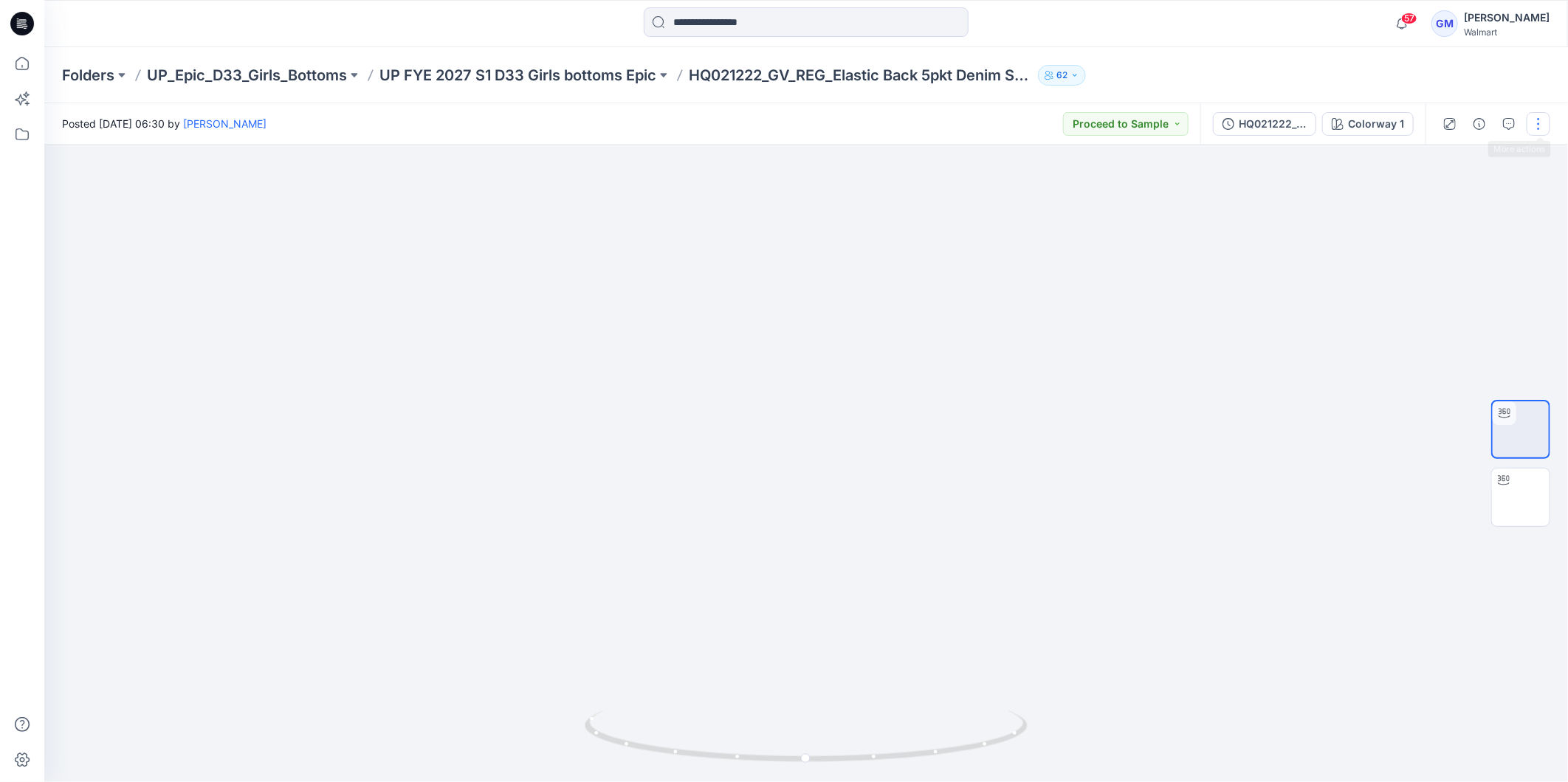
click at [1546, 119] on button "button" at bounding box center [1539, 124] width 23 height 23
click at [1466, 192] on button "Edit" at bounding box center [1476, 199] width 136 height 28
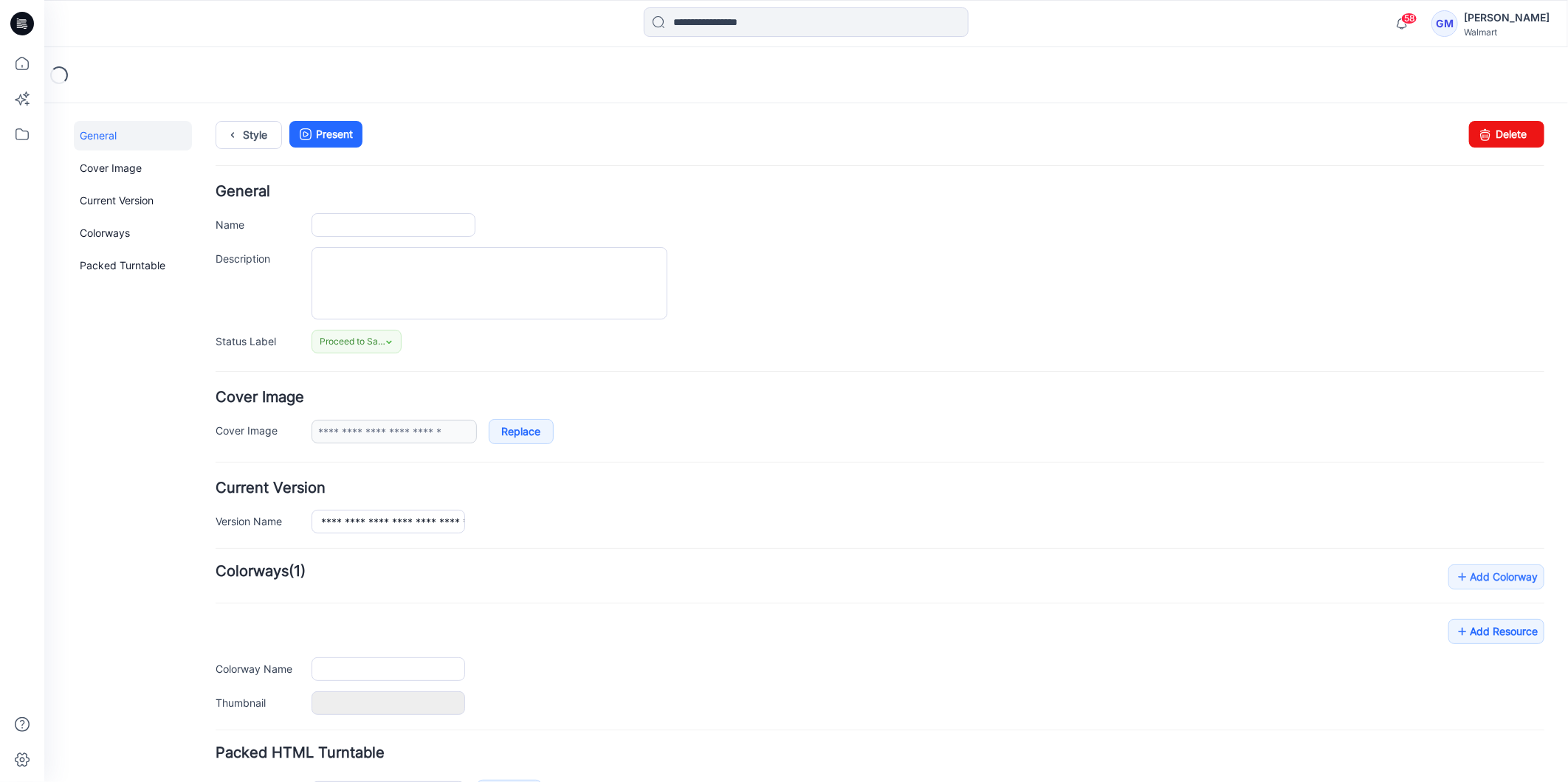
type input "**********"
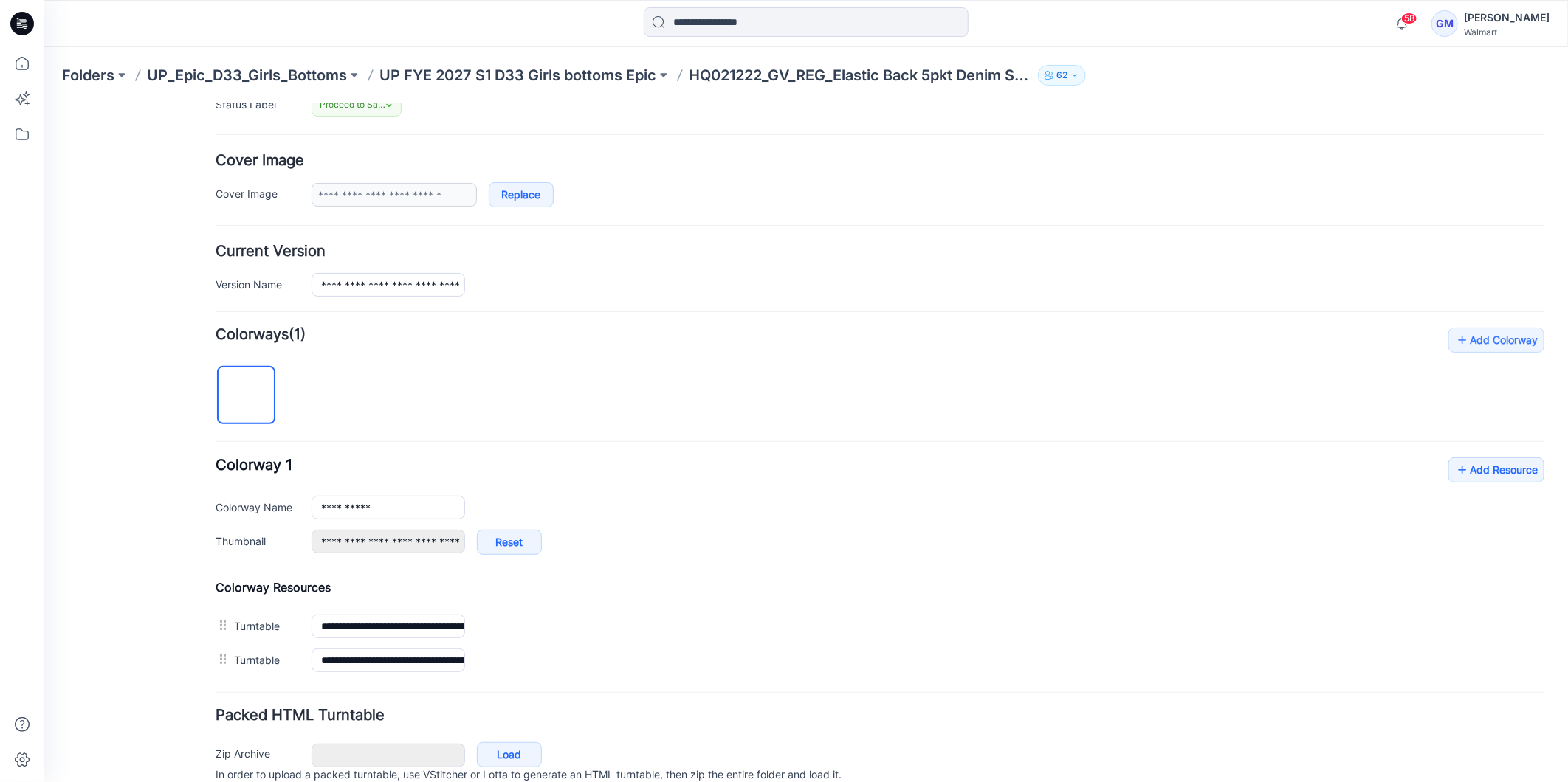
scroll to position [304, 0]
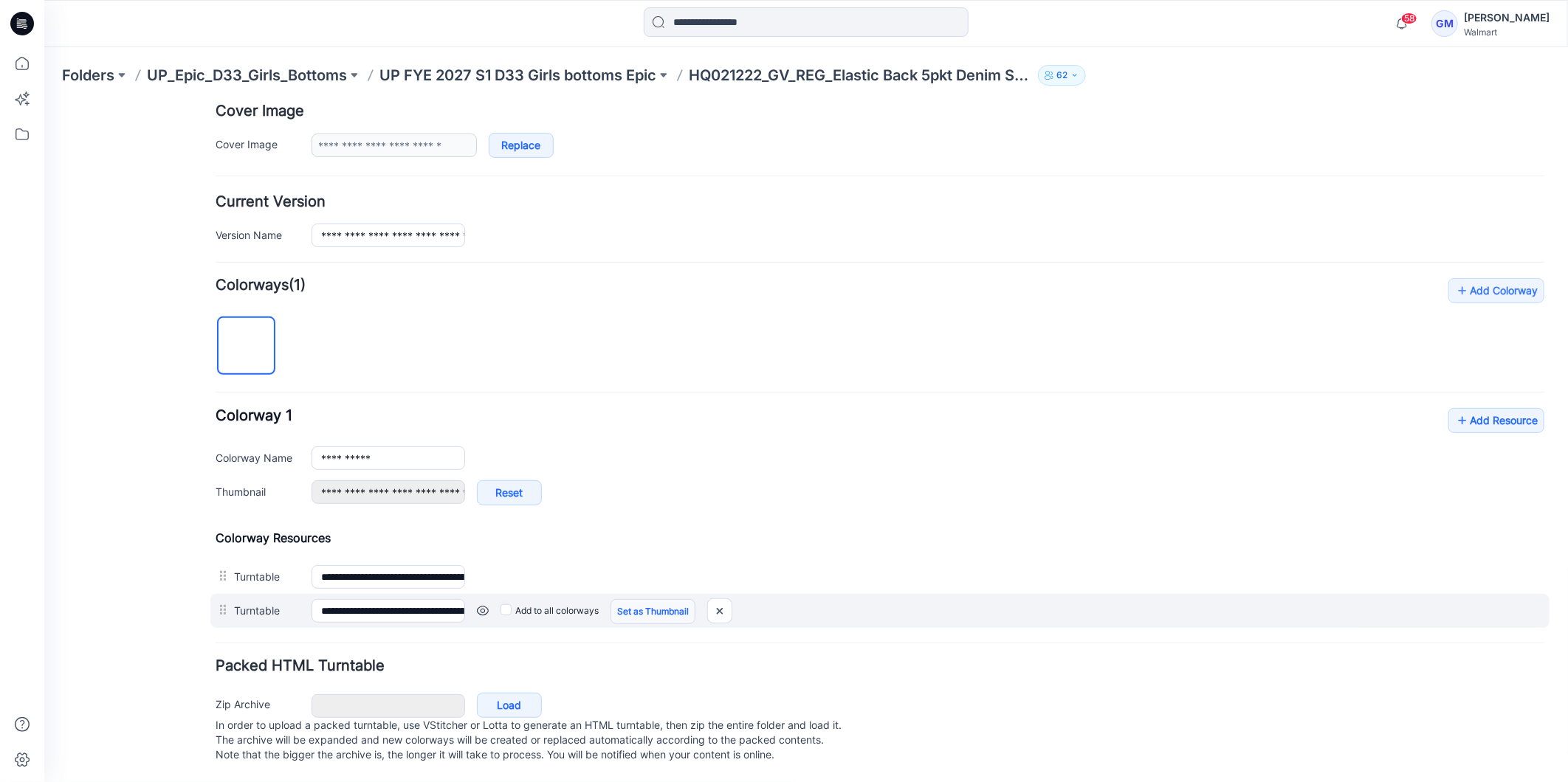
click at [43, 103] on link "Set as Thumbnail" at bounding box center [43, 103] width 0 height 0
type input "**********"
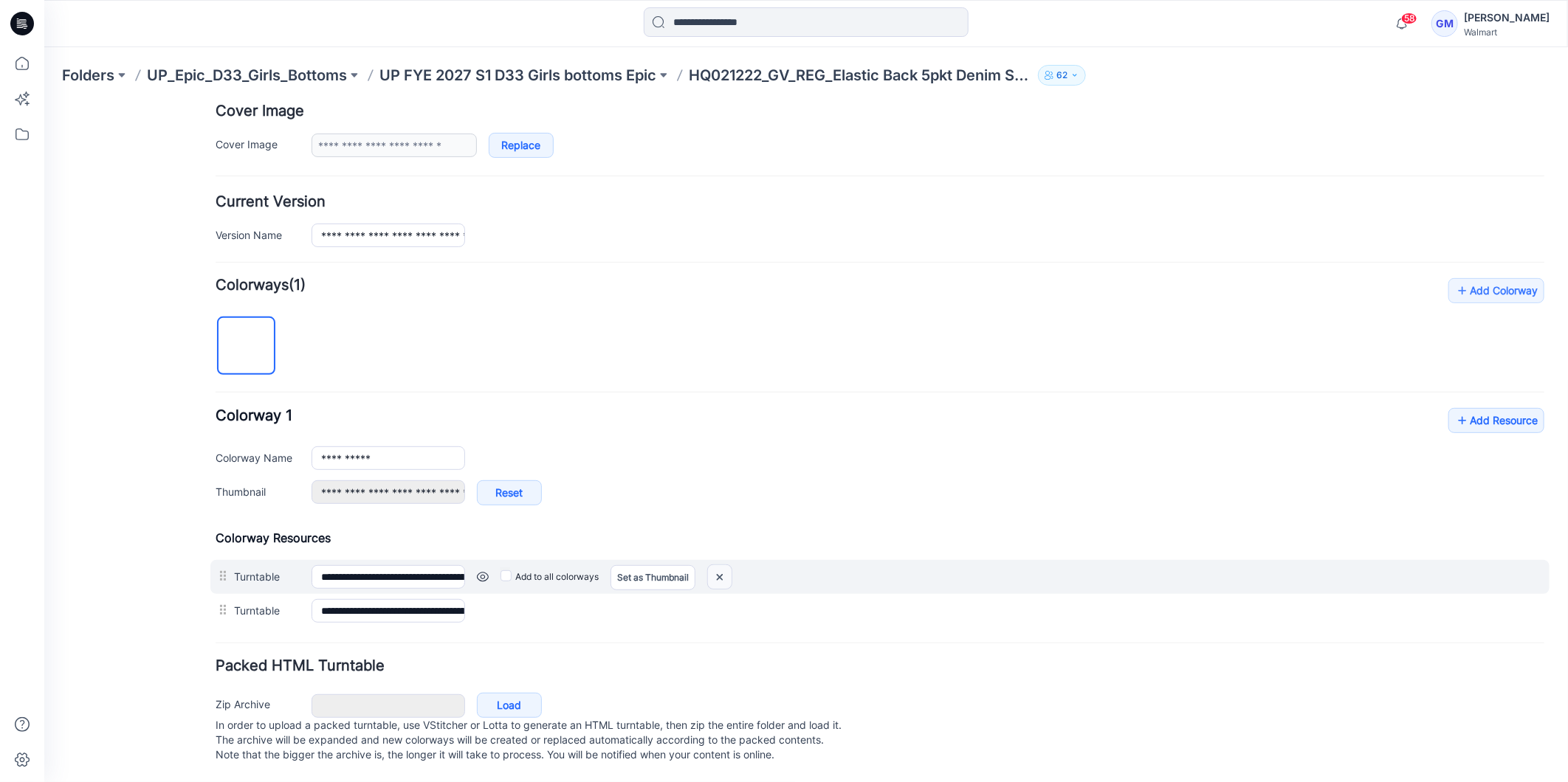
drag, startPoint x: 721, startPoint y: 559, endPoint x: 908, endPoint y: 185, distance: 418.1
click at [721, 565] on img at bounding box center [719, 576] width 23 height 24
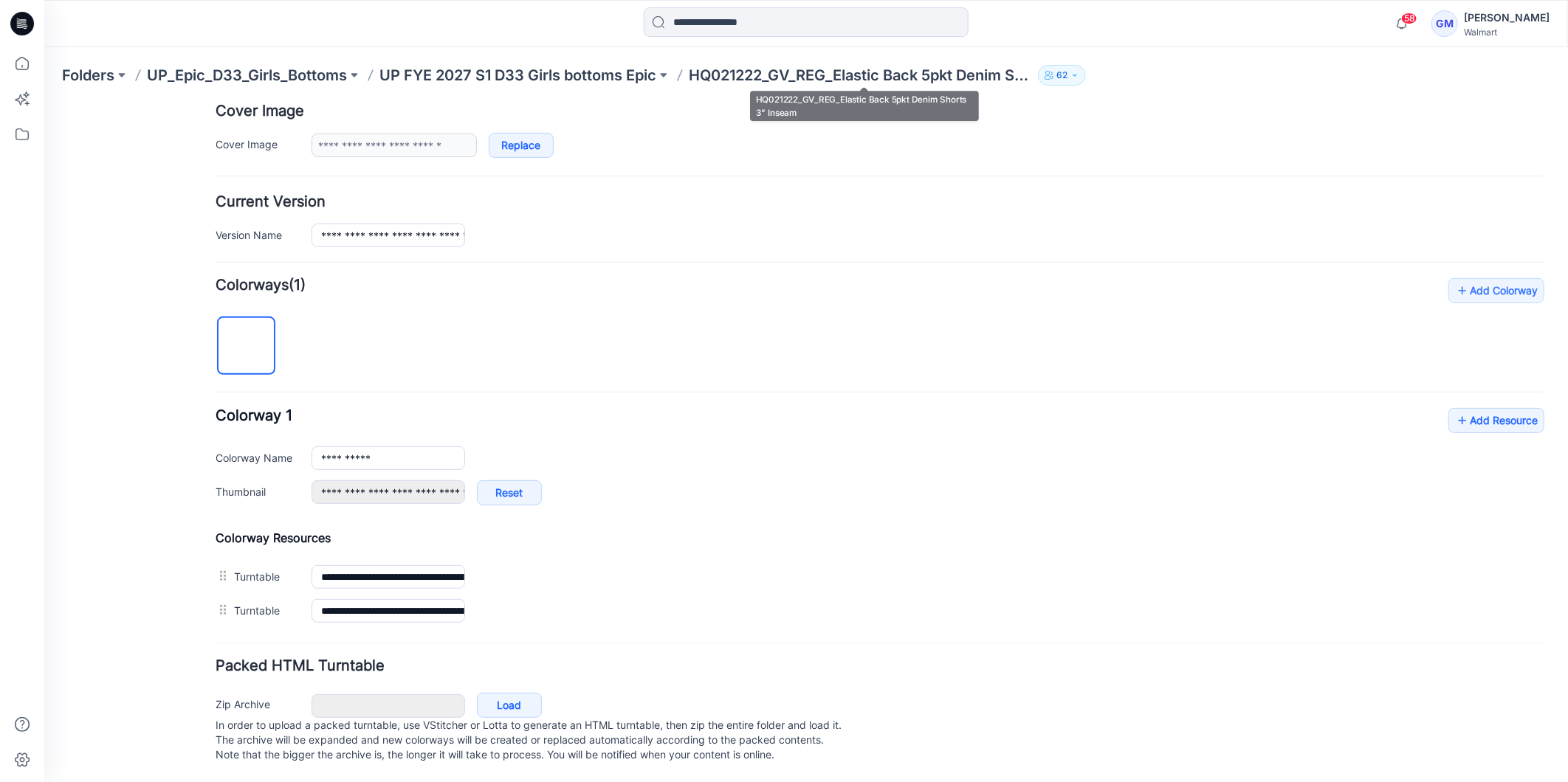
scroll to position [269, 0]
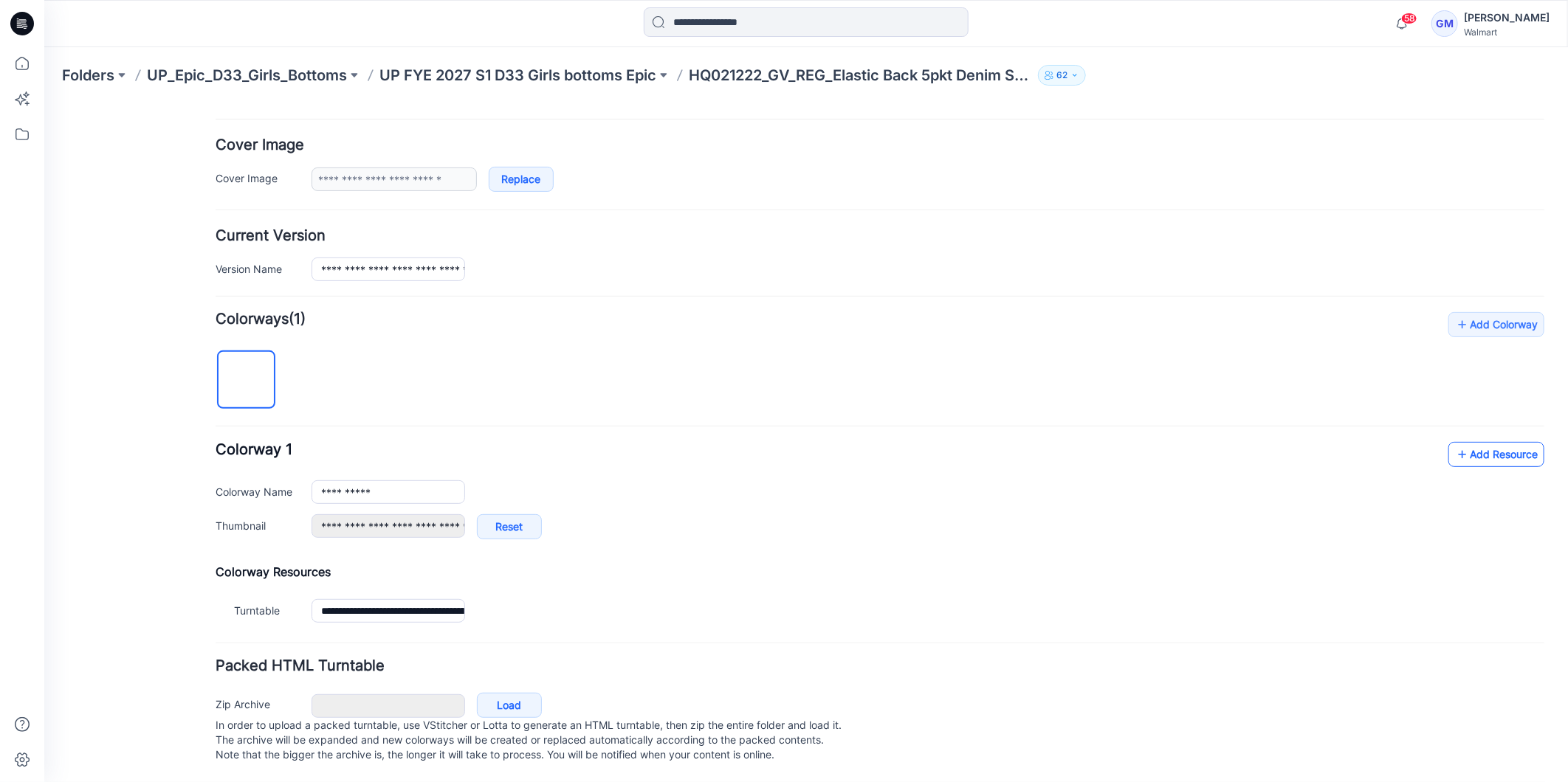
click at [1459, 443] on link "Add Resource" at bounding box center [1495, 454] width 96 height 25
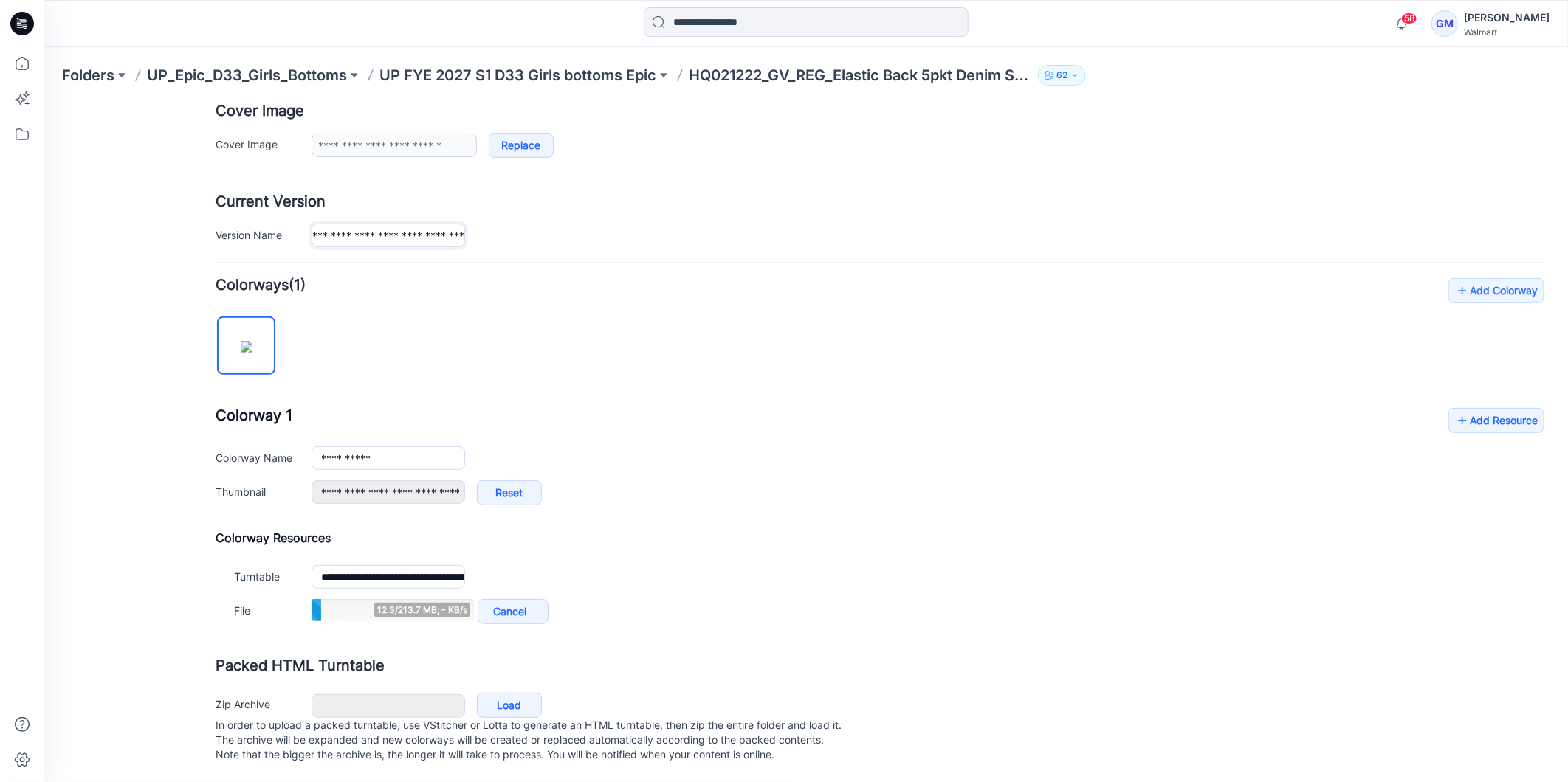
scroll to position [0, 196]
drag, startPoint x: 370, startPoint y: 217, endPoint x: 506, endPoint y: 226, distance: 136.3
click at [506, 226] on div "**********" at bounding box center [927, 235] width 1233 height 23
click at [414, 223] on input "**********" at bounding box center [388, 235] width 154 height 23
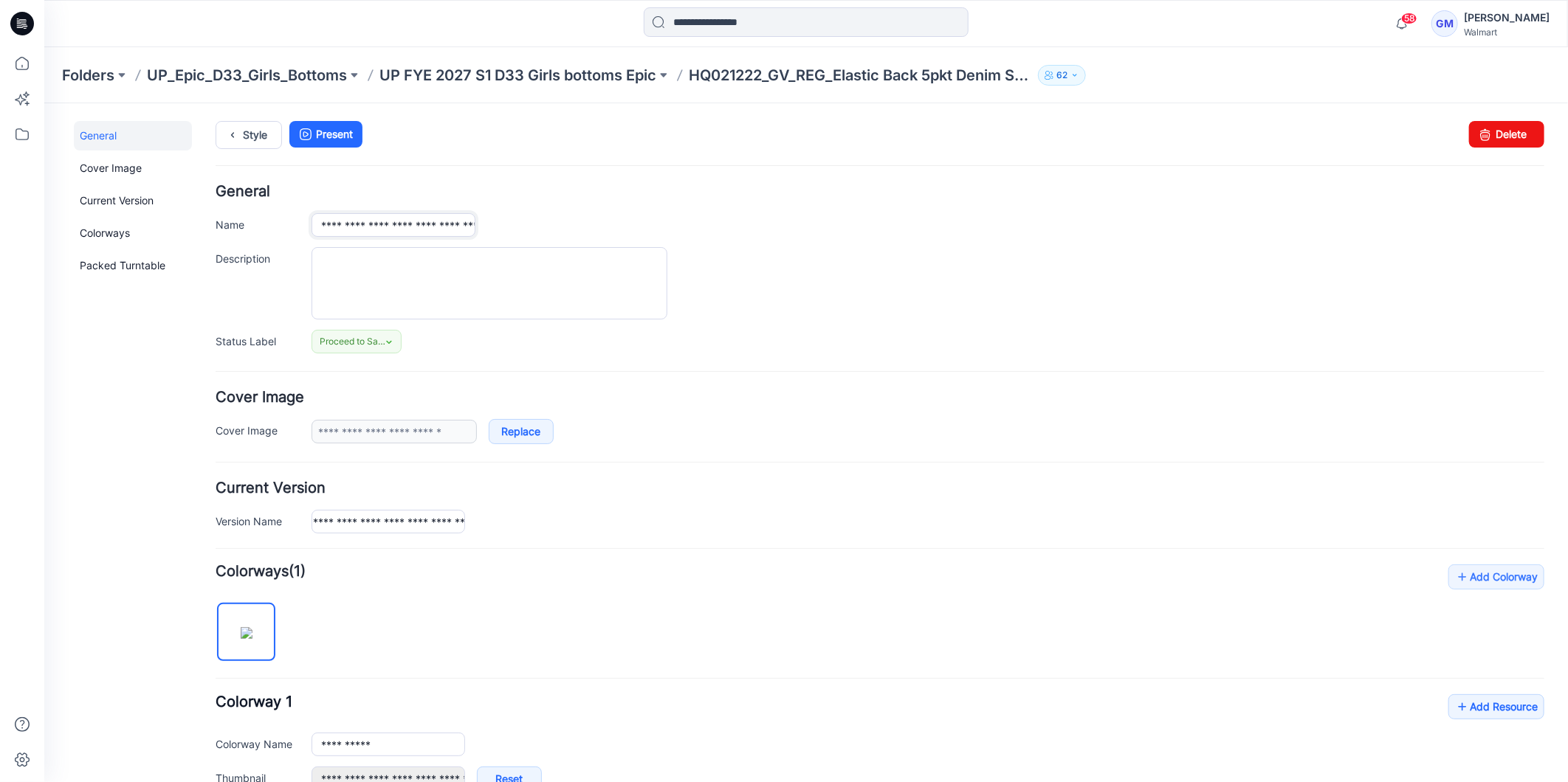
scroll to position [0, 0]
click at [382, 226] on input "**********" at bounding box center [393, 224] width 164 height 23
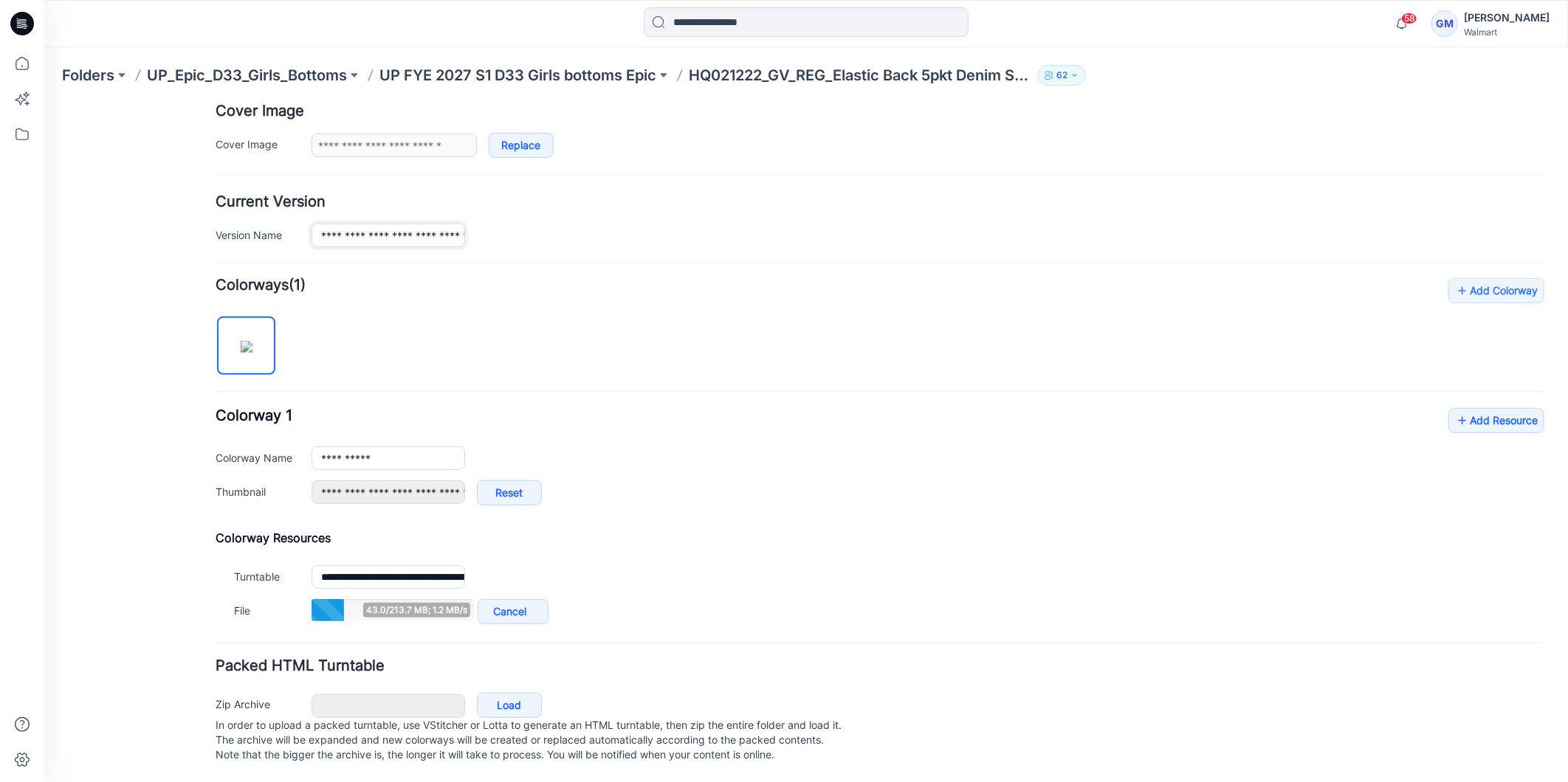
click at [423, 223] on input "**********" at bounding box center [388, 235] width 154 height 23
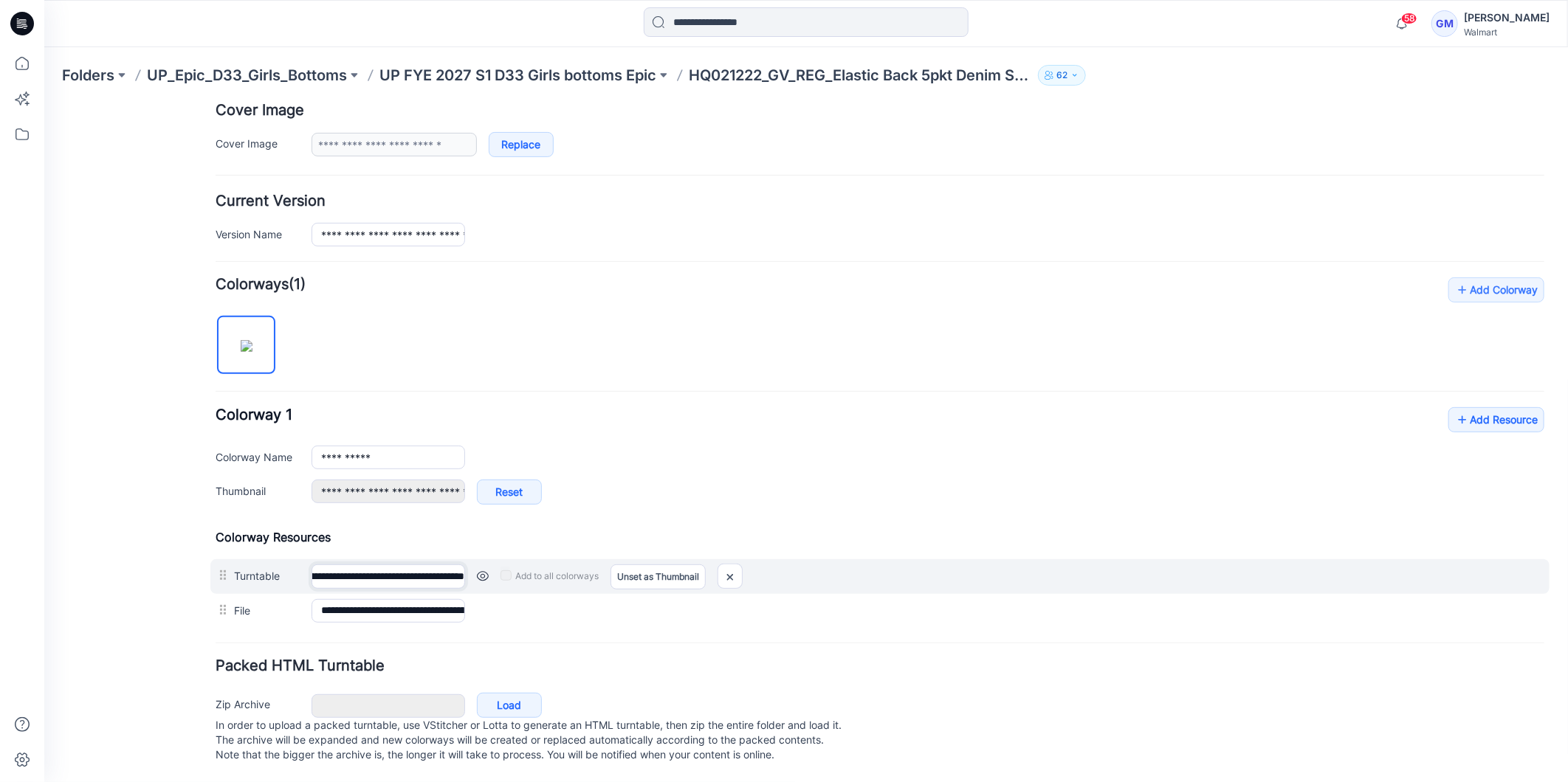
scroll to position [0, 207]
drag, startPoint x: 355, startPoint y: 551, endPoint x: 471, endPoint y: 556, distance: 116.1
click at [471, 559] on div "**********" at bounding box center [879, 576] width 1339 height 34
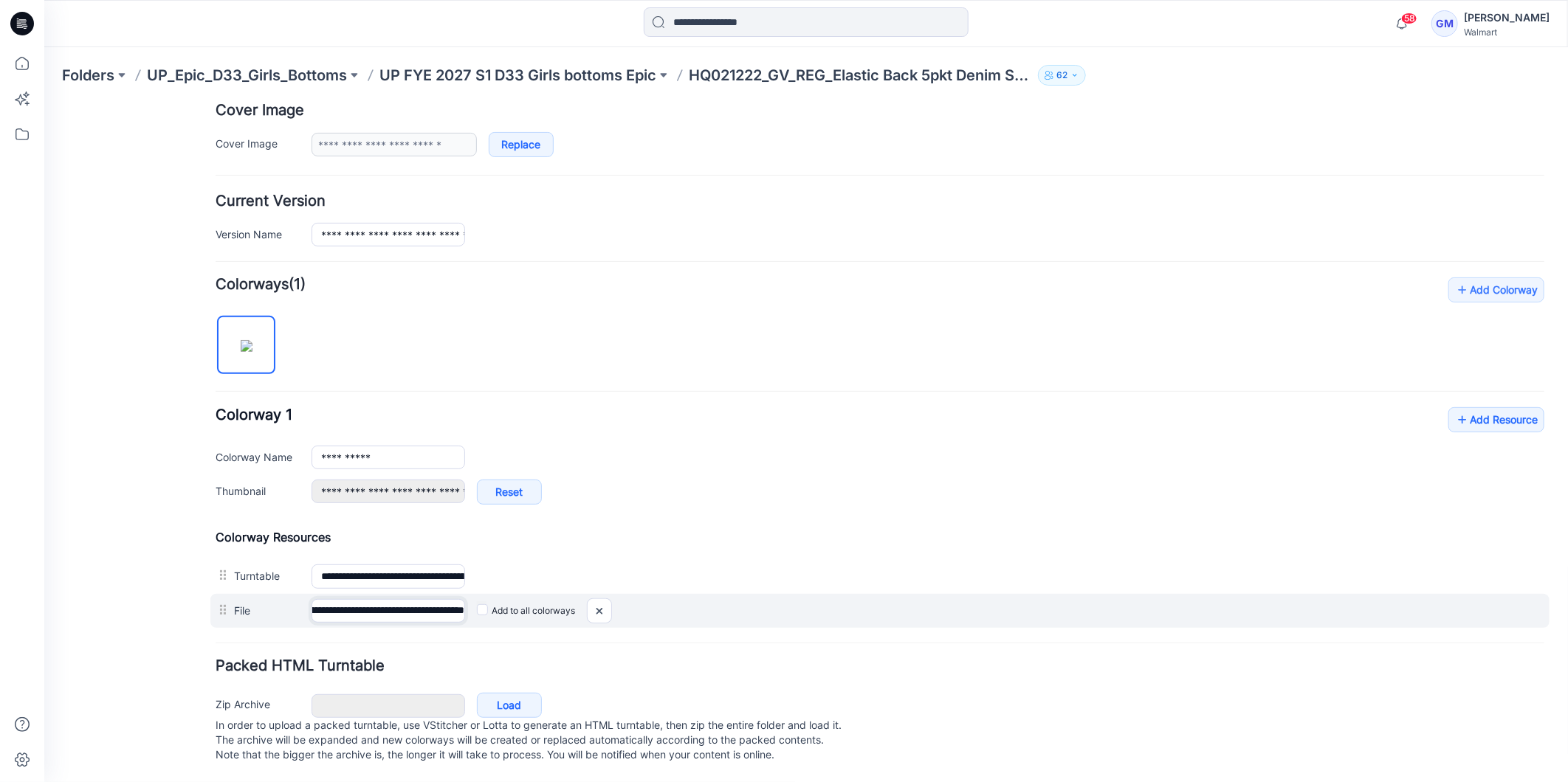
drag, startPoint x: 346, startPoint y: 593, endPoint x: 475, endPoint y: 598, distance: 129.1
click at [475, 598] on div "**********" at bounding box center [879, 610] width 1339 height 34
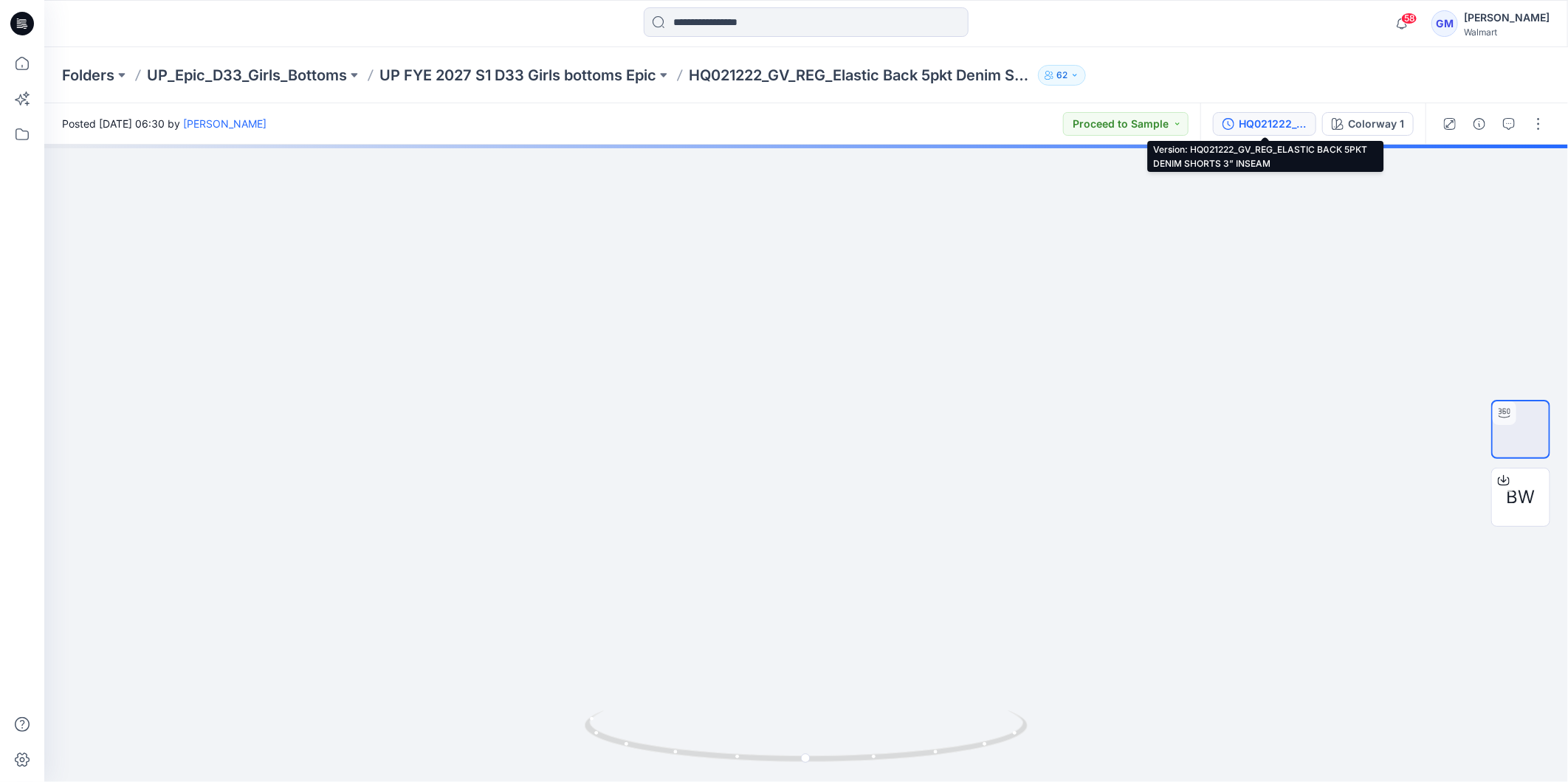
click at [1275, 120] on div "HQ021222_GV_REG_ELASTIC BACK 5PKT DENIM SHORTS 3” INSEAM" at bounding box center [1272, 124] width 68 height 16
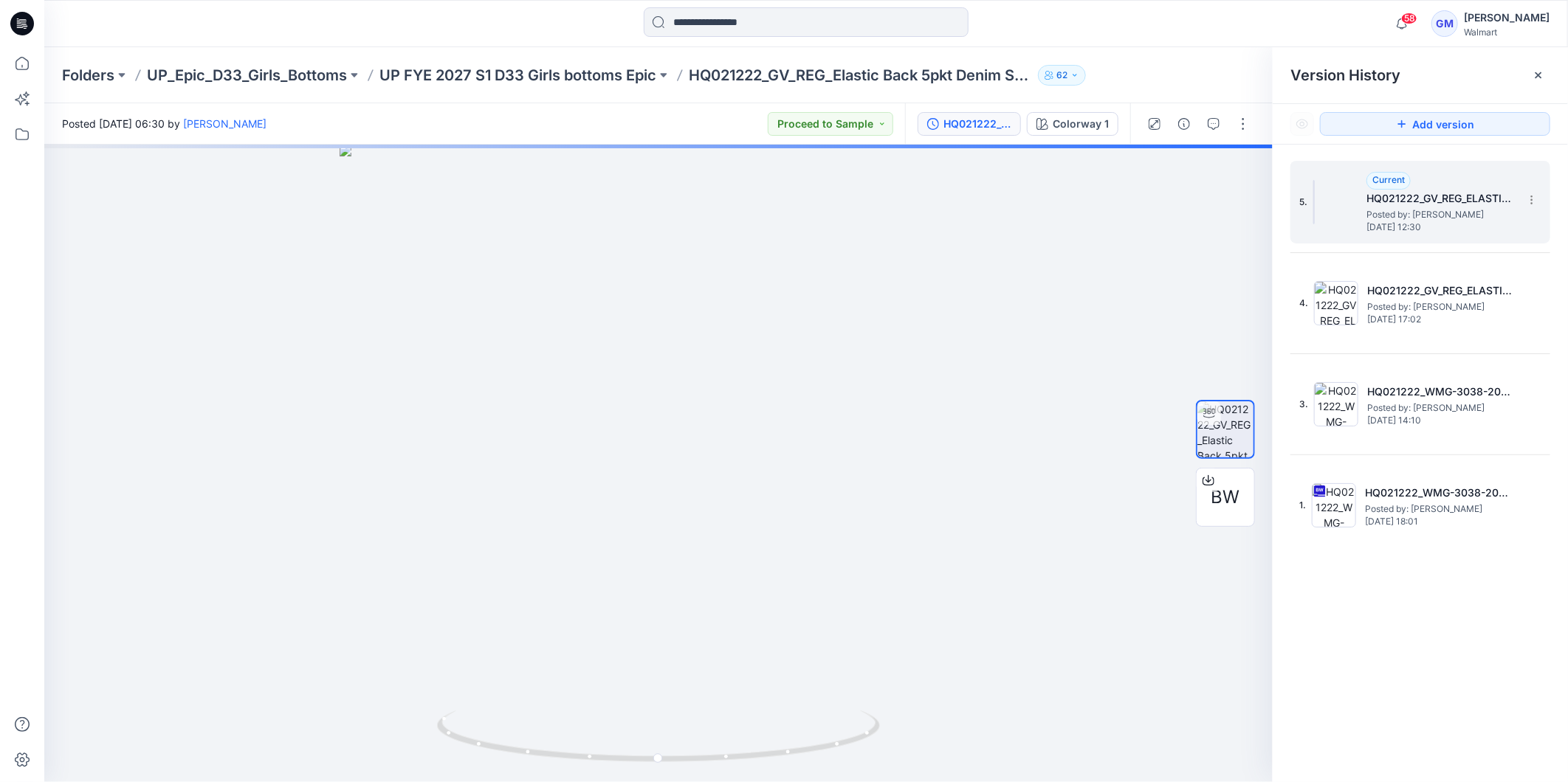
click at [1485, 197] on h5 "HQ021222_GV_REG_ELASTIC BACK 5PKT DENIM SHORTS 3” INSEAM" at bounding box center [1440, 198] width 148 height 18
click at [1537, 201] on icon at bounding box center [1532, 200] width 12 height 12
click at [1459, 261] on span "Rename Version" at bounding box center [1434, 258] width 77 height 18
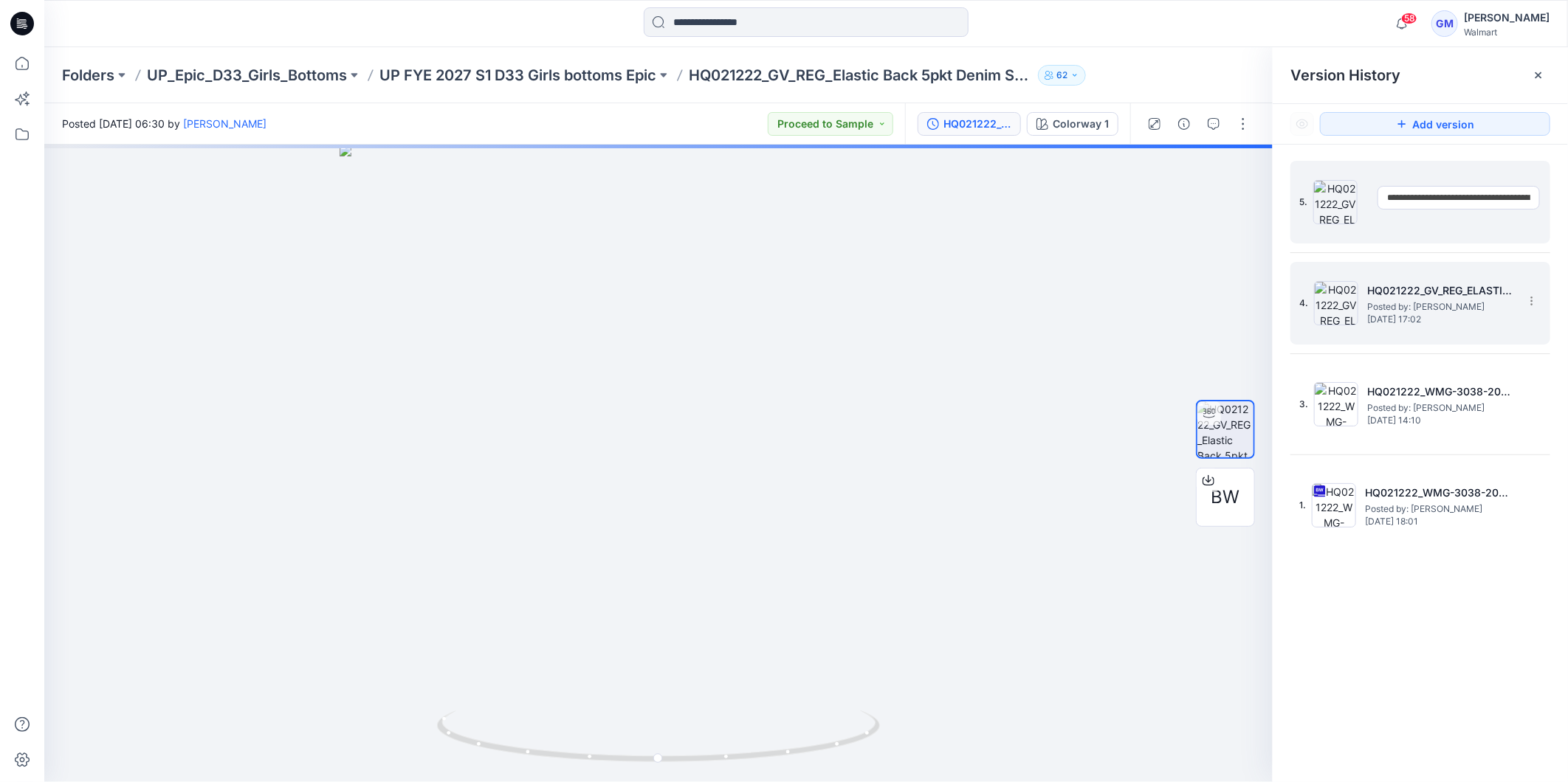
scroll to position [0, 148]
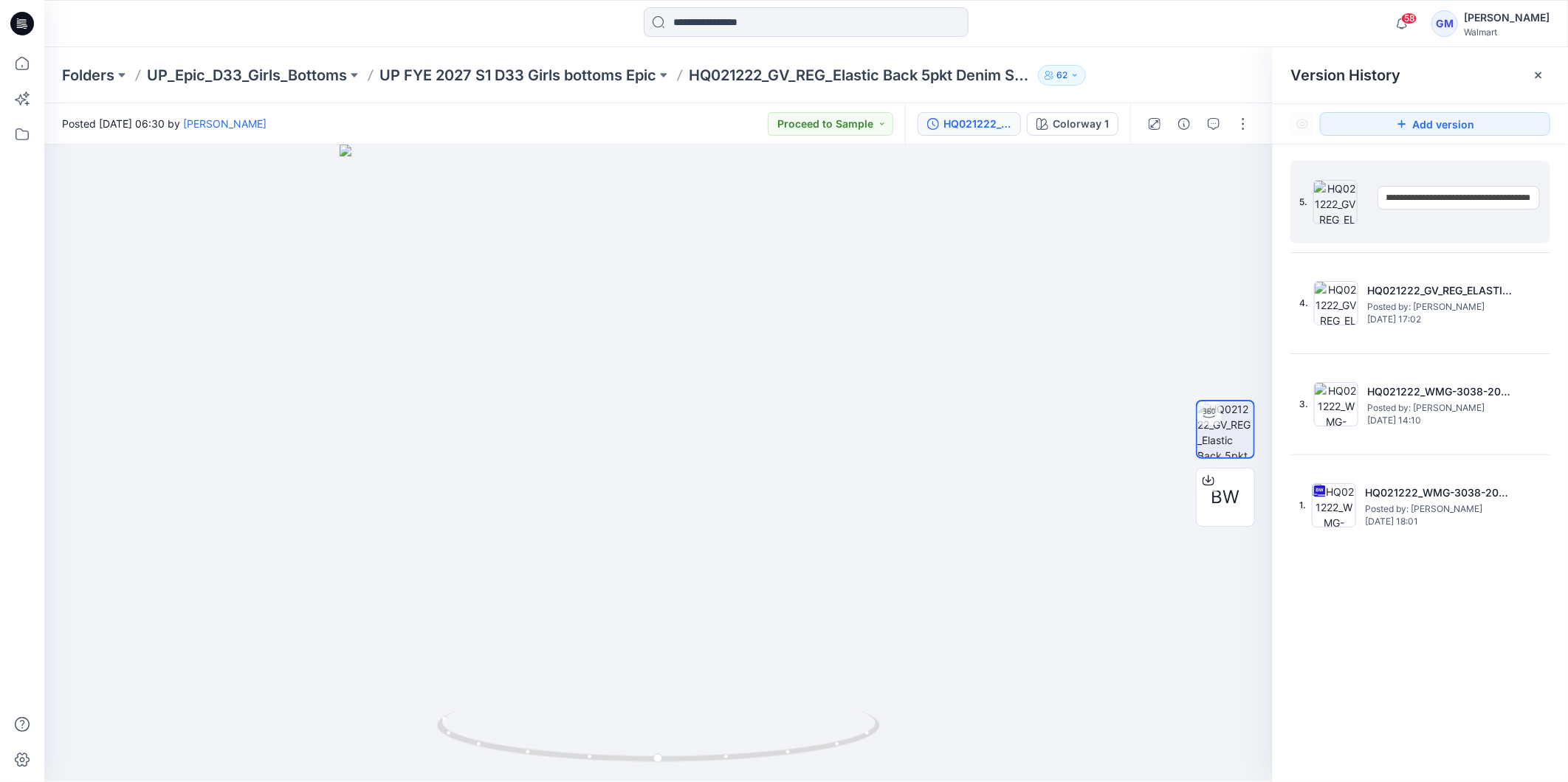
click at [1482, 200] on input "**********" at bounding box center [1459, 198] width 162 height 23
type input "**********"
click at [1532, 200] on icon at bounding box center [1532, 200] width 12 height 12
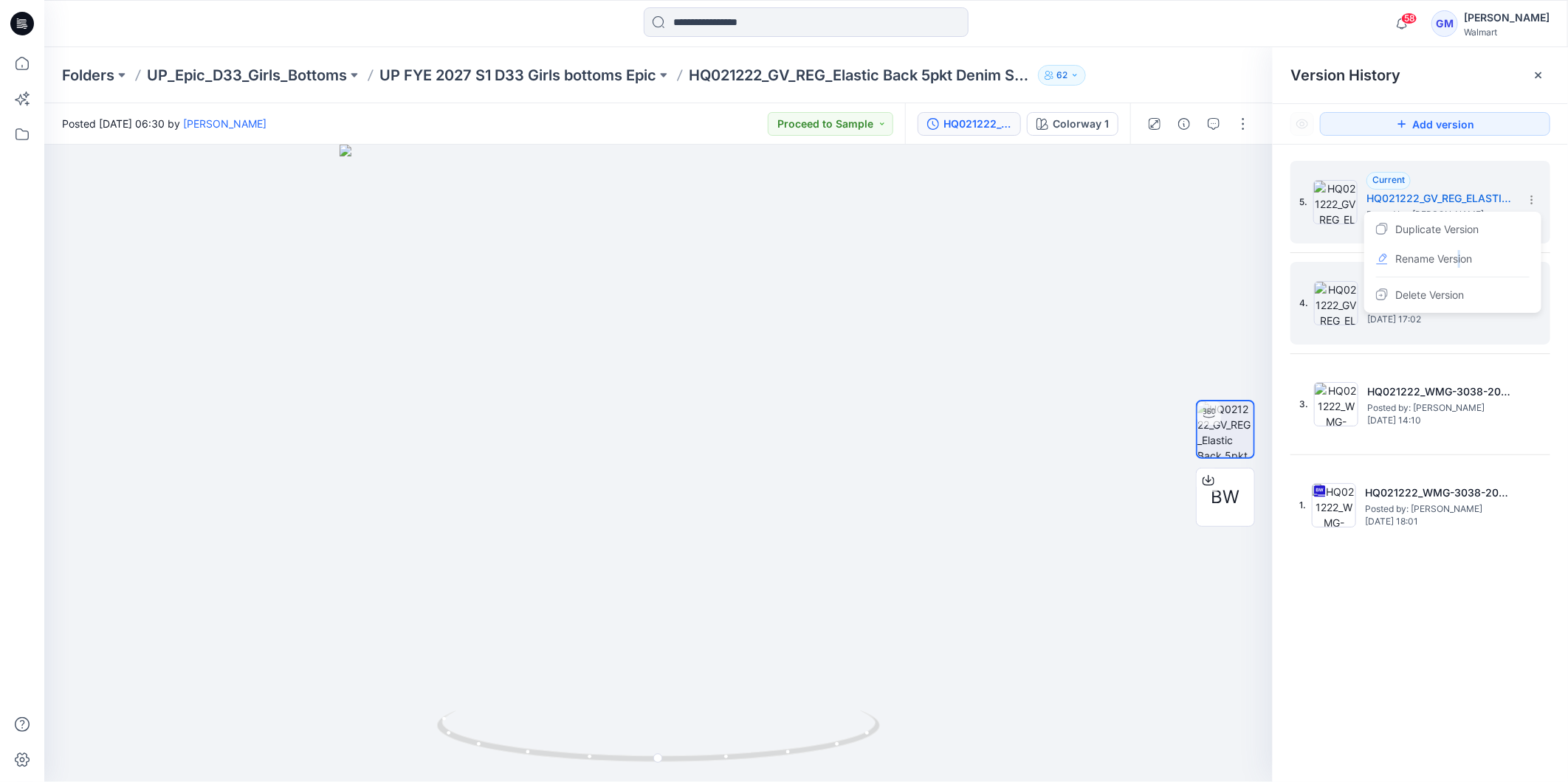
click at [1459, 264] on span "Rename Version" at bounding box center [1434, 258] width 77 height 18
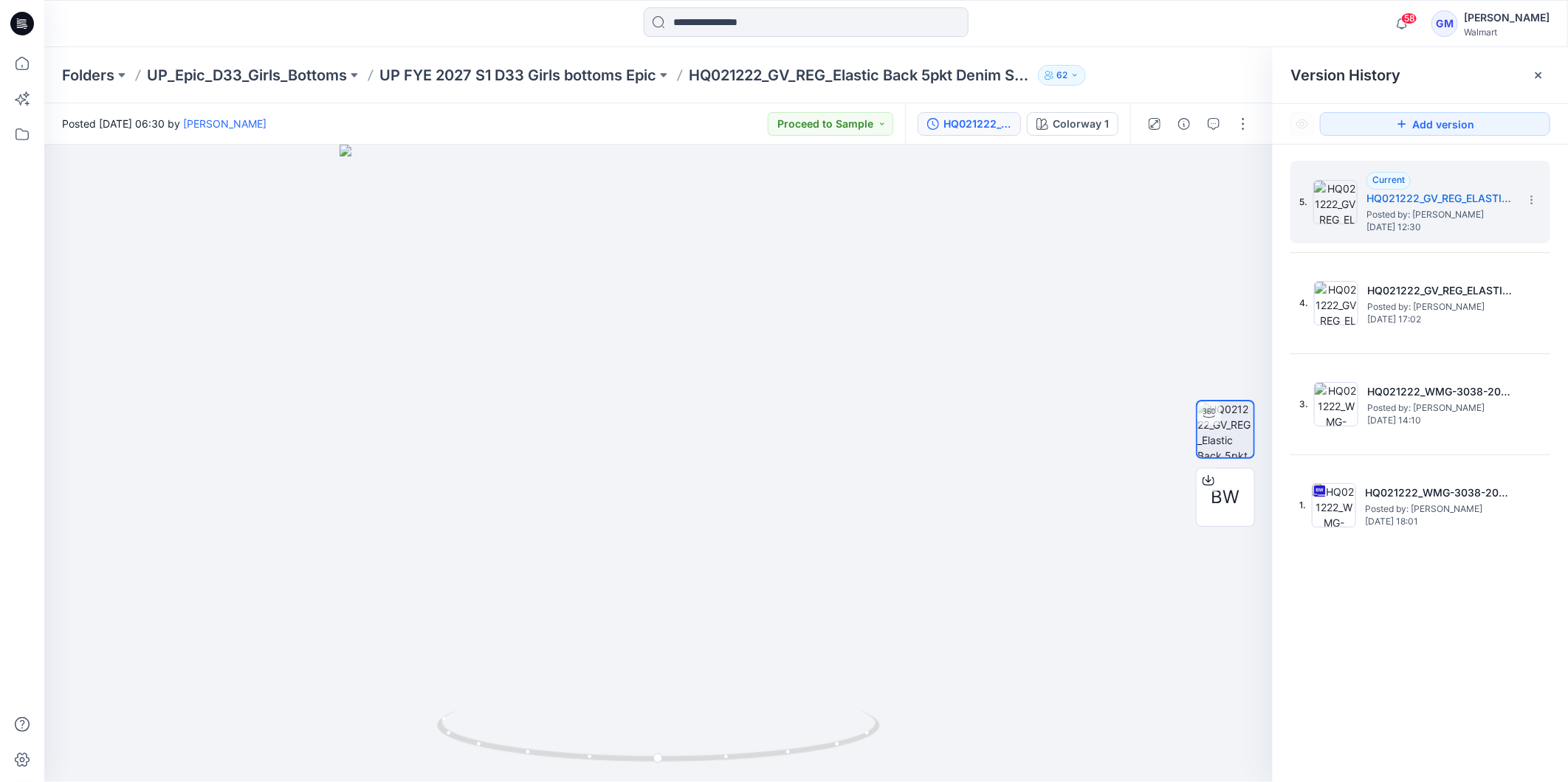
click at [1453, 630] on div "5. Current HQ021222_GV_REG_ELASTIC BACK 5PKT DENIM SHORTS 3” INSEAM_Proposal Po…" at bounding box center [1420, 474] width 295 height 659
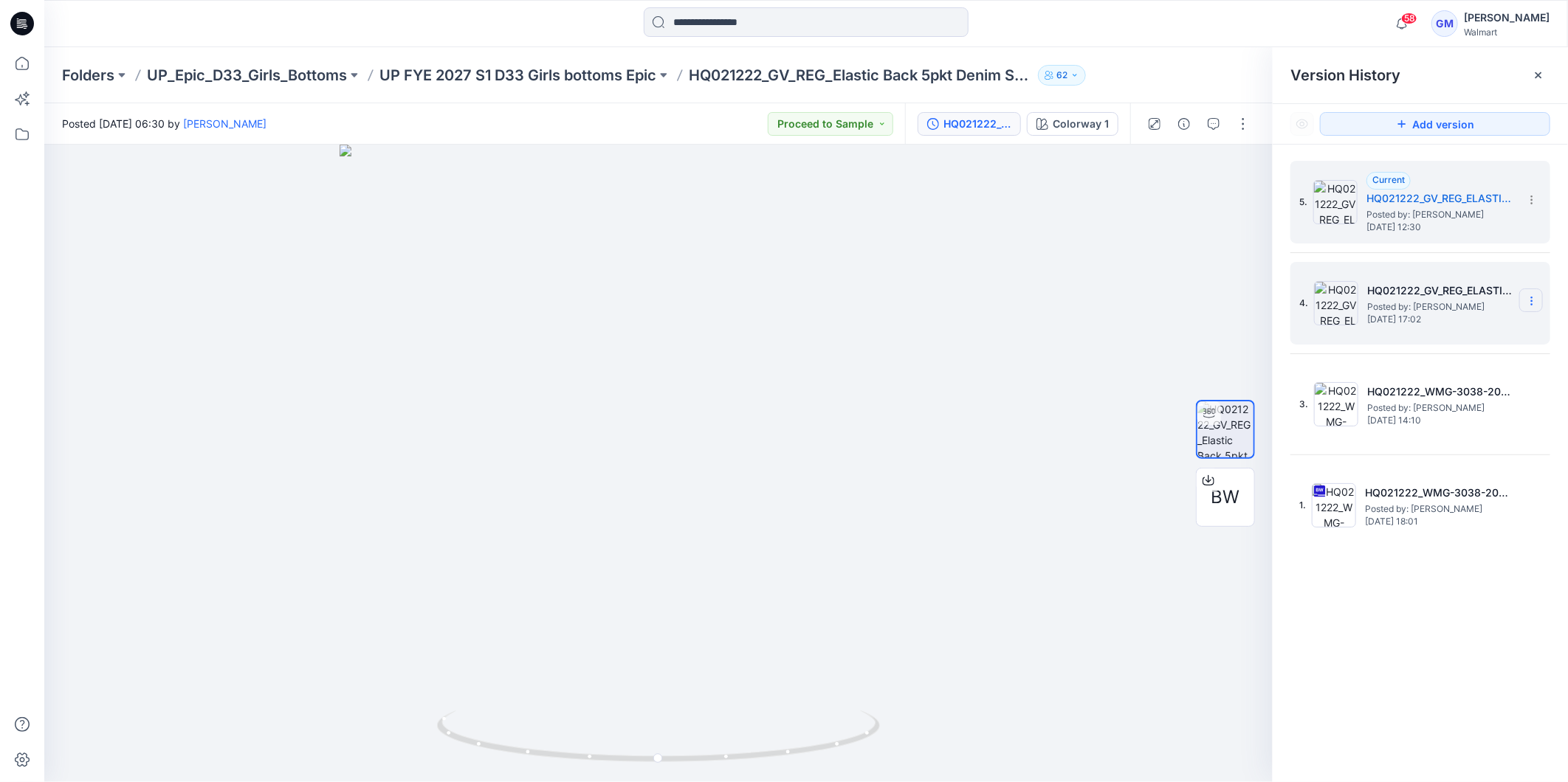
click at [1530, 303] on icon at bounding box center [1532, 301] width 12 height 12
click at [1453, 363] on span "Rename Version" at bounding box center [1434, 359] width 77 height 18
drag, startPoint x: 1474, startPoint y: 298, endPoint x: 1483, endPoint y: 298, distance: 9.0
click at [1474, 298] on input "**********" at bounding box center [1459, 299] width 162 height 23
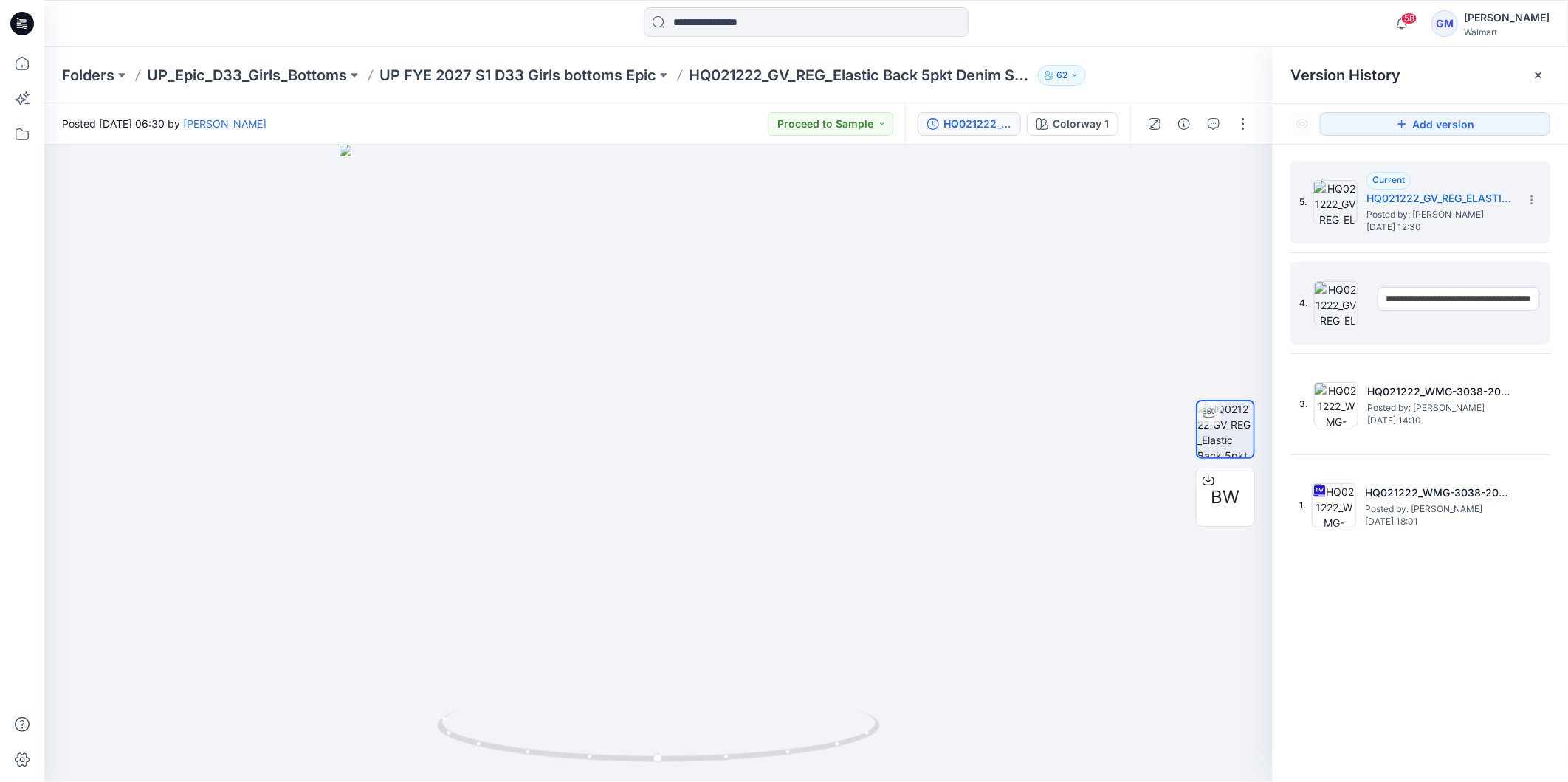
scroll to position [0, 201]
type input "**********"
click at [1390, 633] on div "5. Current HQ021222_GV_REG_ELASTIC BACK 5PKT DENIM SHORTS 3” INSEAM_Proposal Po…" at bounding box center [1420, 474] width 295 height 659
click at [1541, 301] on section at bounding box center [1531, 300] width 23 height 23
click at [1465, 359] on span "Rename Version" at bounding box center [1434, 359] width 77 height 18
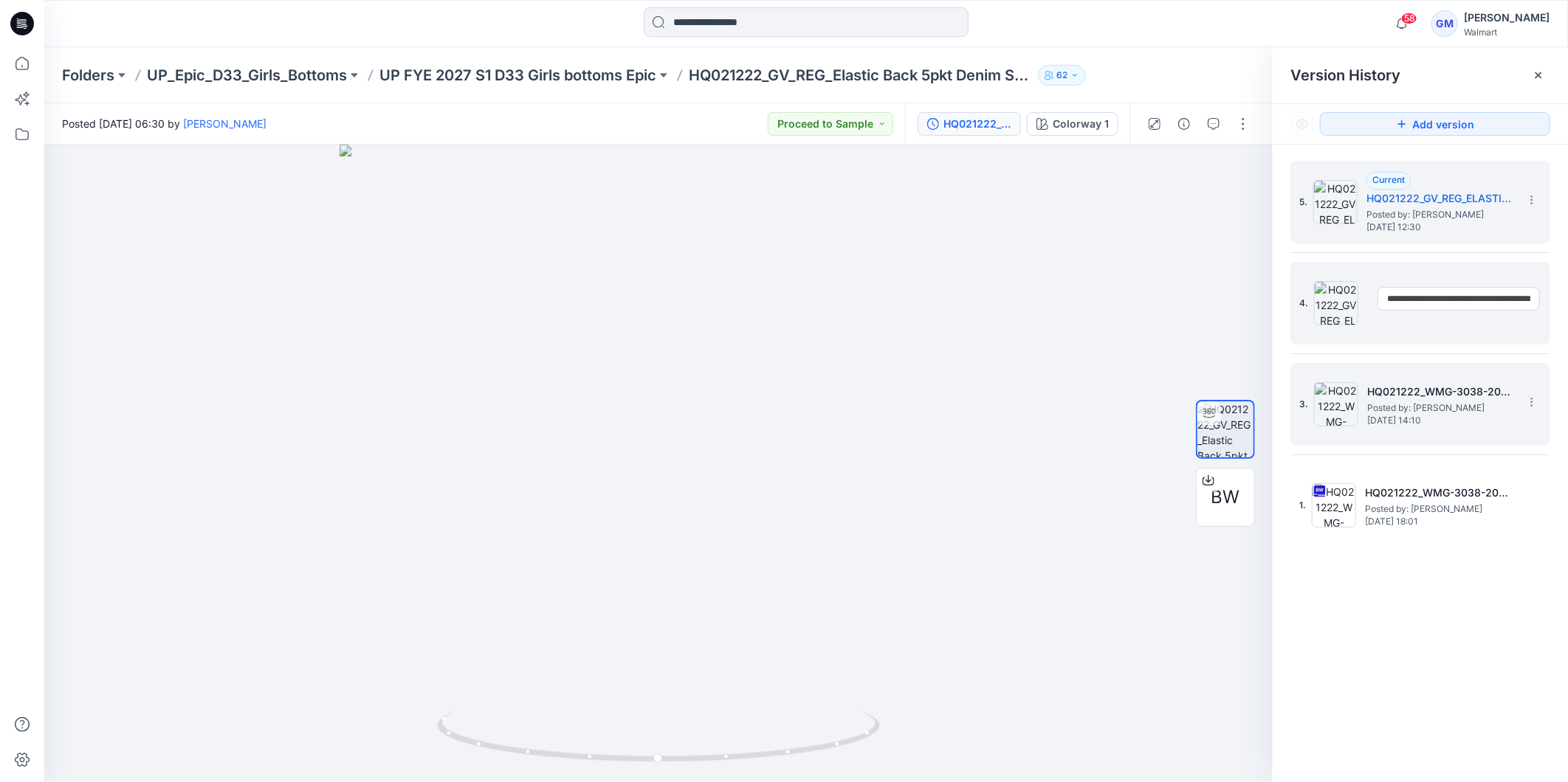
scroll to position [0, 202]
click at [1411, 389] on h5 "HQ021222_WMG-3038-2026_Elastic Back 5pkt Denim Shorts 3 Inseam_Full Colorway" at bounding box center [1441, 391] width 148 height 18
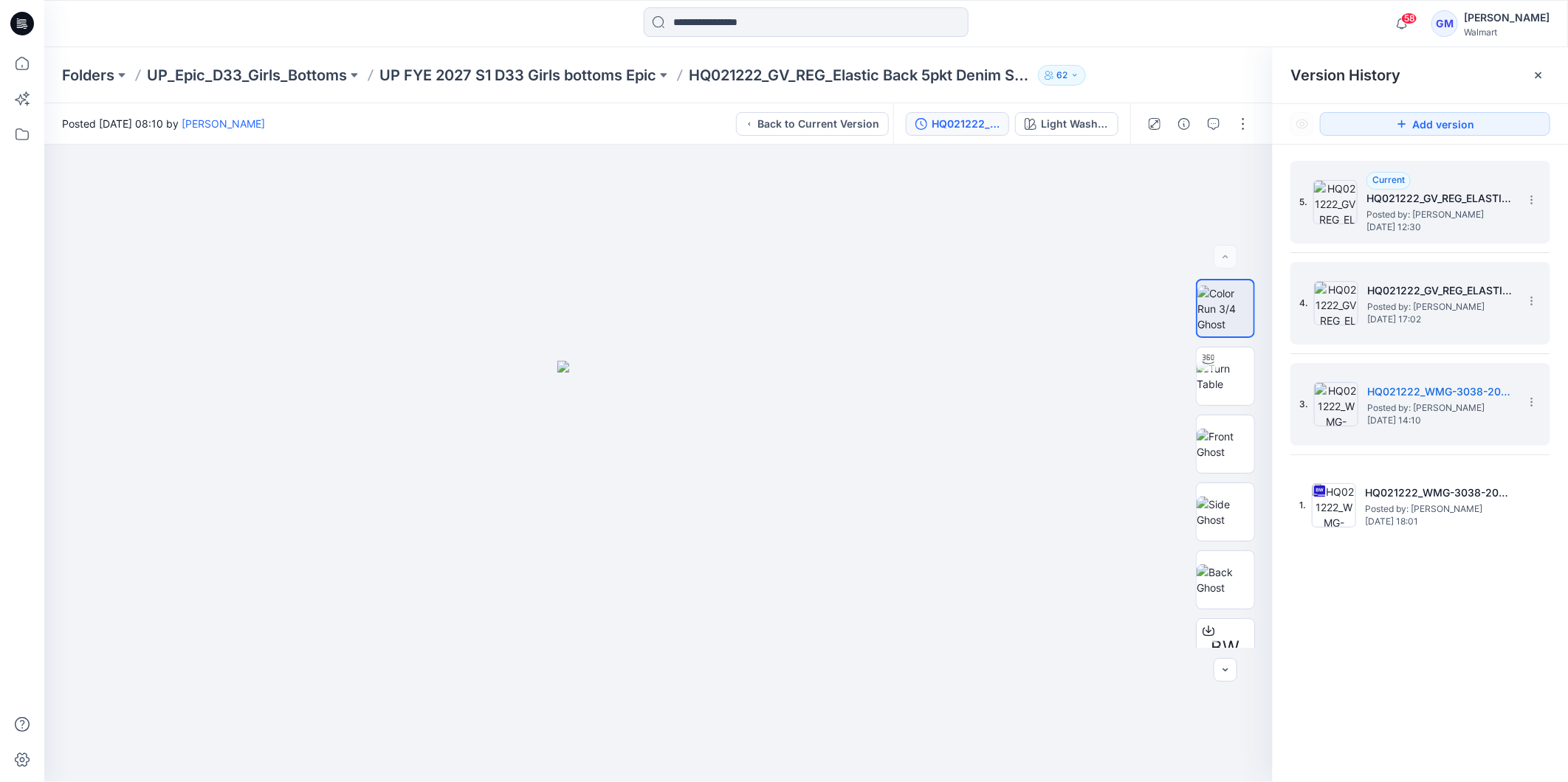
click at [1453, 194] on h5 "HQ021222_GV_REG_ELASTIC BACK 5PKT DENIM SHORTS 3” INSEAM_Proposal" at bounding box center [1440, 198] width 148 height 18
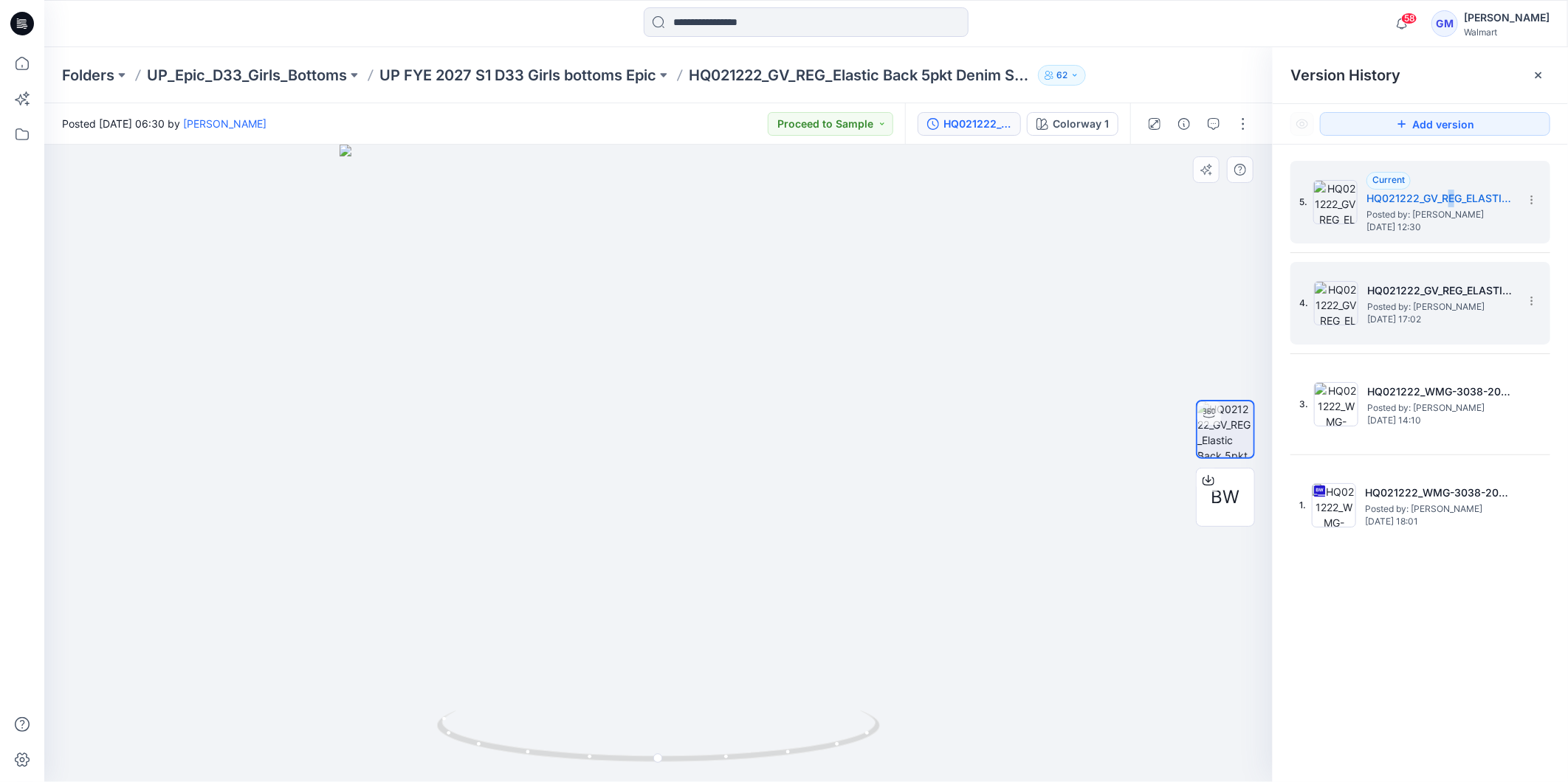
click at [1105, 650] on div at bounding box center [659, 463] width 1229 height 637
click at [17, 25] on icon at bounding box center [22, 23] width 23 height 48
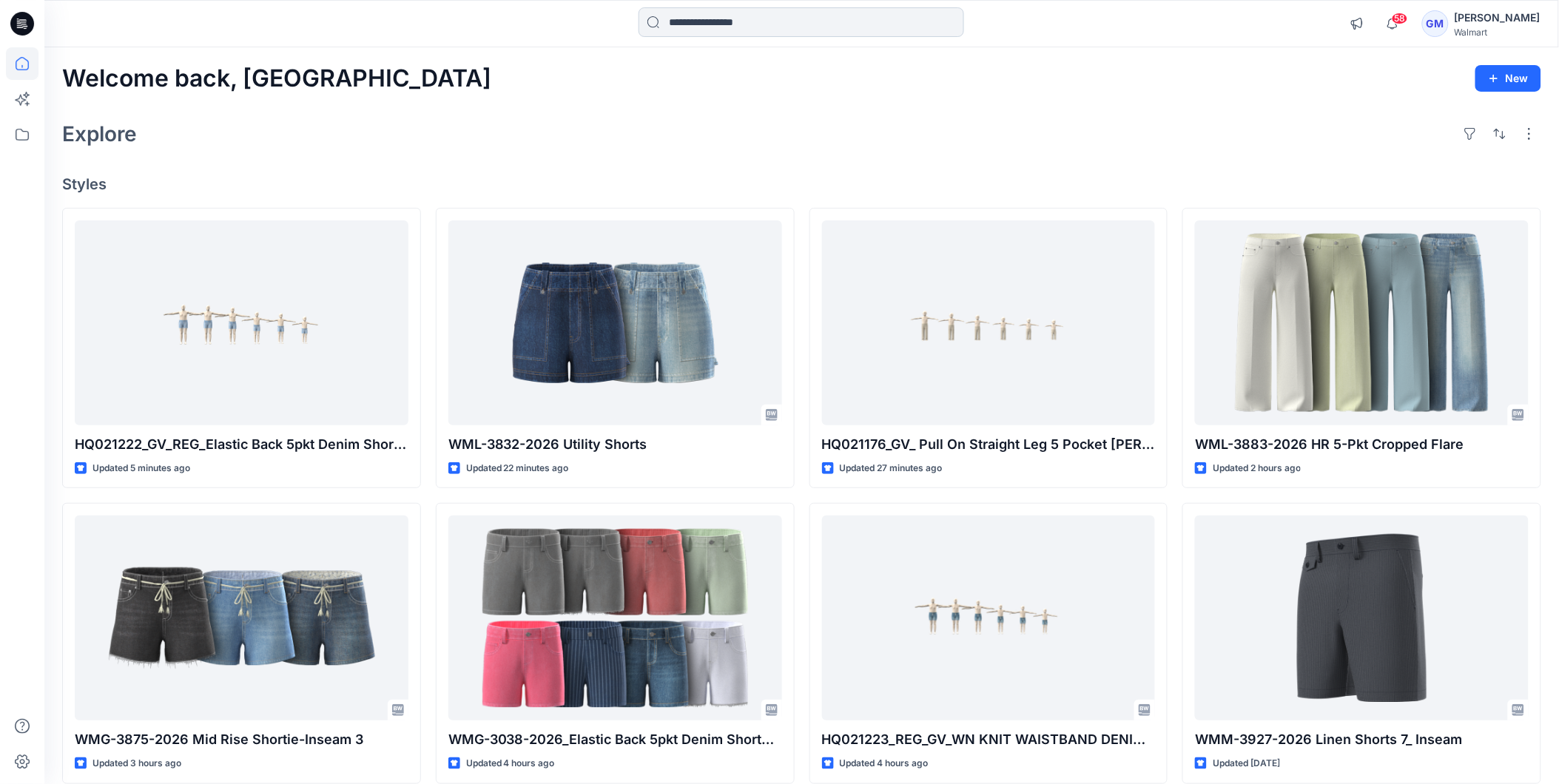
drag, startPoint x: 742, startPoint y: 10, endPoint x: 745, endPoint y: 21, distance: 11.4
click at [742, 10] on input at bounding box center [801, 22] width 326 height 29
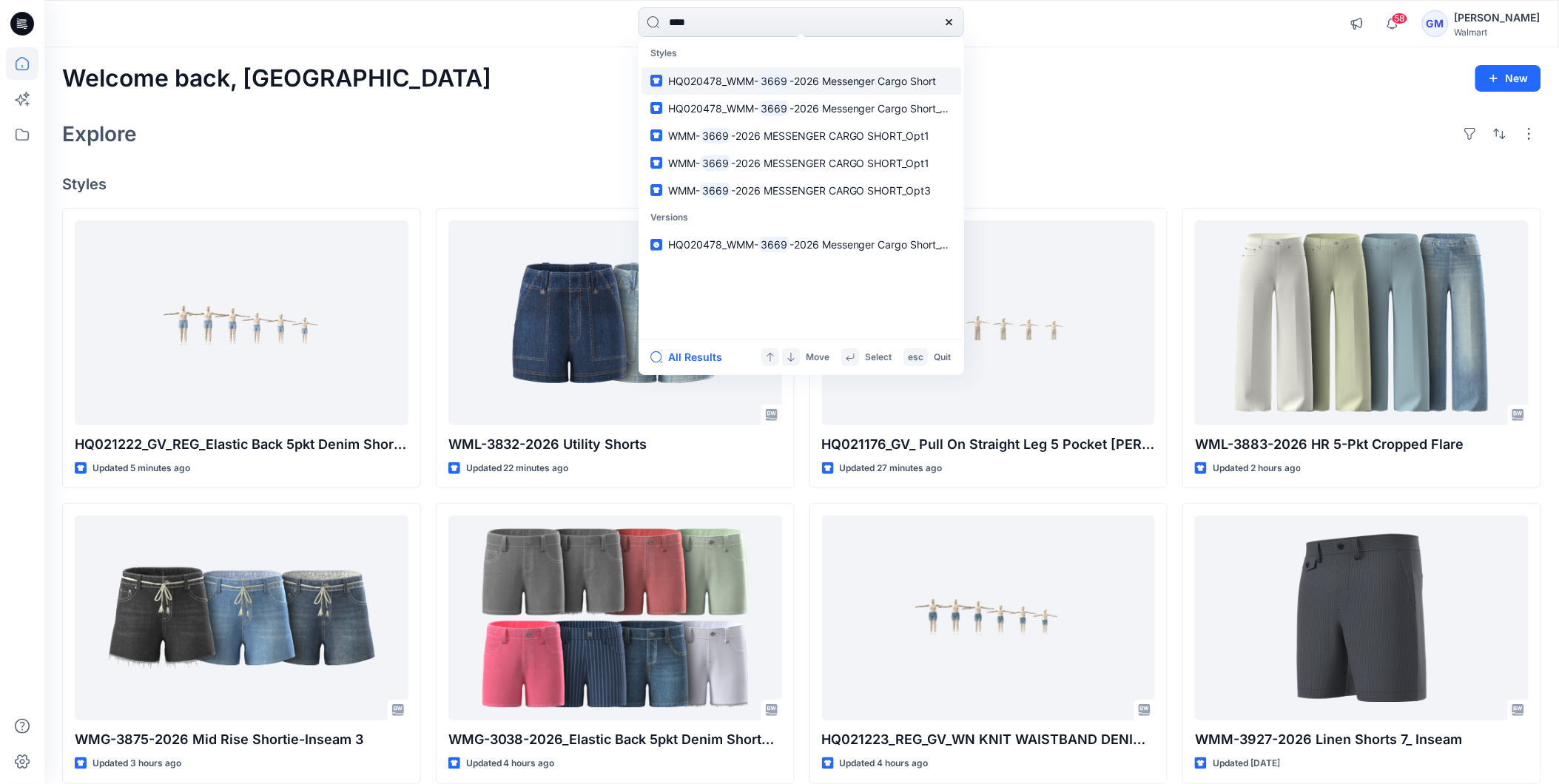
type input "****"
click at [788, 77] on mark "3669" at bounding box center [773, 81] width 31 height 17
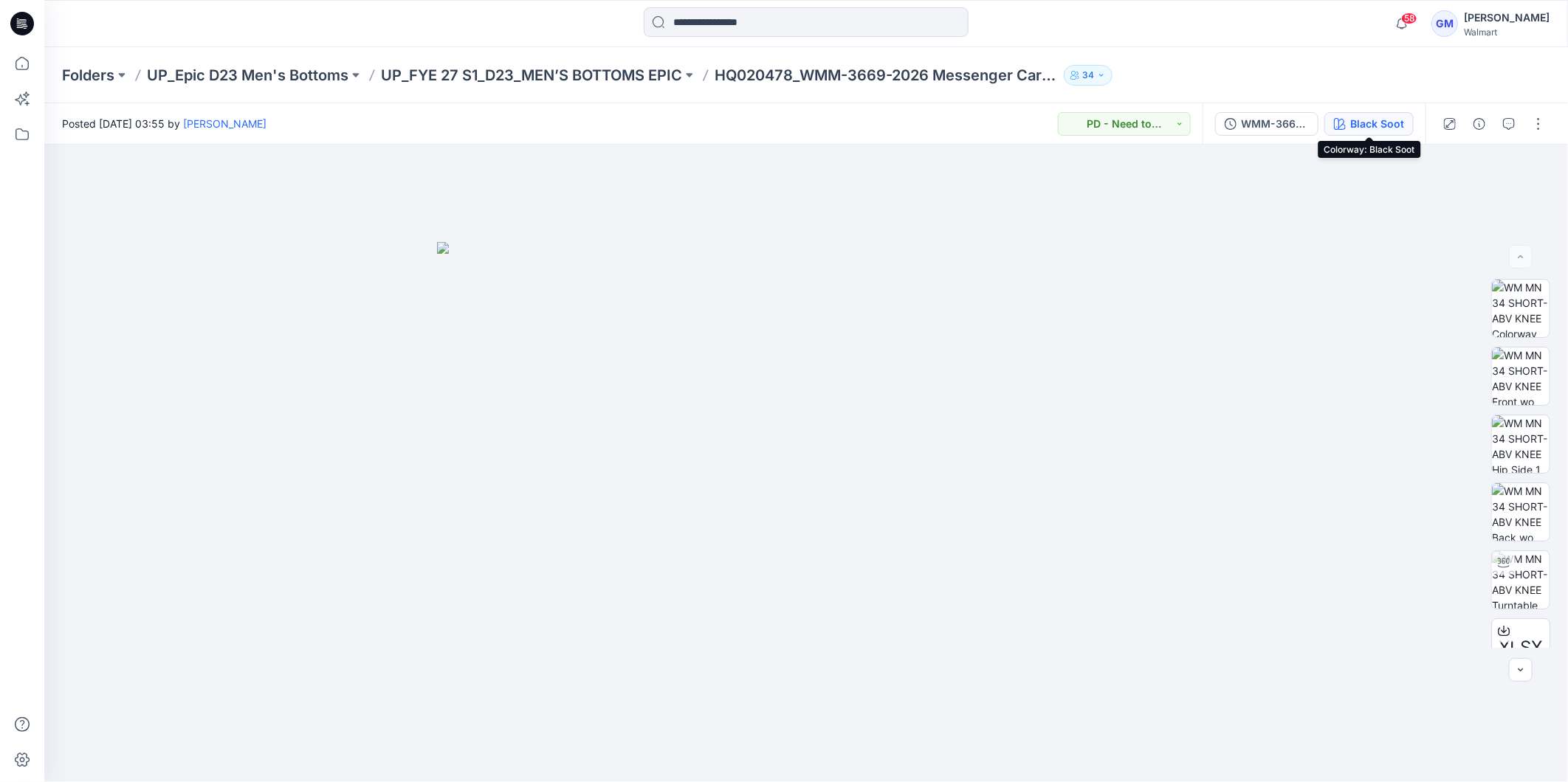
click at [1361, 119] on div "Black Soot" at bounding box center [1377, 124] width 53 height 16
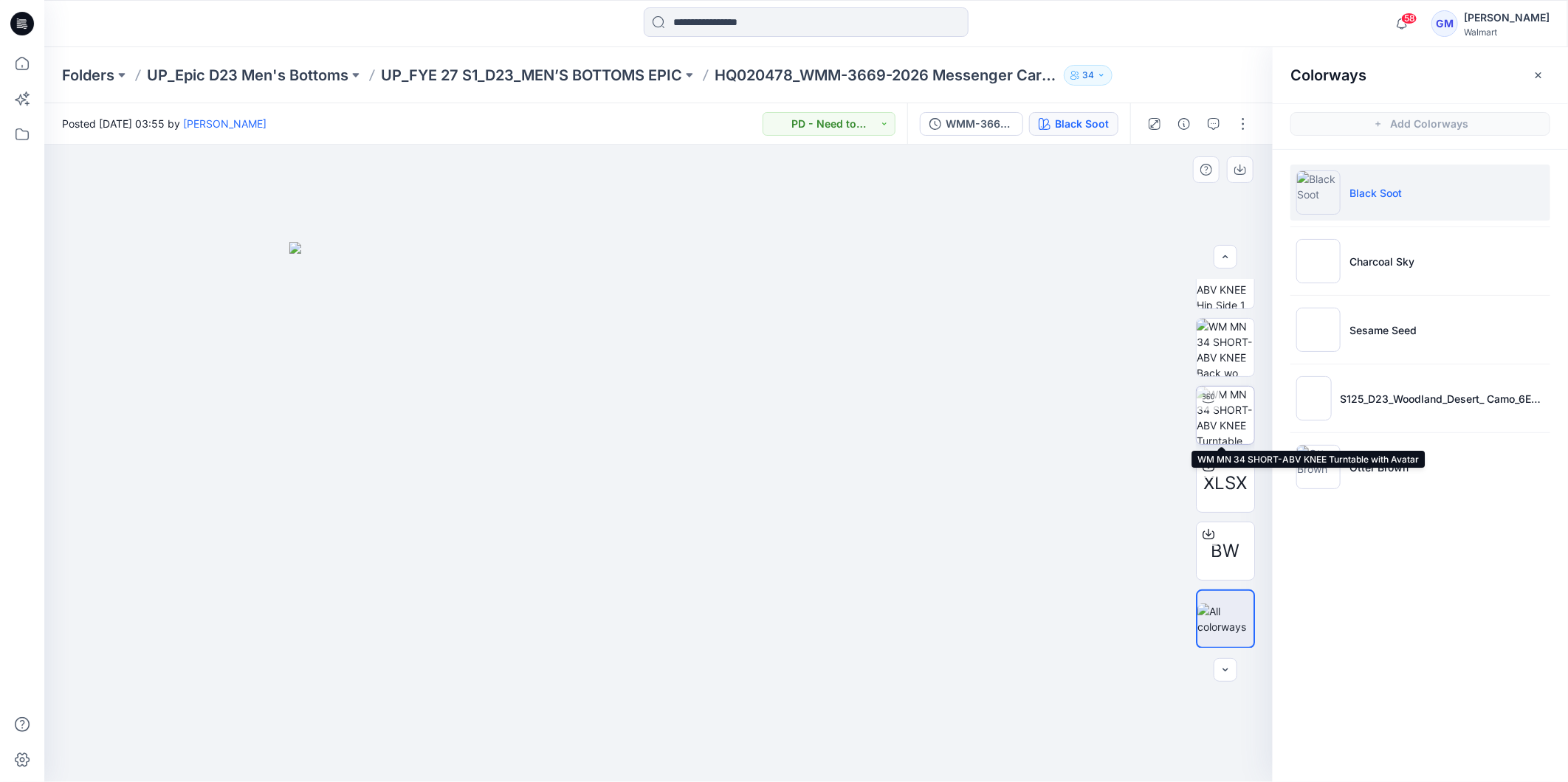
scroll to position [165, 0]
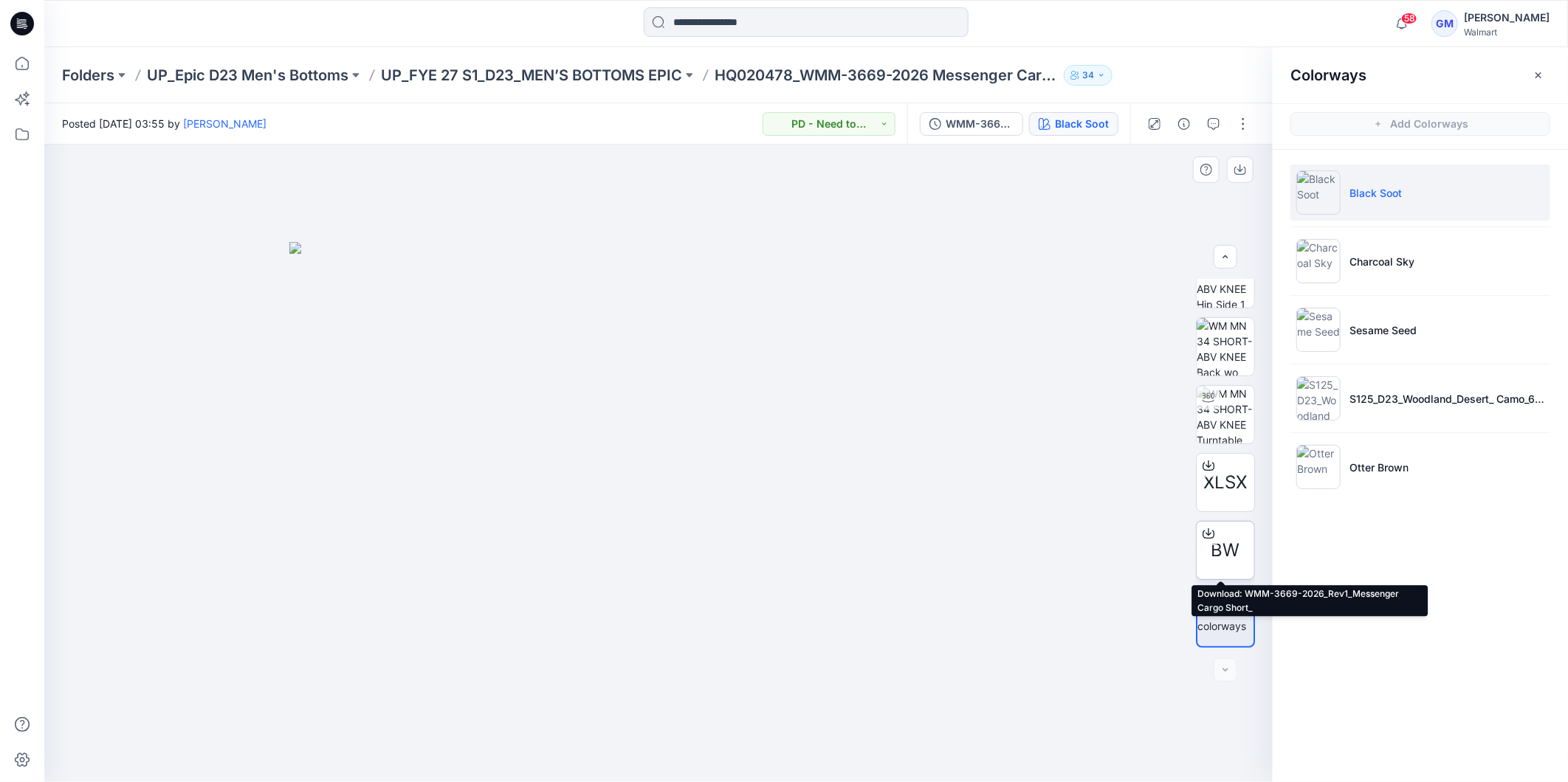
click at [1224, 540] on span "BW" at bounding box center [1226, 551] width 28 height 27
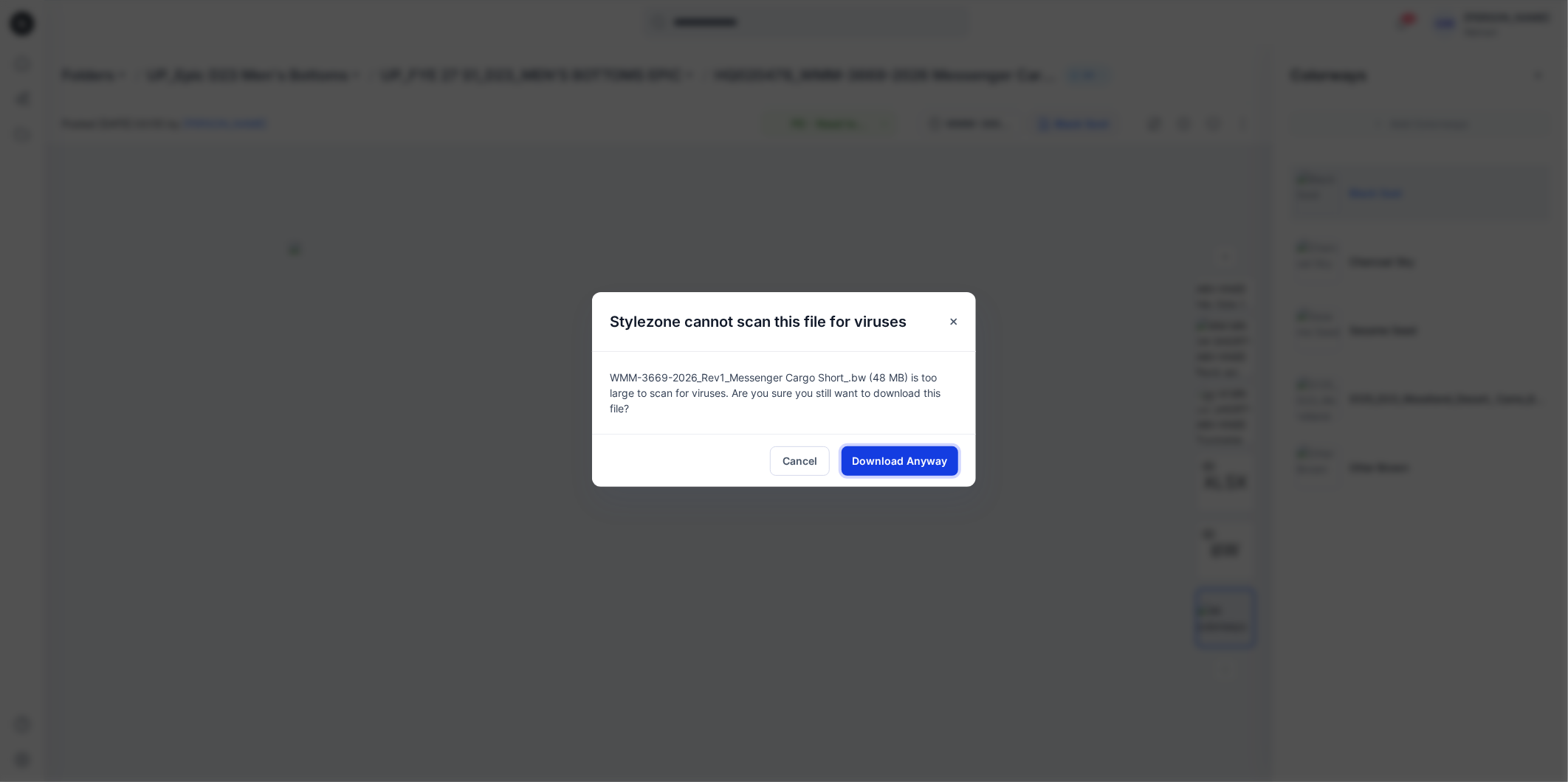
click at [893, 463] on span "Download Anyway" at bounding box center [900, 460] width 95 height 16
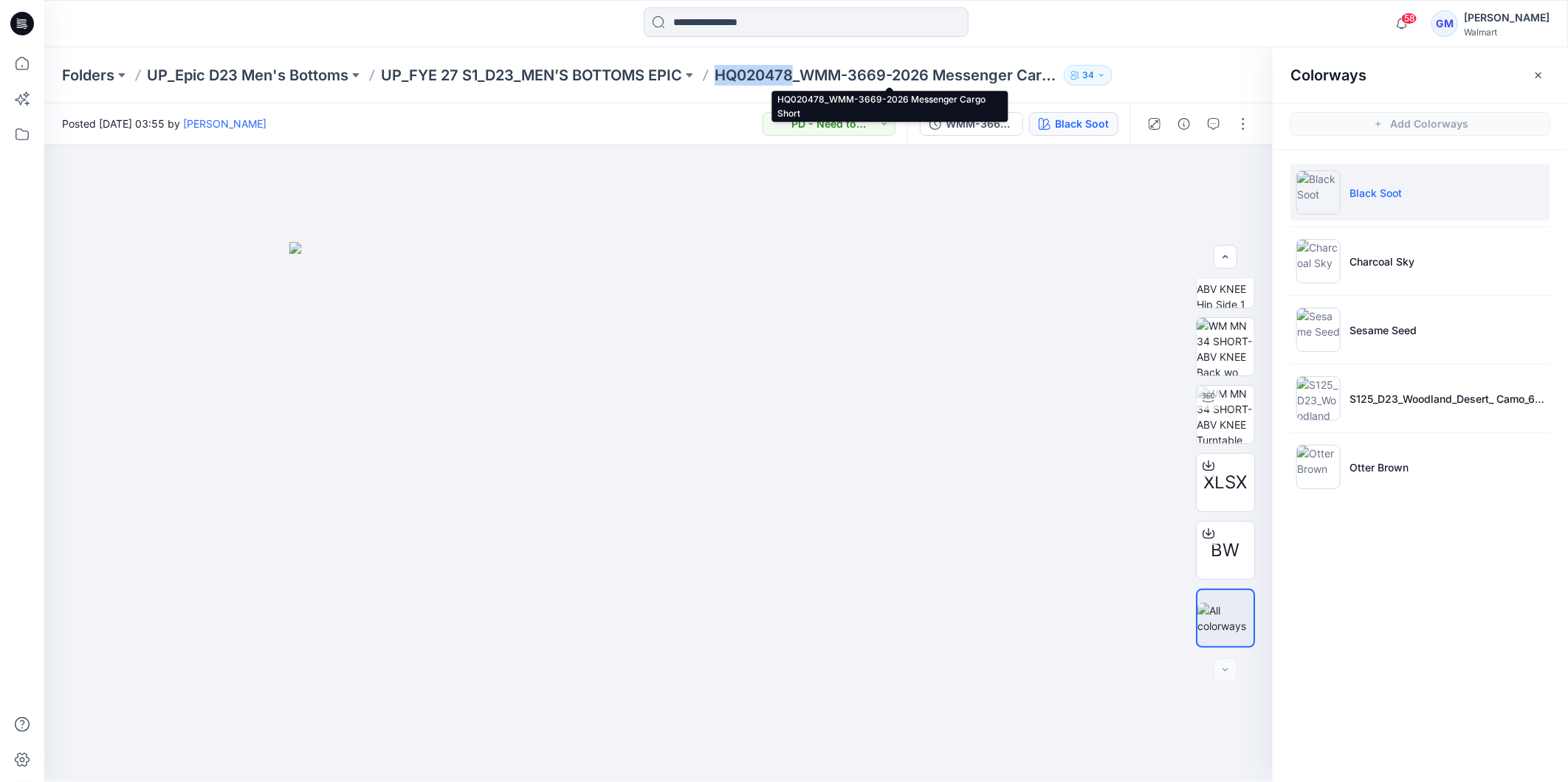
copy p "HQ020478"
drag, startPoint x: 717, startPoint y: 79, endPoint x: 797, endPoint y: 78, distance: 80.0
click at [797, 78] on div "Folders UP_Epic D23 Men's Bottoms UP_FYE 27 S1_D23_MEN’S BOTTOMS EPIC HQ020478_…" at bounding box center [748, 75] width 1373 height 21
